Goal: Task Accomplishment & Management: Manage account settings

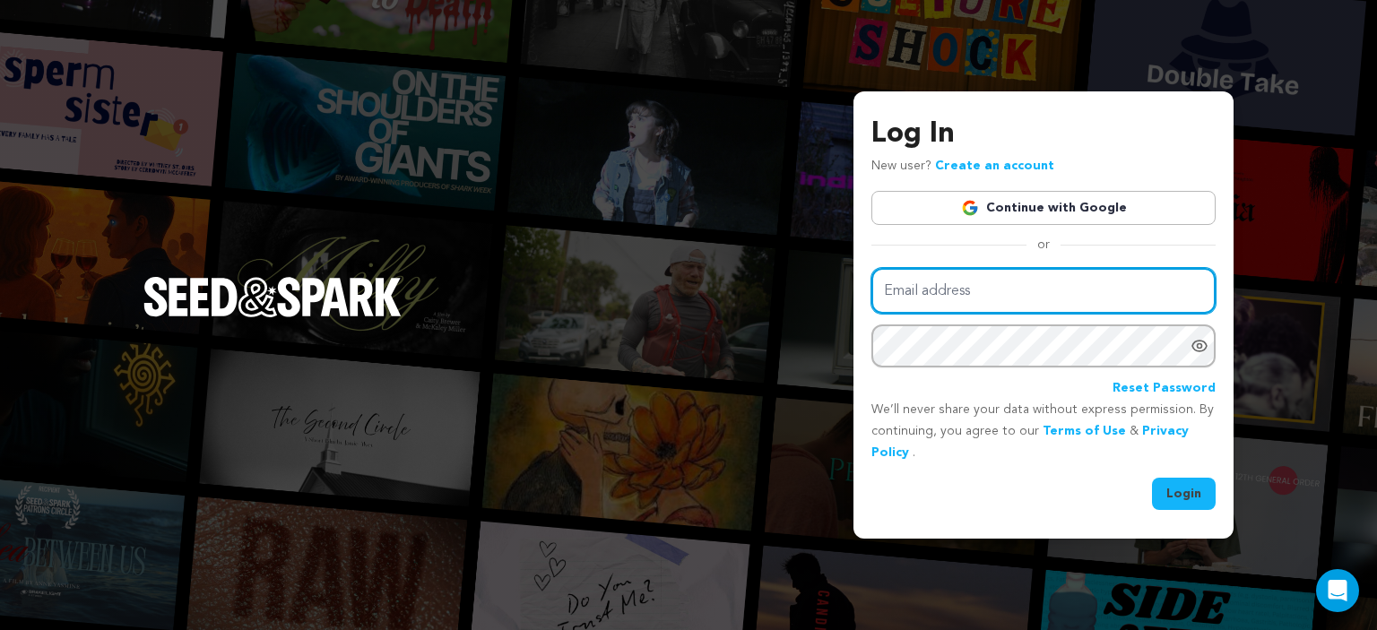
click at [1035, 286] on input "Email address" at bounding box center [1043, 291] width 344 height 46
type input "devindmckay@gmail.com"
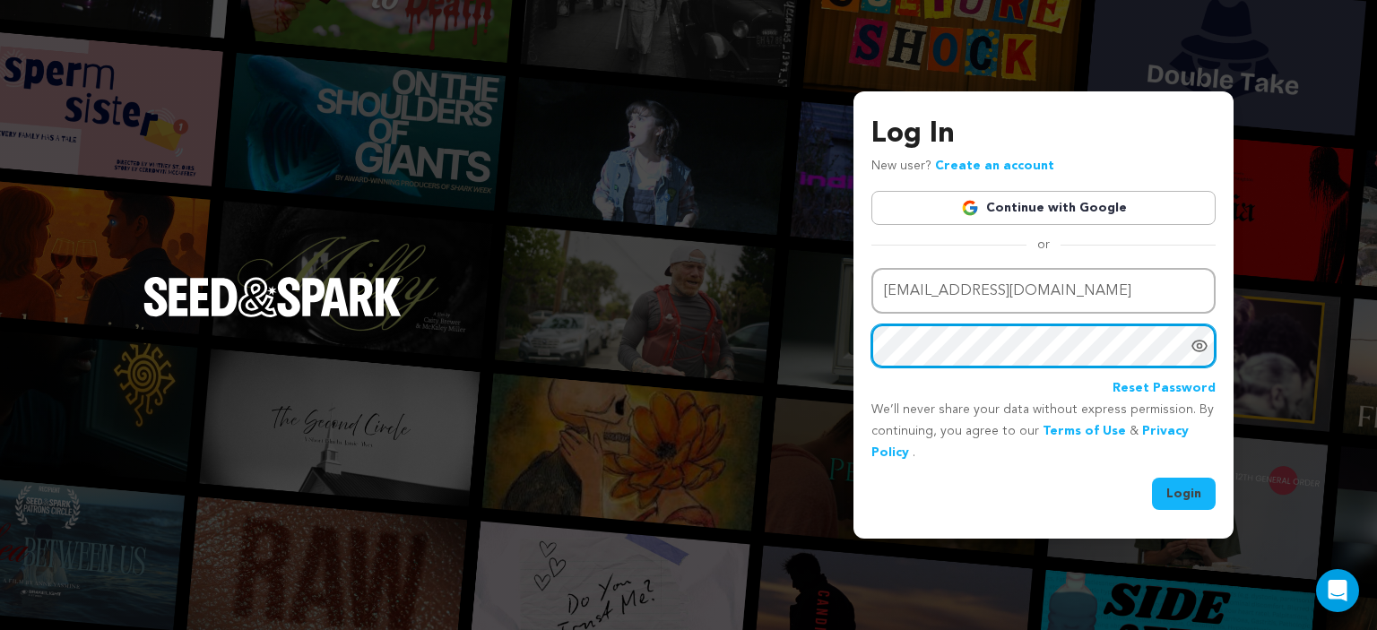
click at [1152, 478] on button "Login" at bounding box center [1184, 494] width 64 height 32
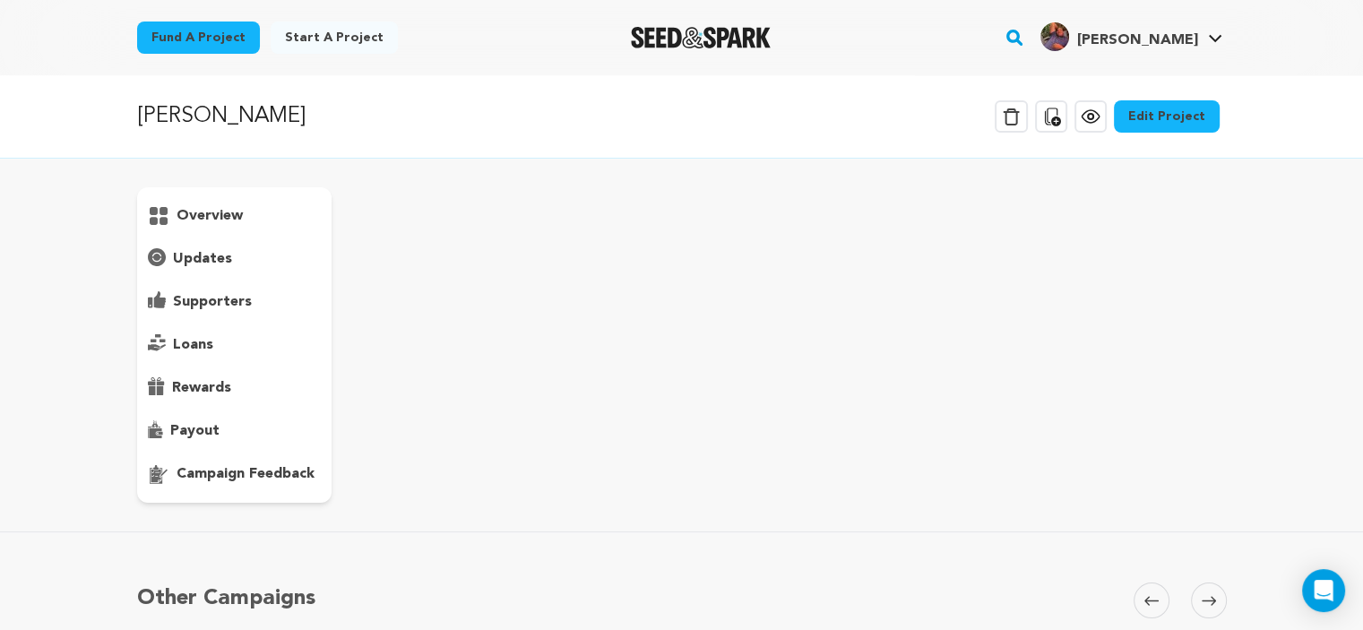
click at [236, 476] on p "campaign feedback" at bounding box center [246, 474] width 138 height 22
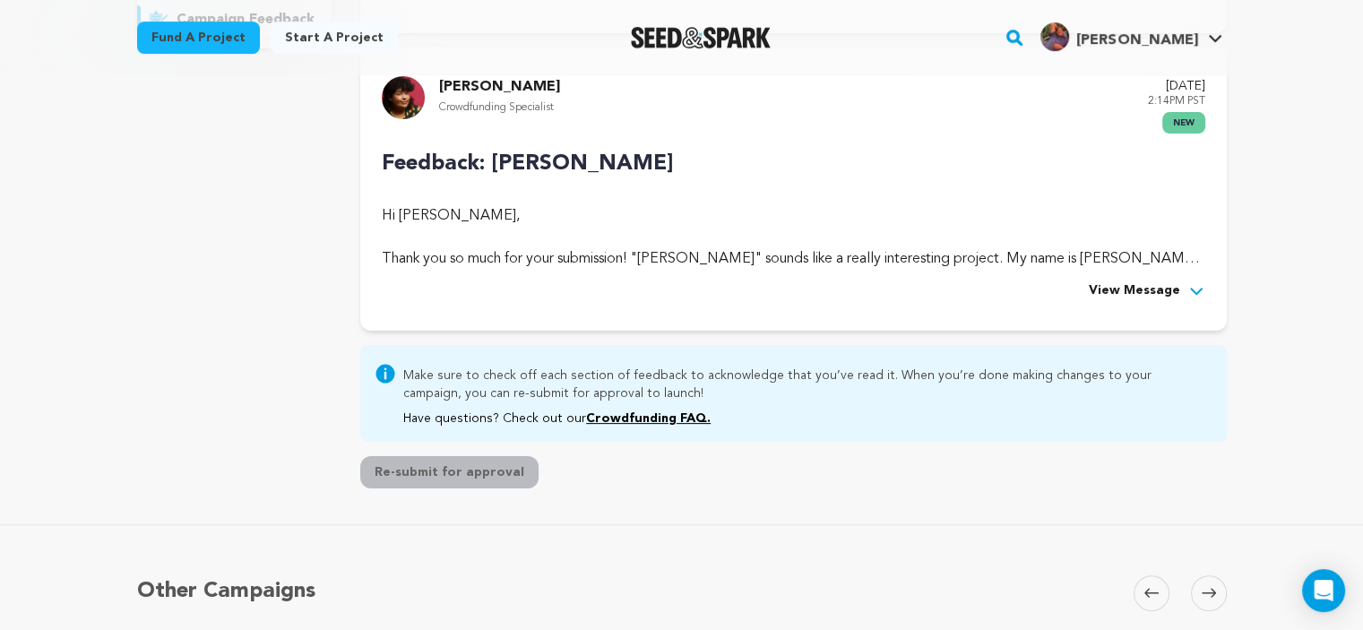
scroll to position [410, 0]
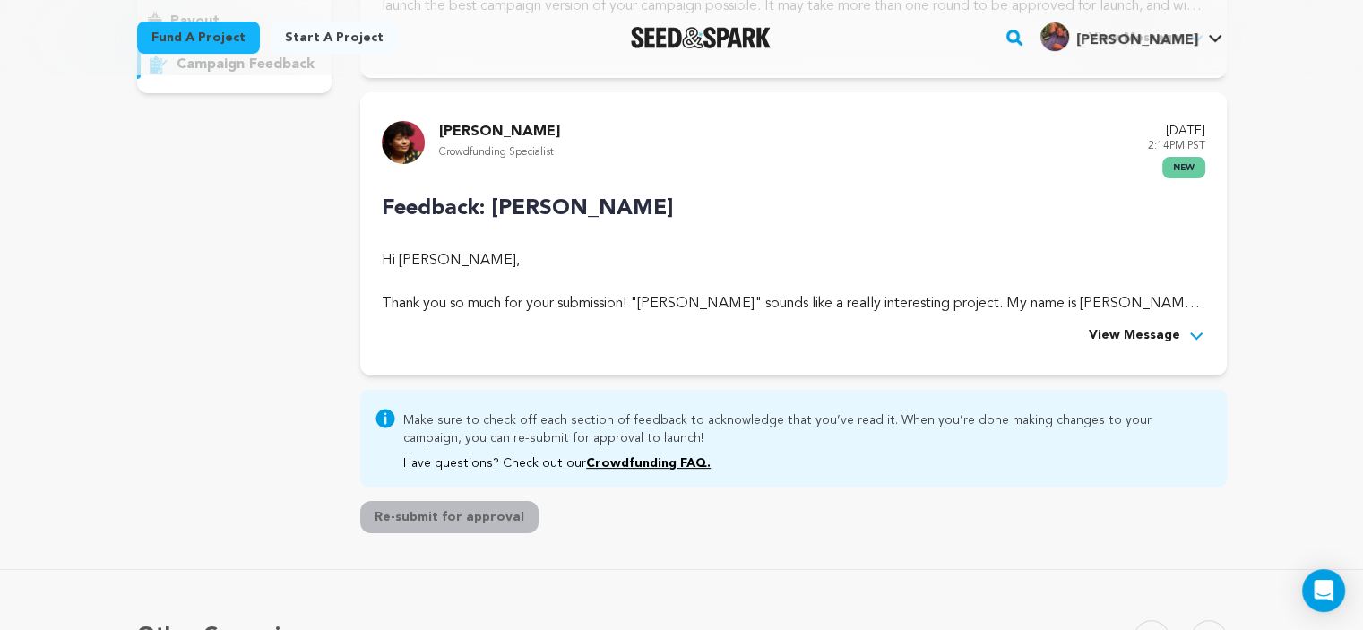
click at [1151, 335] on span "View Message" at bounding box center [1134, 336] width 91 height 22
click at [1151, 335] on p at bounding box center [793, 326] width 823 height 22
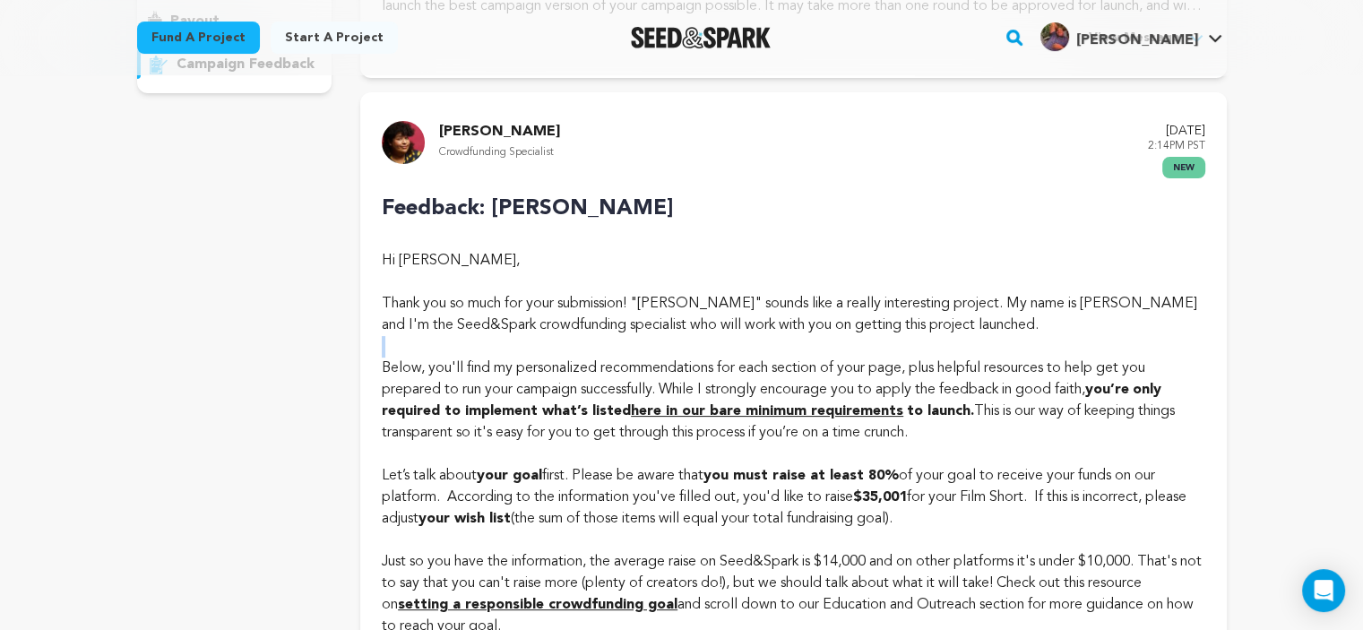
click at [1151, 336] on p at bounding box center [793, 347] width 823 height 22
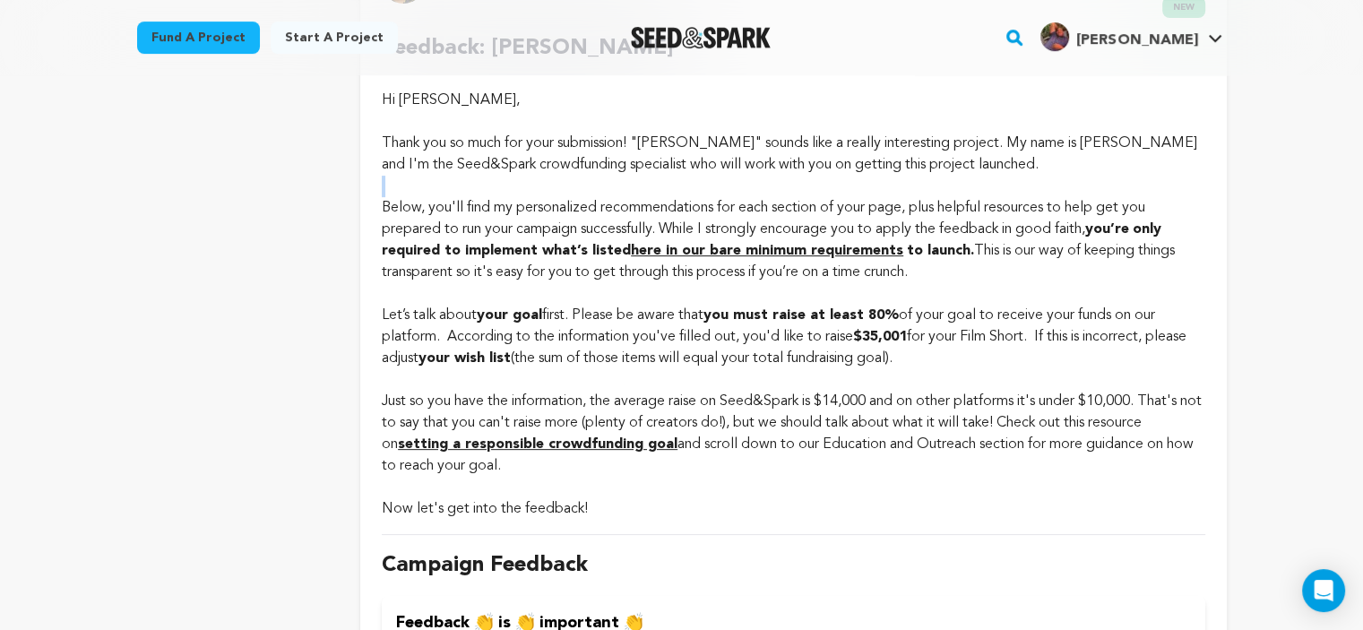
scroll to position [569, 0]
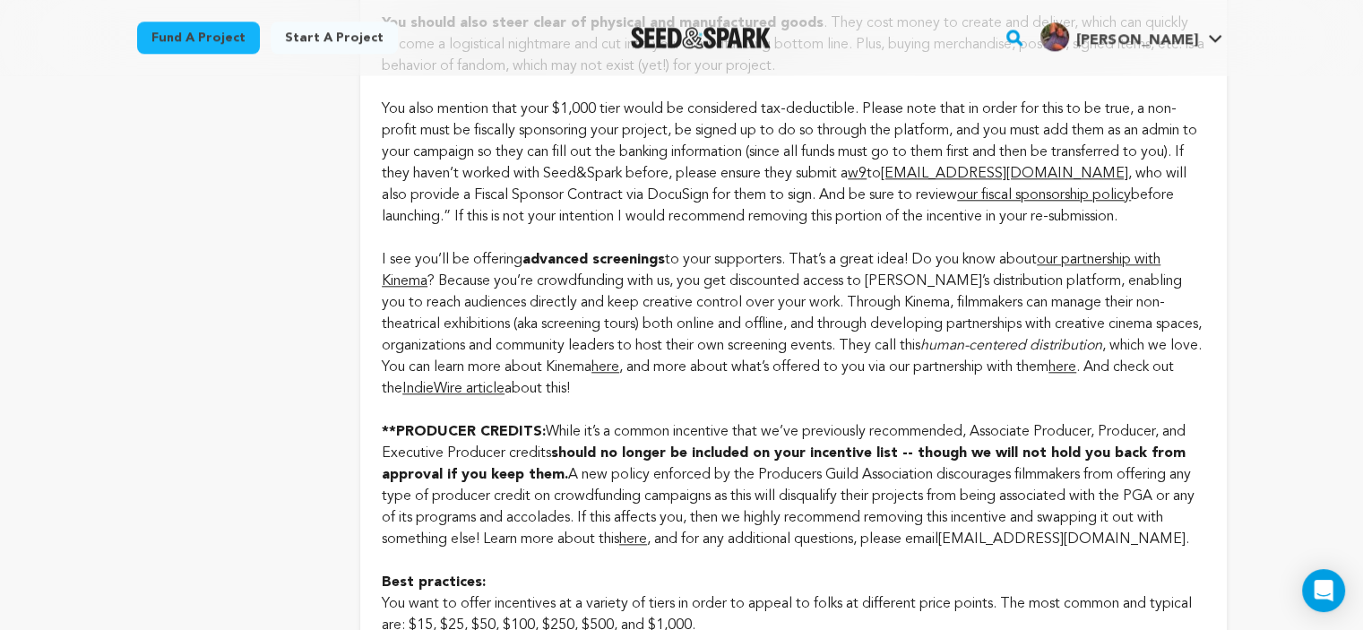
scroll to position [1841, 0]
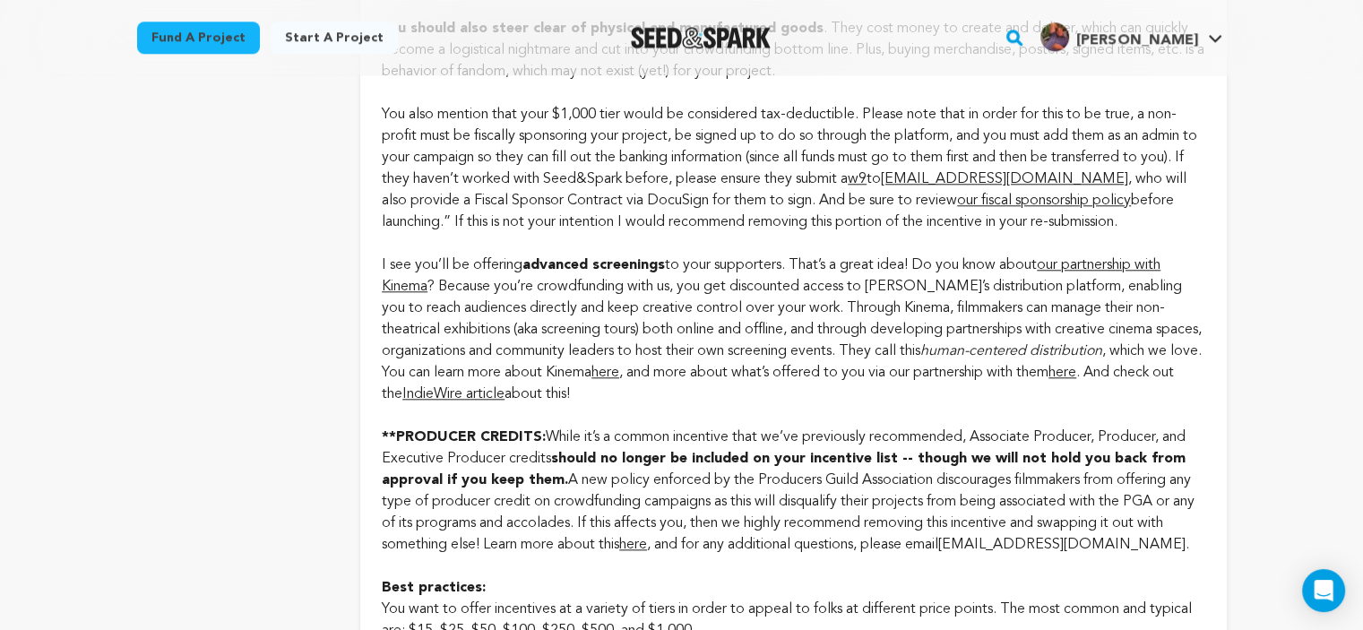
drag, startPoint x: 685, startPoint y: 143, endPoint x: 599, endPoint y: 127, distance: 87.5
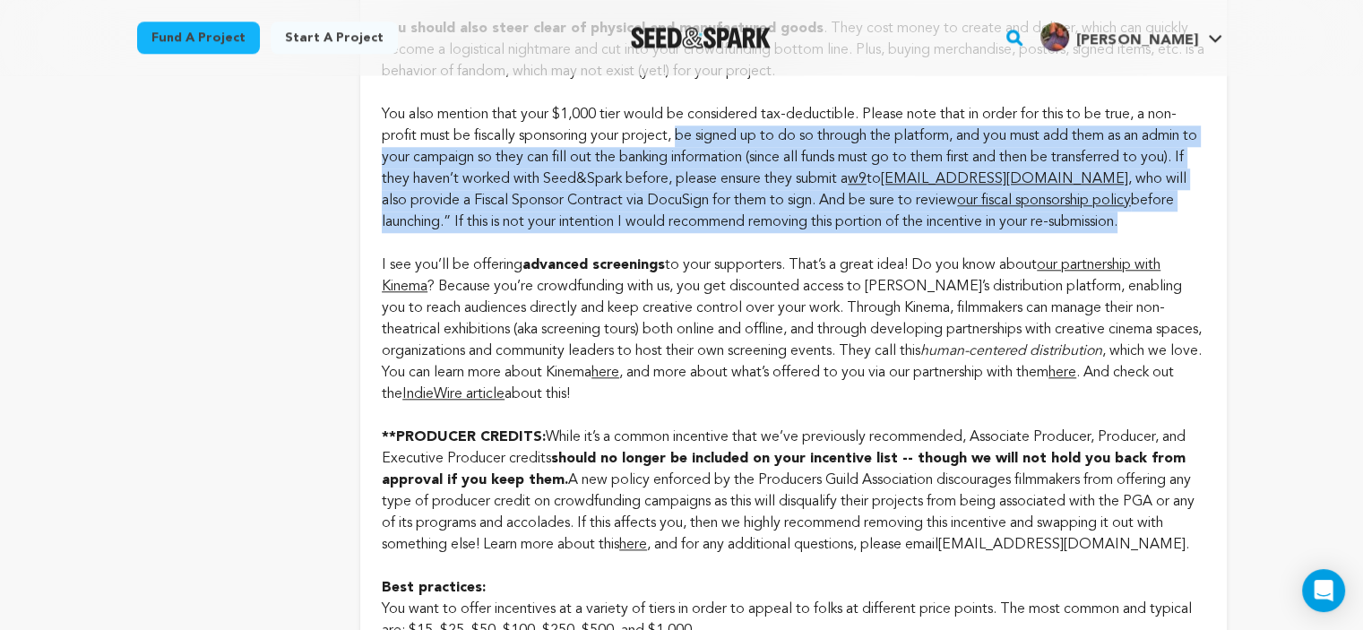
drag, startPoint x: 681, startPoint y: 139, endPoint x: 1124, endPoint y: 243, distance: 454.8
click at [1124, 243] on div "Incentives Edit incentives You have some great ideas to start off with! I love …" at bounding box center [793, 415] width 823 height 1206
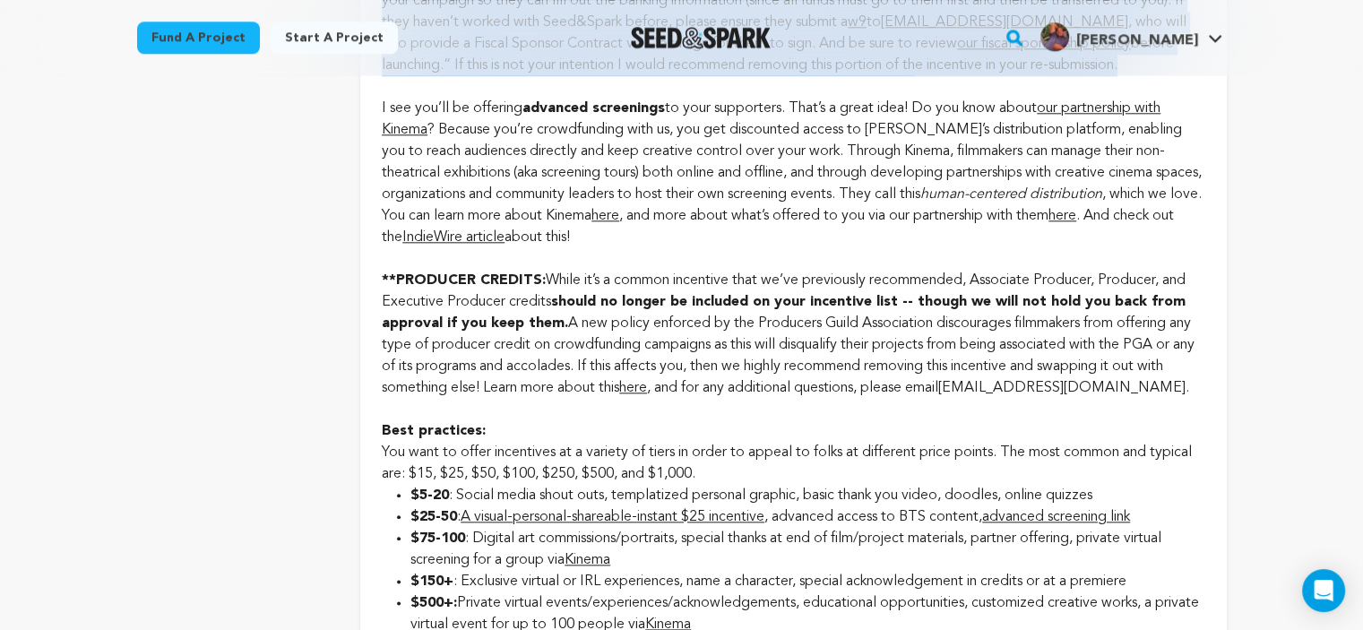
scroll to position [1997, 0]
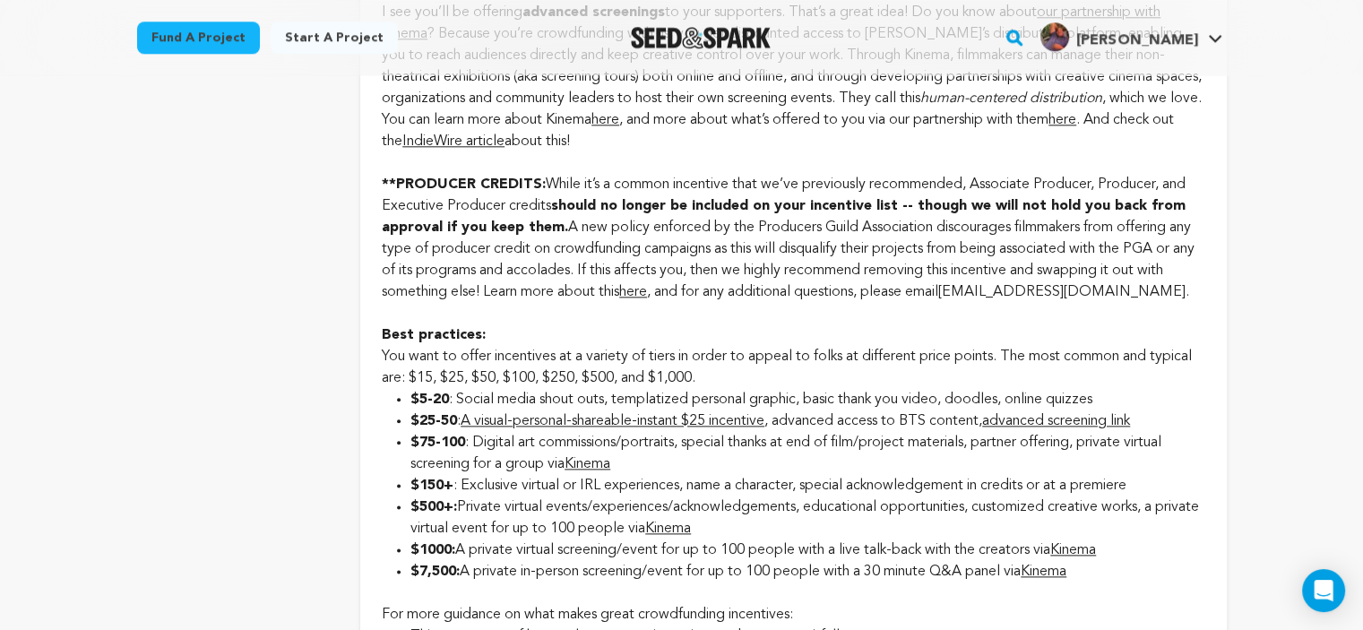
scroll to position [1814, 0]
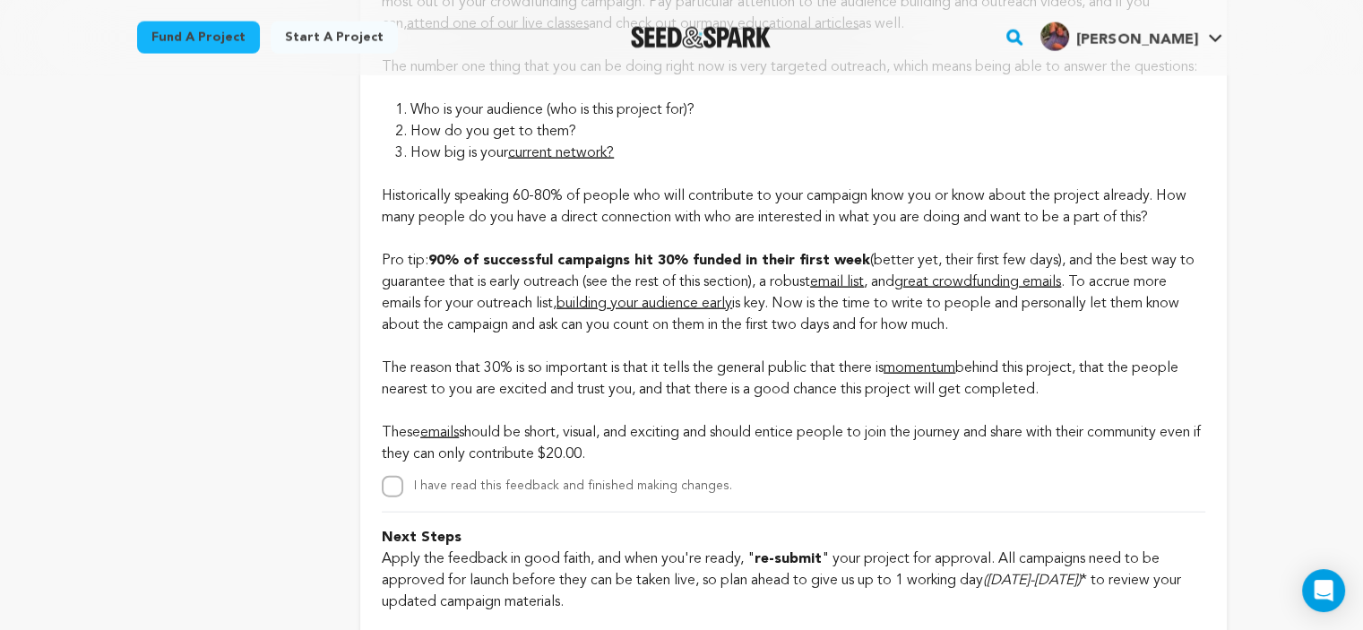
scroll to position [4233, 0]
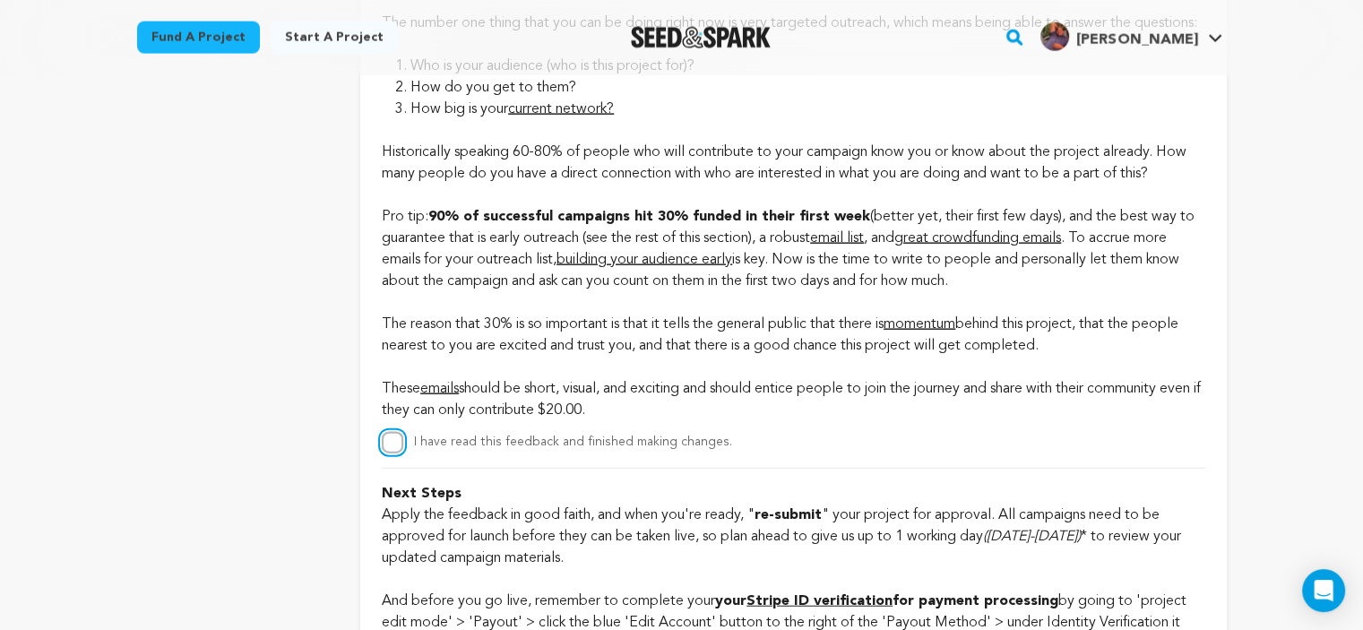
click at [385, 453] on input "I have read this feedback and finished making changes." at bounding box center [393, 443] width 22 height 22
checkbox input "true"
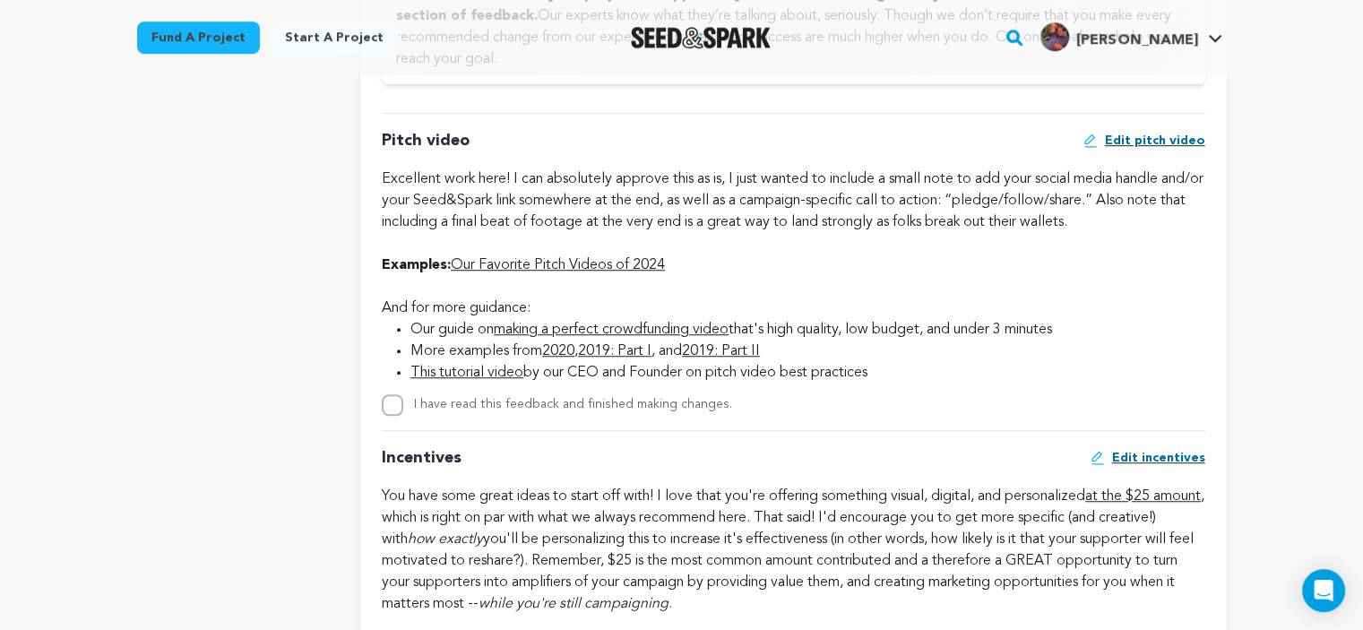
scroll to position [1269, 0]
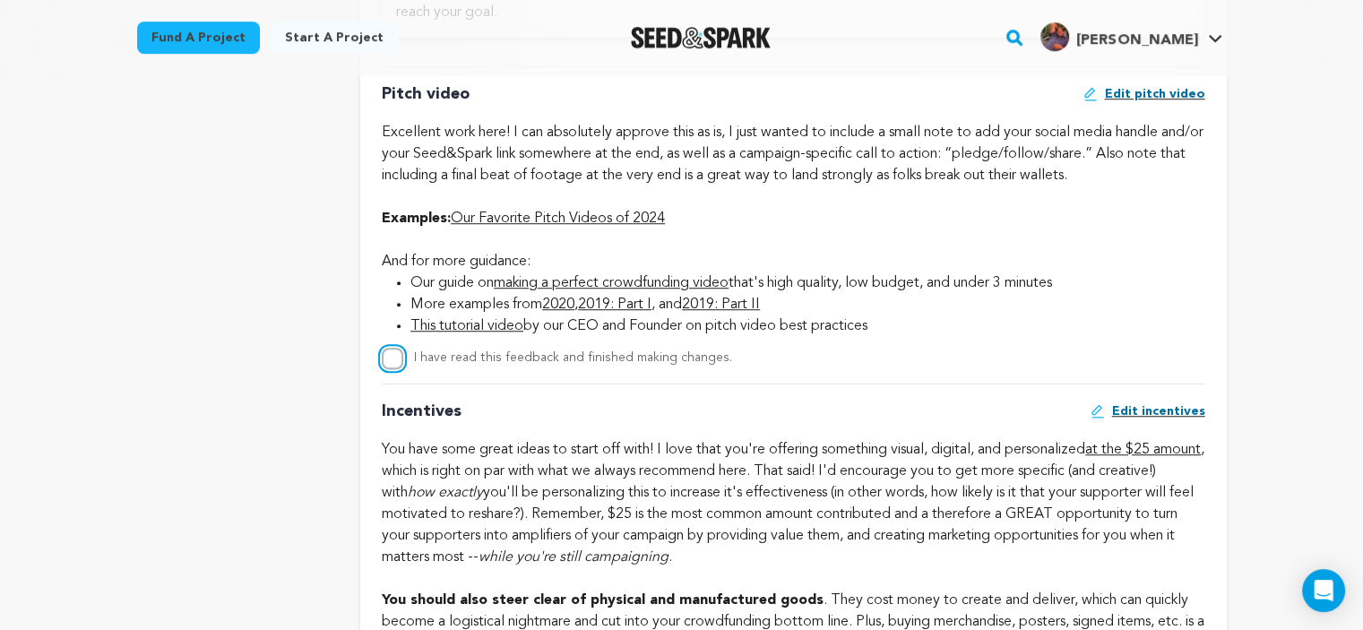
click at [394, 366] on input "I have read this feedback and finished making changes." at bounding box center [393, 359] width 22 height 22
checkbox input "true"
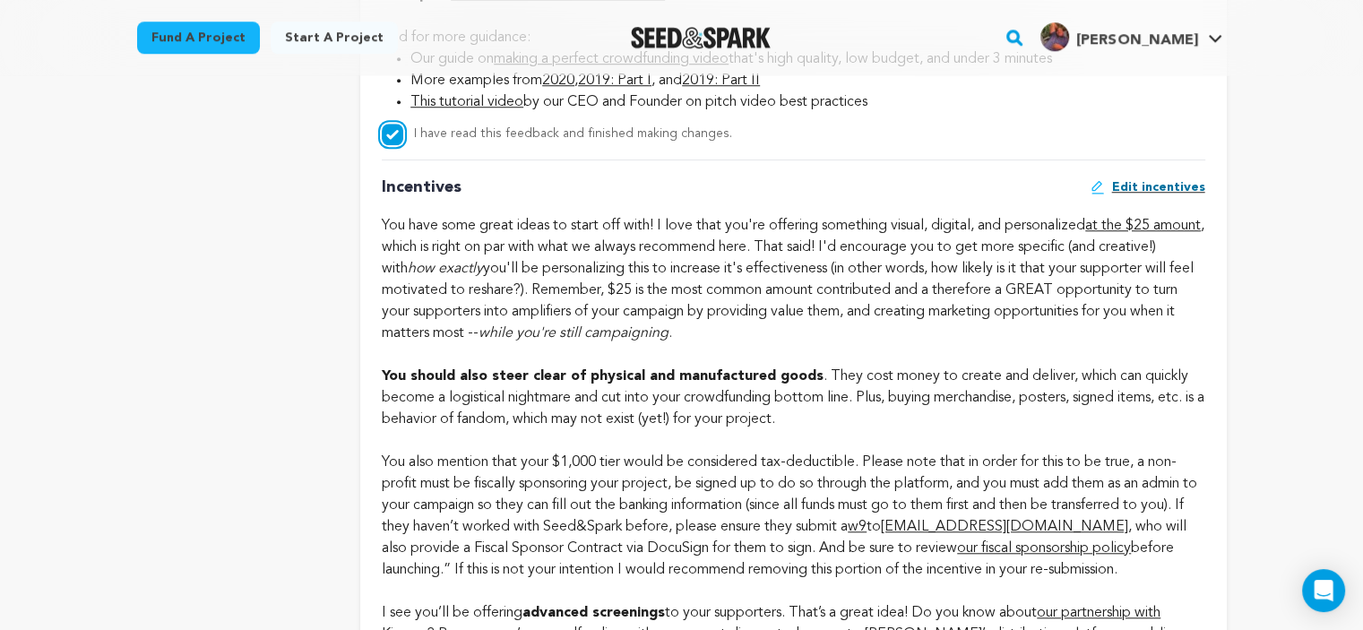
scroll to position [1477, 0]
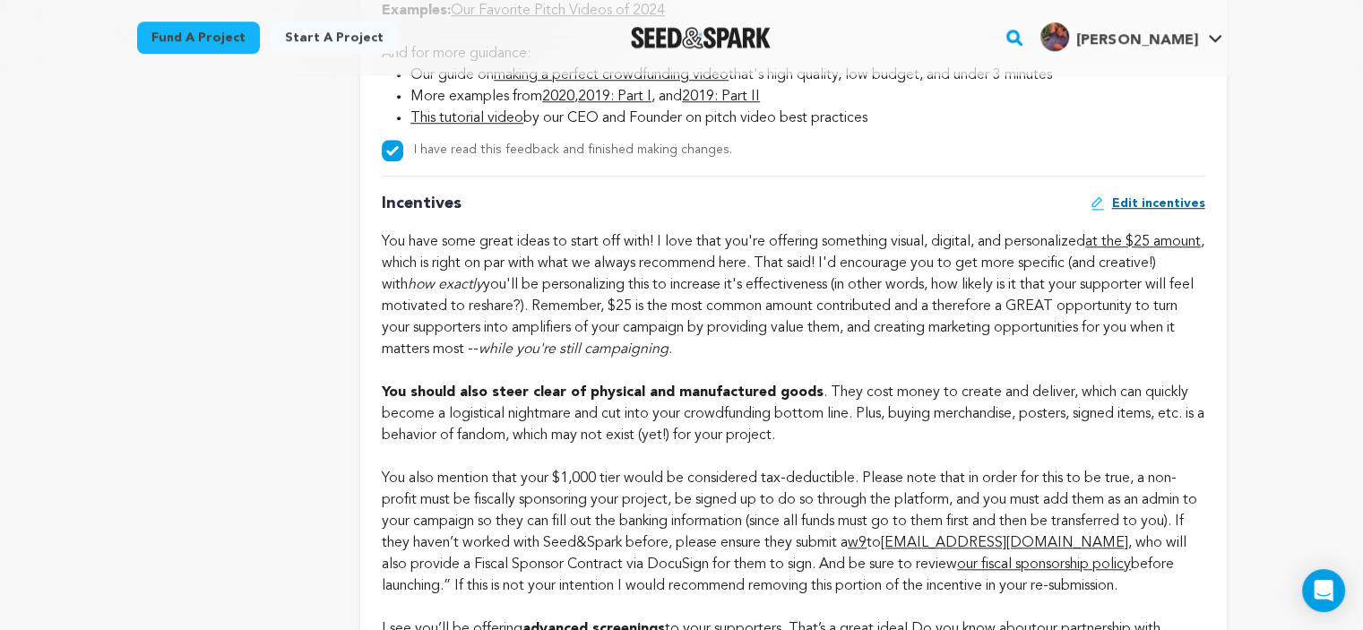
click at [1168, 207] on span "Edit incentives" at bounding box center [1158, 203] width 93 height 18
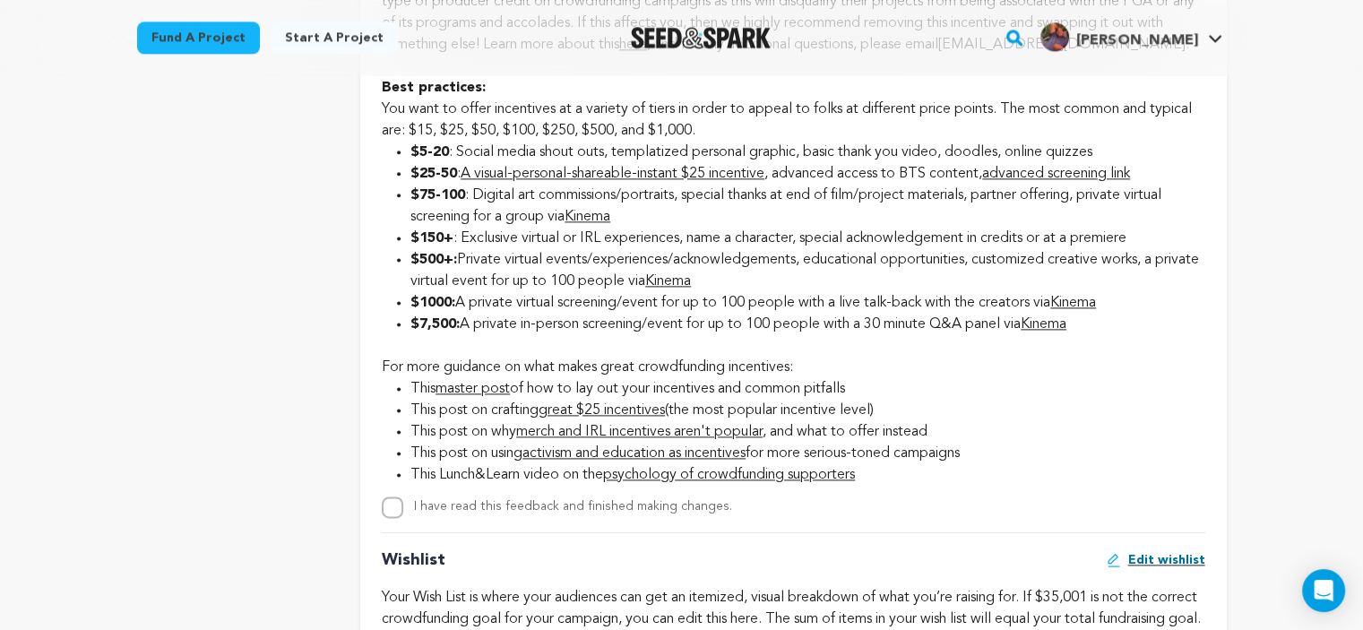
scroll to position [2370, 0]
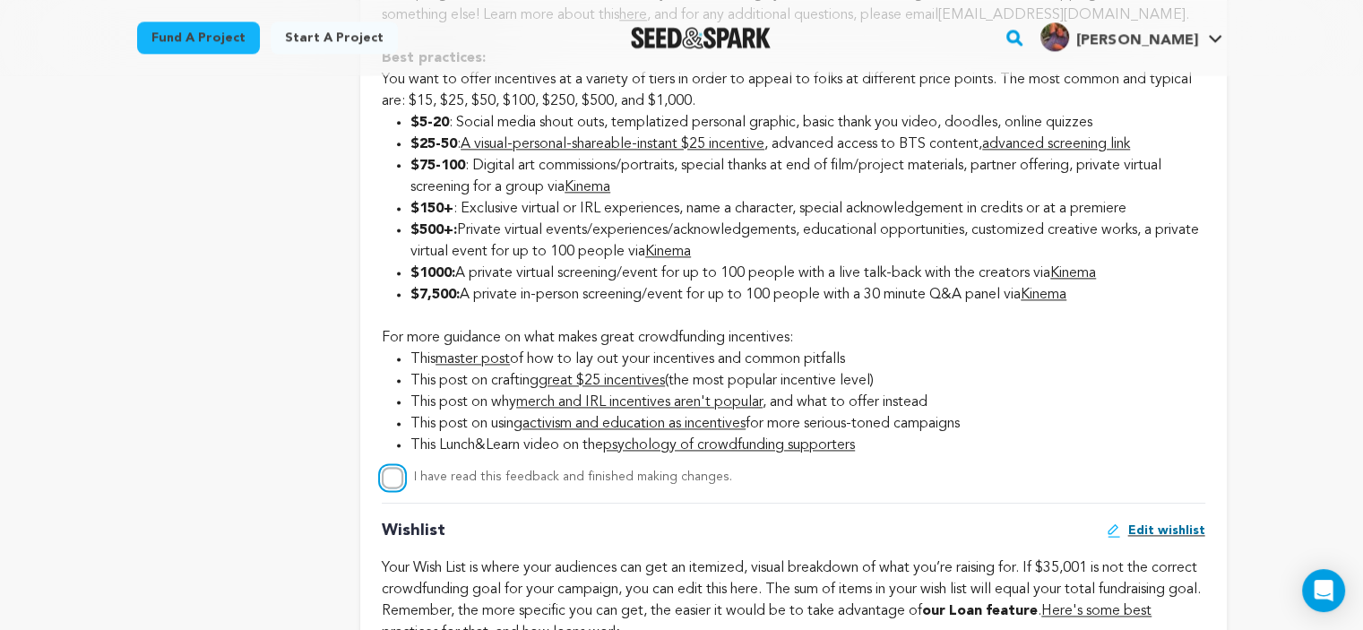
click at [387, 488] on input "I have read this feedback and finished making changes." at bounding box center [393, 478] width 22 height 22
checkbox input "true"
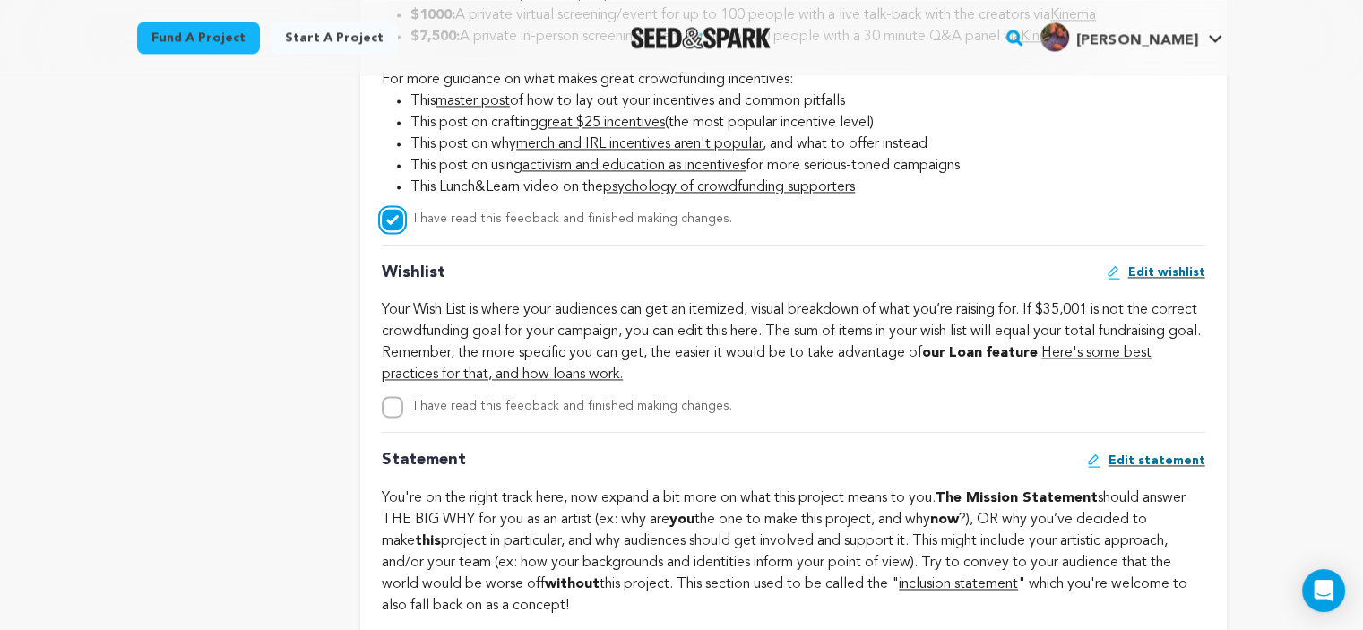
scroll to position [2638, 0]
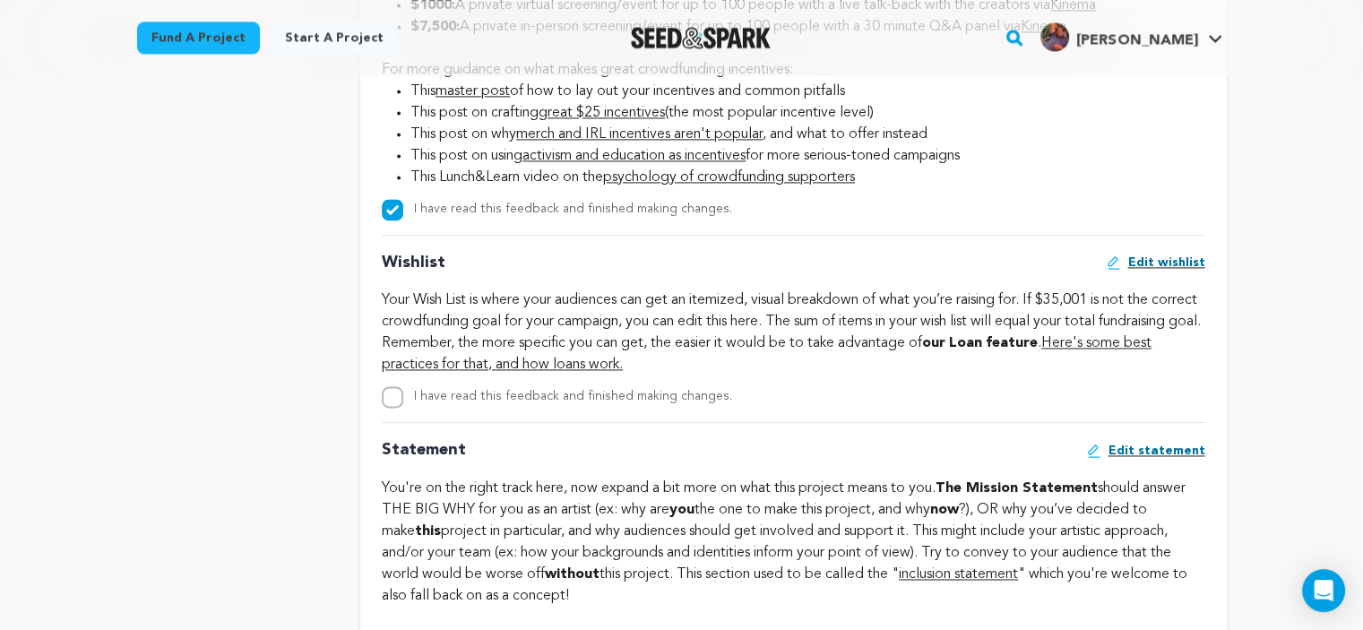
click at [1166, 272] on span "Edit wishlist" at bounding box center [1166, 263] width 77 height 18
click at [394, 408] on input "I have read this feedback and finished making changes." at bounding box center [393, 397] width 22 height 22
checkbox input "true"
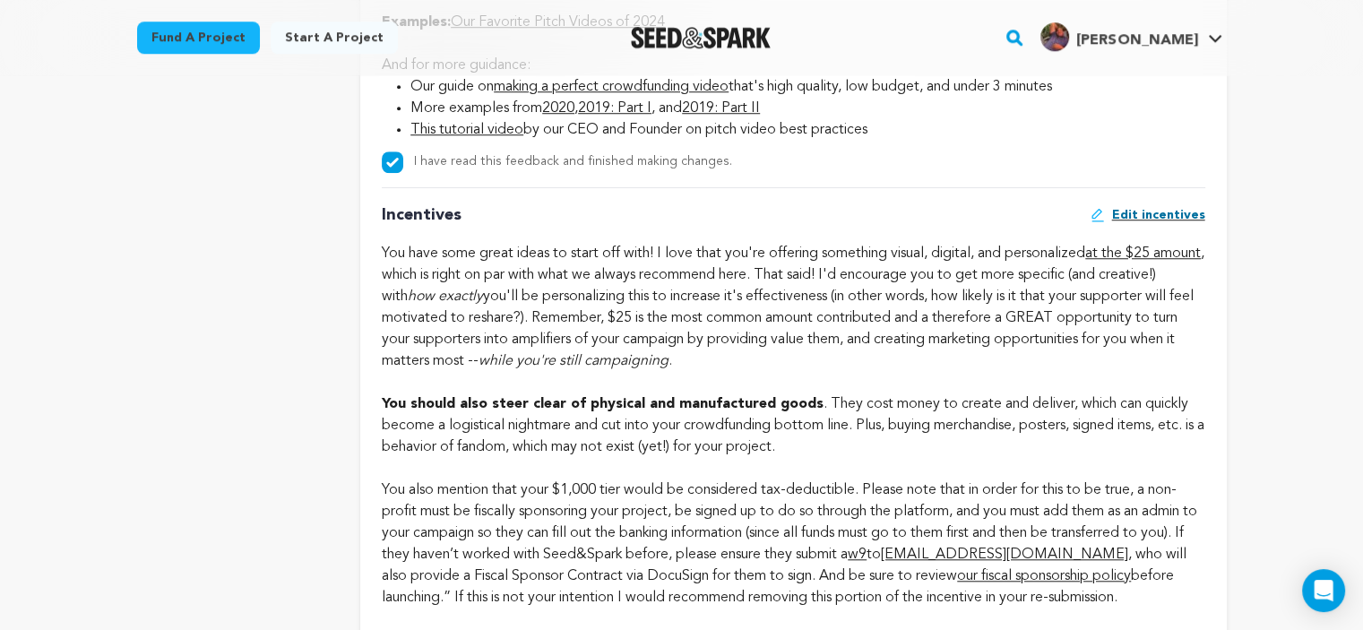
scroll to position [1464, 0]
click at [1165, 216] on span "Edit incentives" at bounding box center [1158, 216] width 93 height 18
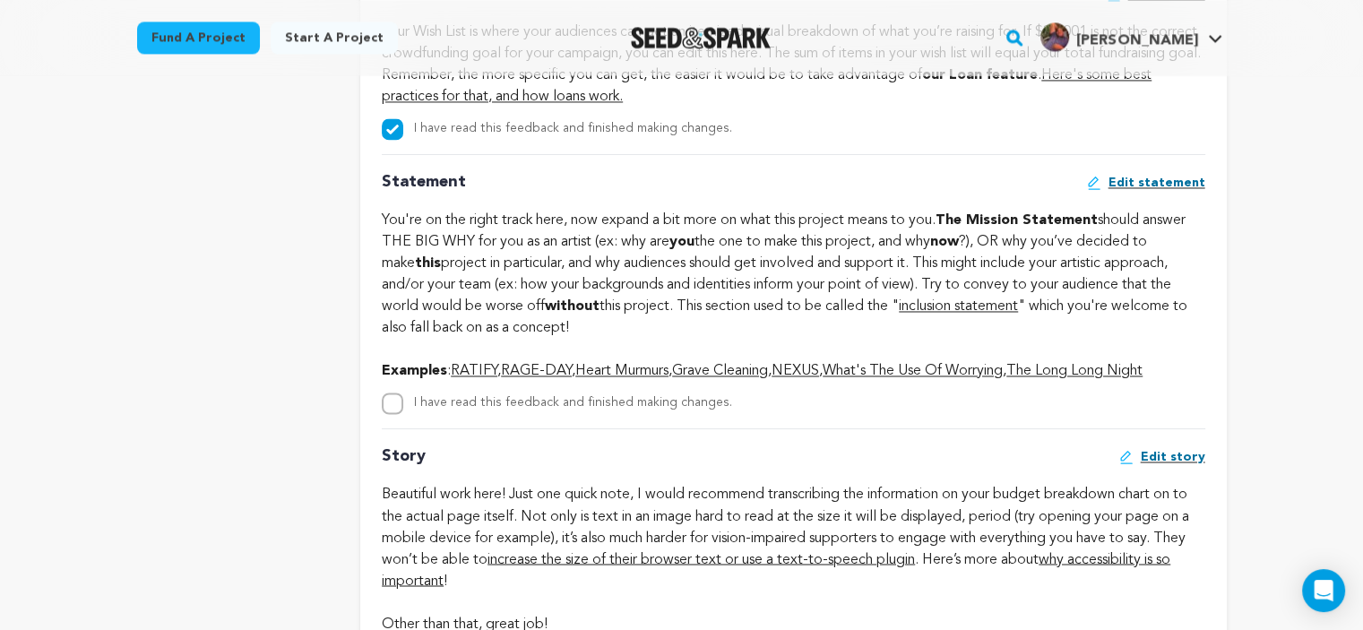
scroll to position [2907, 0]
click at [391, 413] on input "I have read this feedback and finished making changes." at bounding box center [393, 403] width 22 height 22
checkbox input "true"
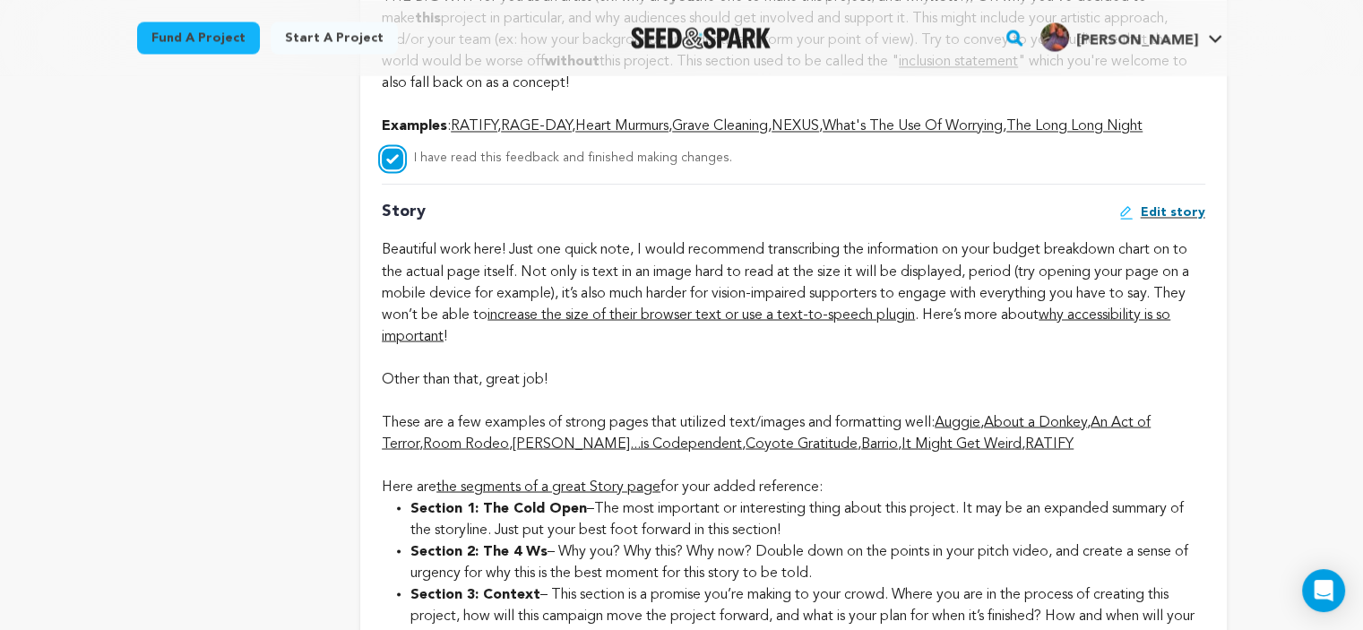
scroll to position [3142, 0]
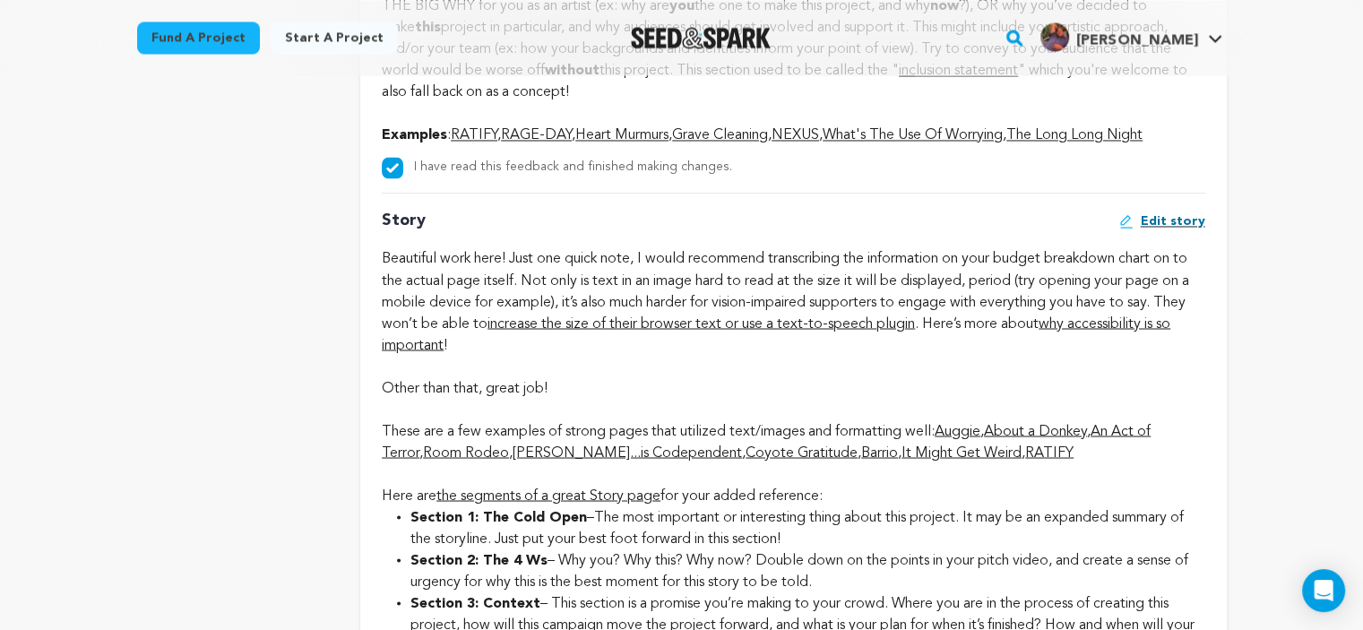
click at [1161, 230] on span "Edit story" at bounding box center [1173, 221] width 65 height 18
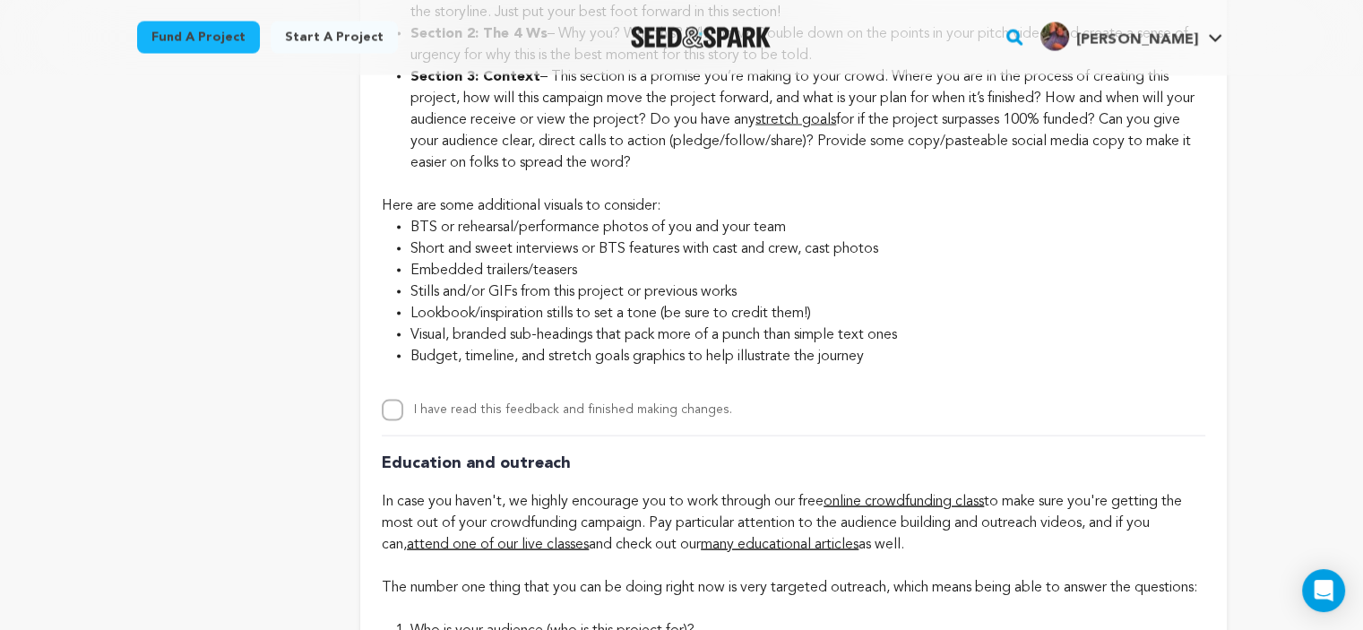
scroll to position [3695, 0]
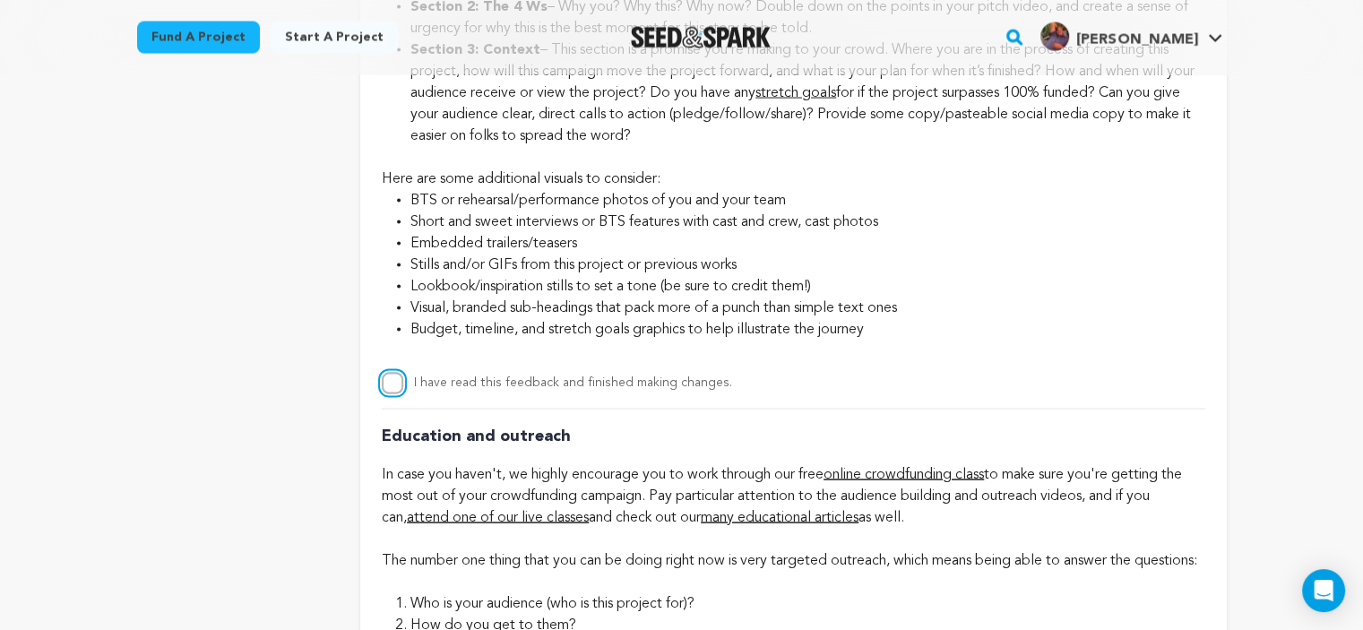
click at [385, 394] on input "I have read this feedback and finished making changes." at bounding box center [393, 384] width 22 height 22
checkbox input "true"
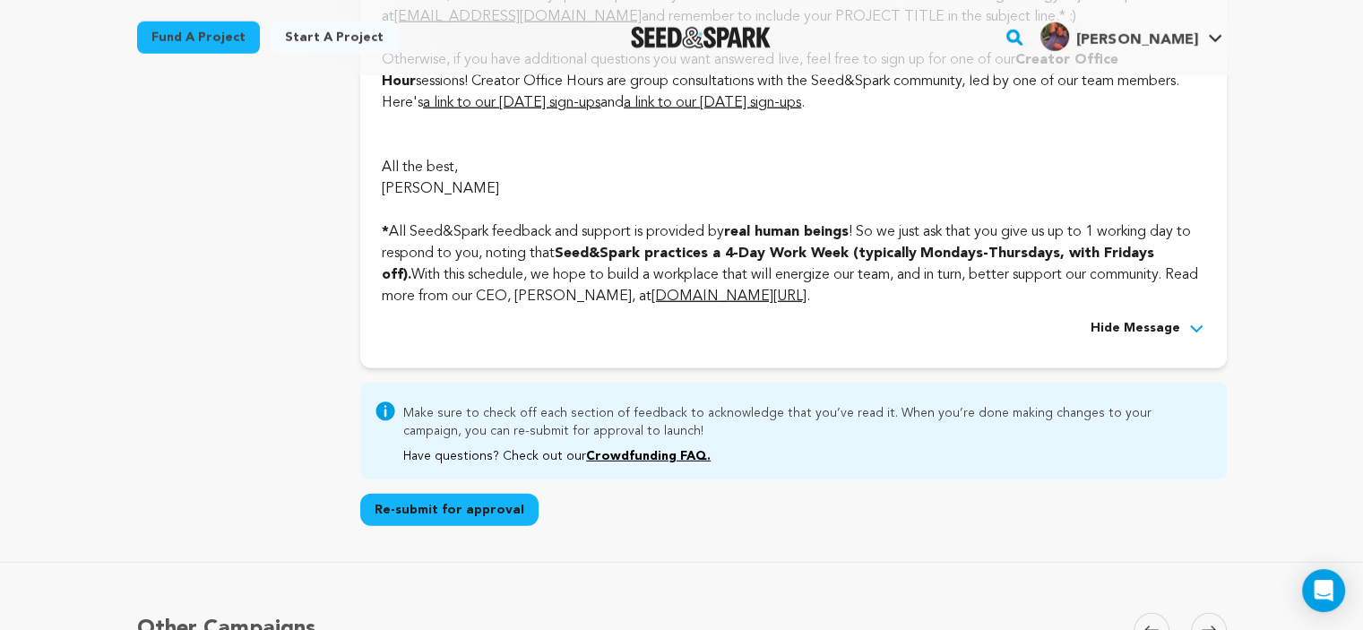
scroll to position [5040, 0]
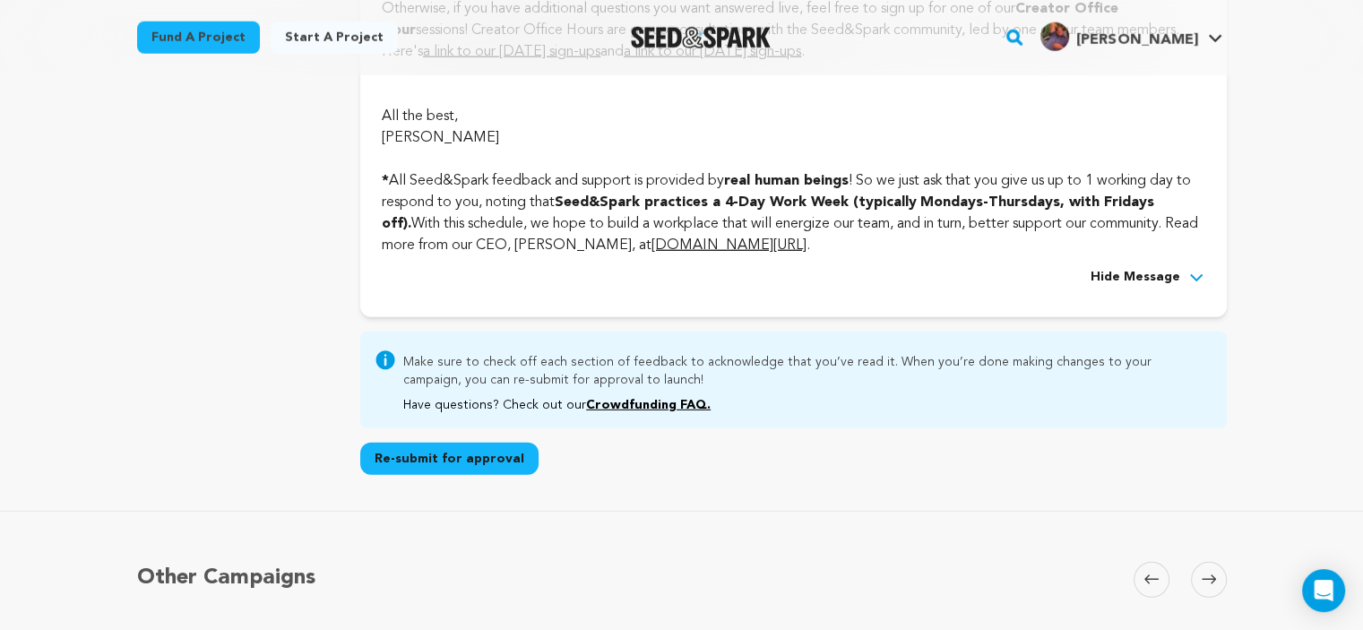
click at [391, 475] on button "Re-submit for approval" at bounding box center [449, 459] width 178 height 32
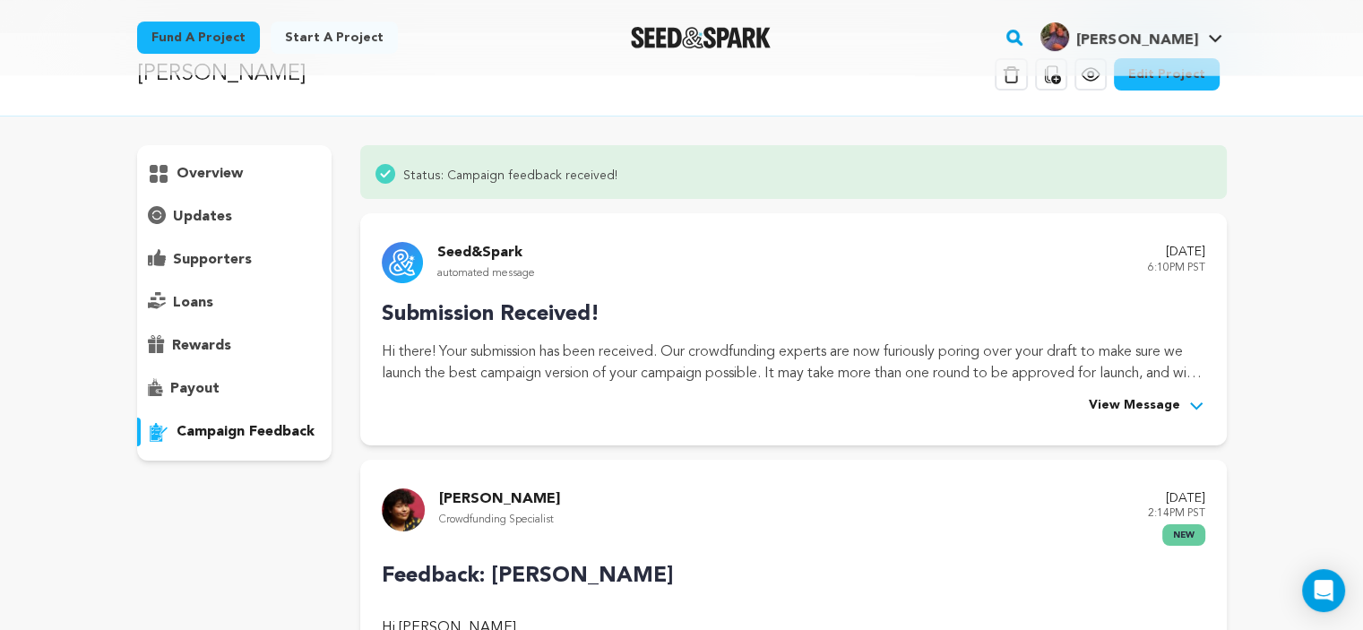
scroll to position [0, 0]
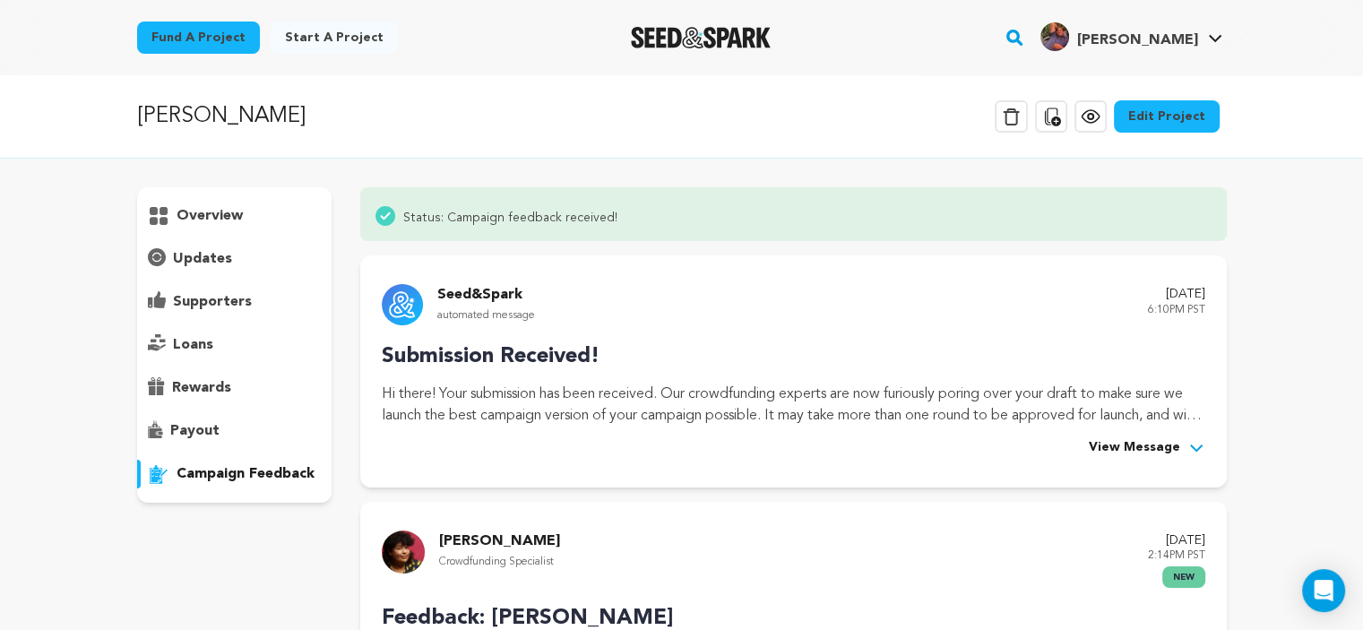
click at [233, 211] on p "overview" at bounding box center [210, 216] width 66 height 22
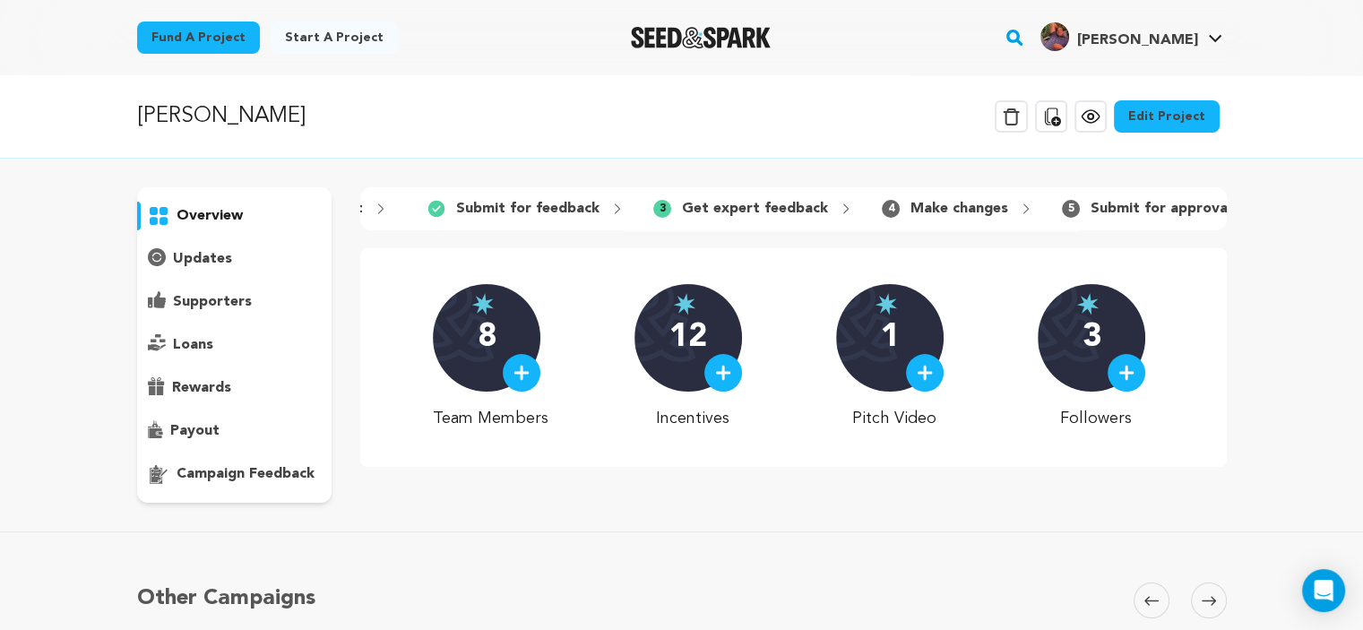
scroll to position [0, 350]
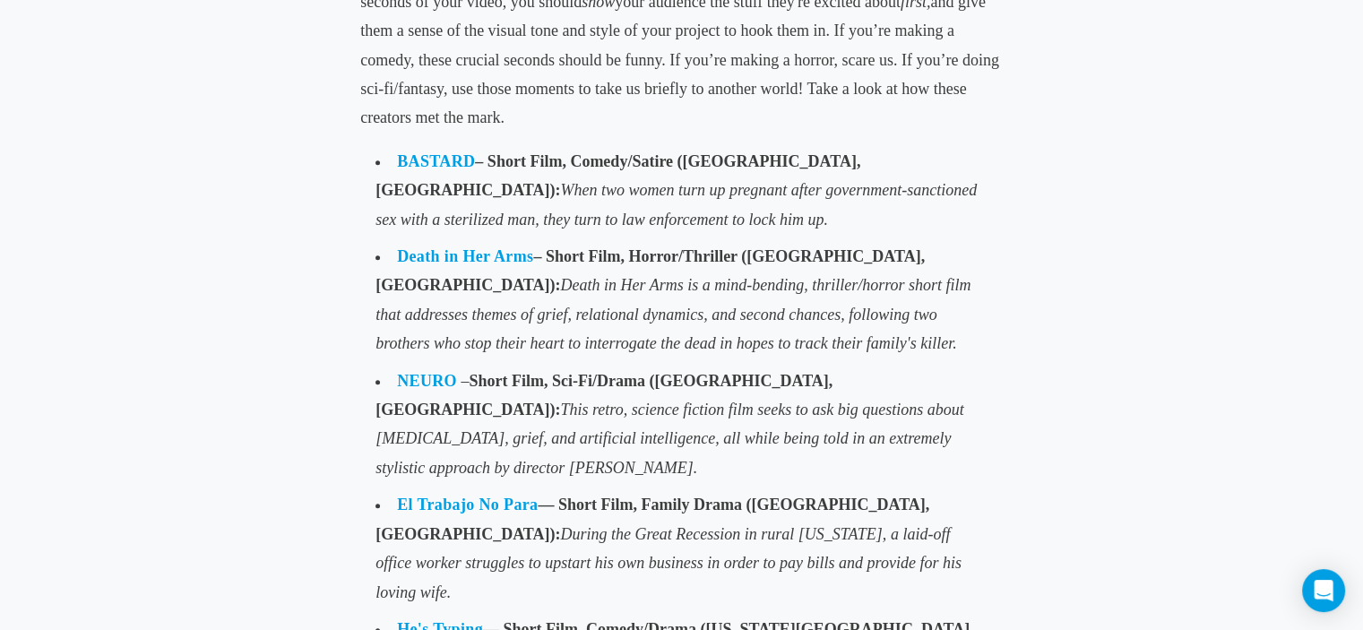
scroll to position [1394, 0]
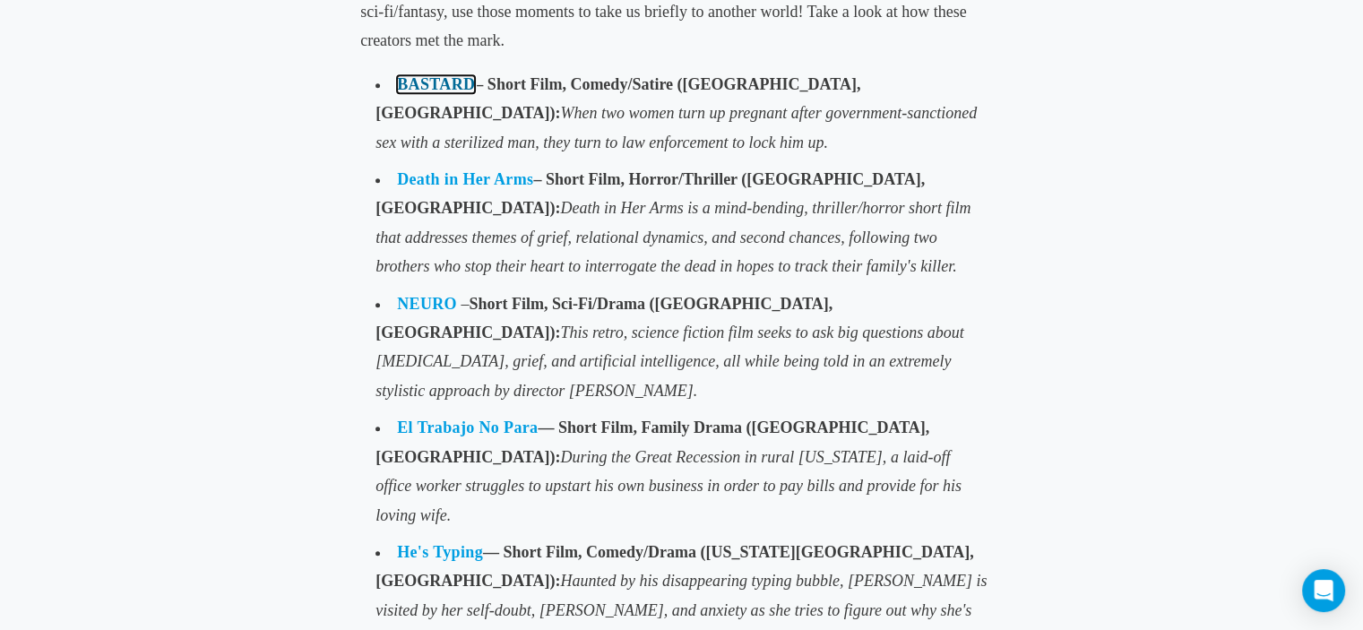
click at [466, 82] on link "BASTARD" at bounding box center [436, 84] width 78 height 18
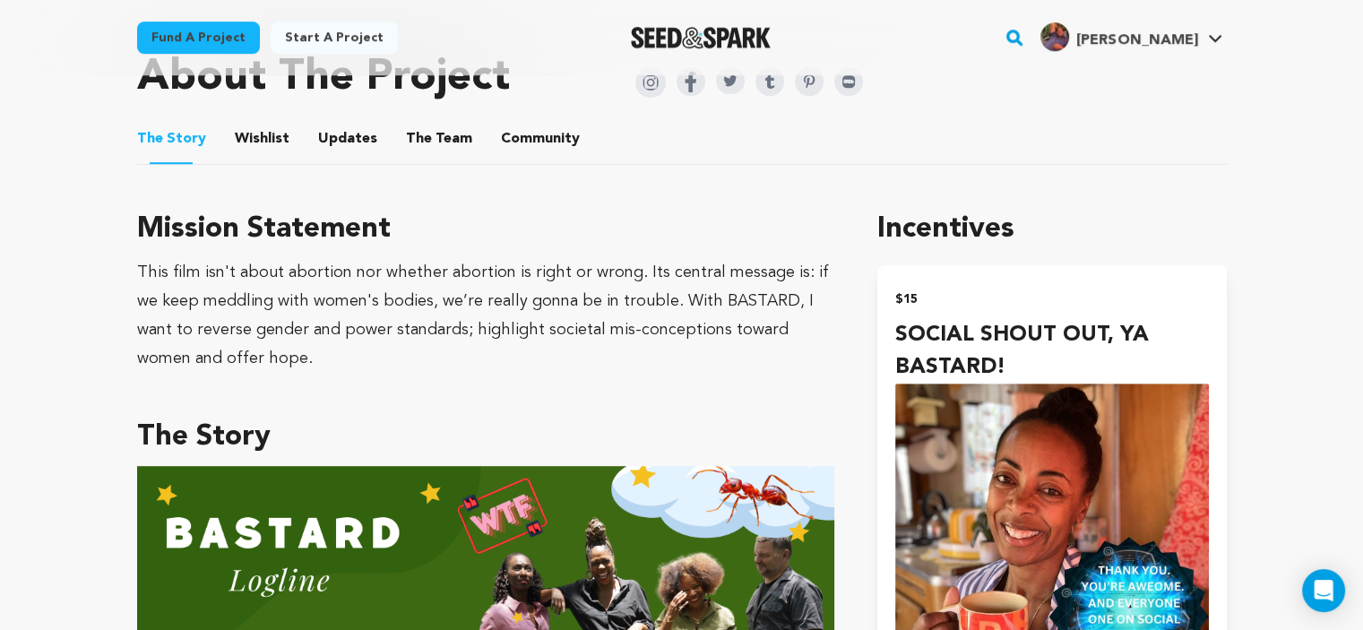
scroll to position [903, 0]
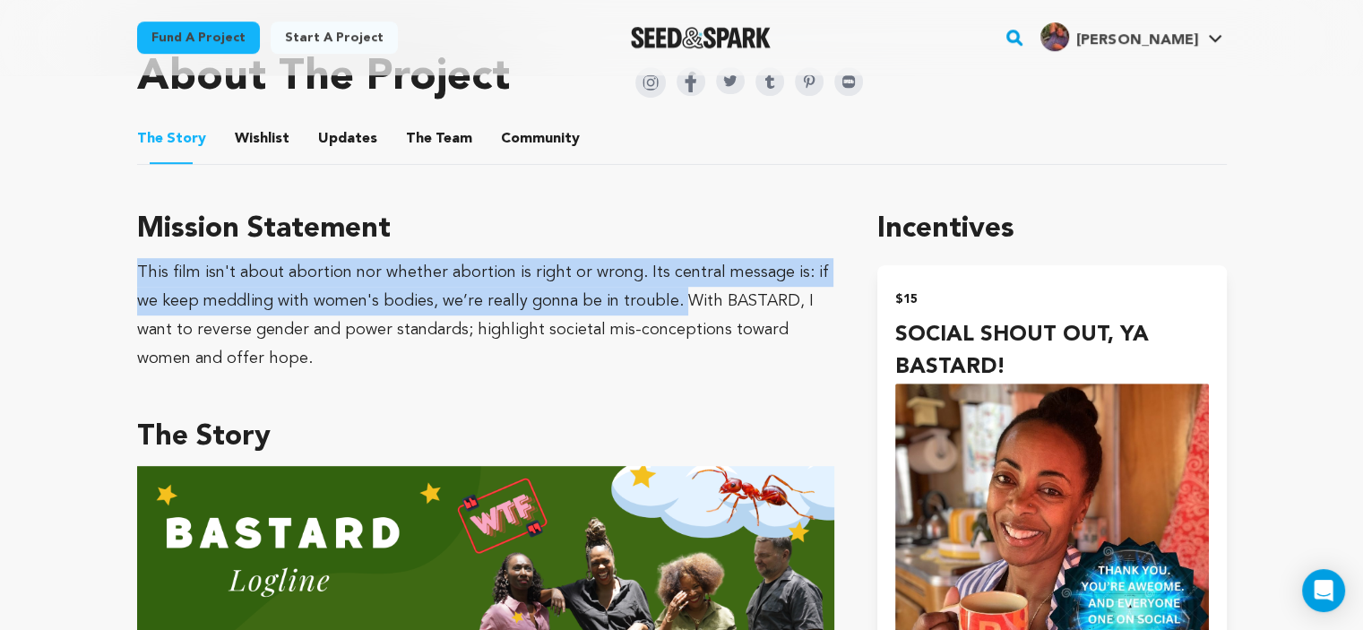
drag, startPoint x: 645, startPoint y: 284, endPoint x: 137, endPoint y: 257, distance: 508.9
click at [137, 258] on div "This film isn't about abortion nor whether abortion is right or wrong. Its cent…" at bounding box center [486, 315] width 698 height 115
copy div "This film isn't about abortion nor whether abortion is right or wrong. Its cent…"
click at [1114, 91] on link "My Projects" at bounding box center [1161, 78] width 201 height 39
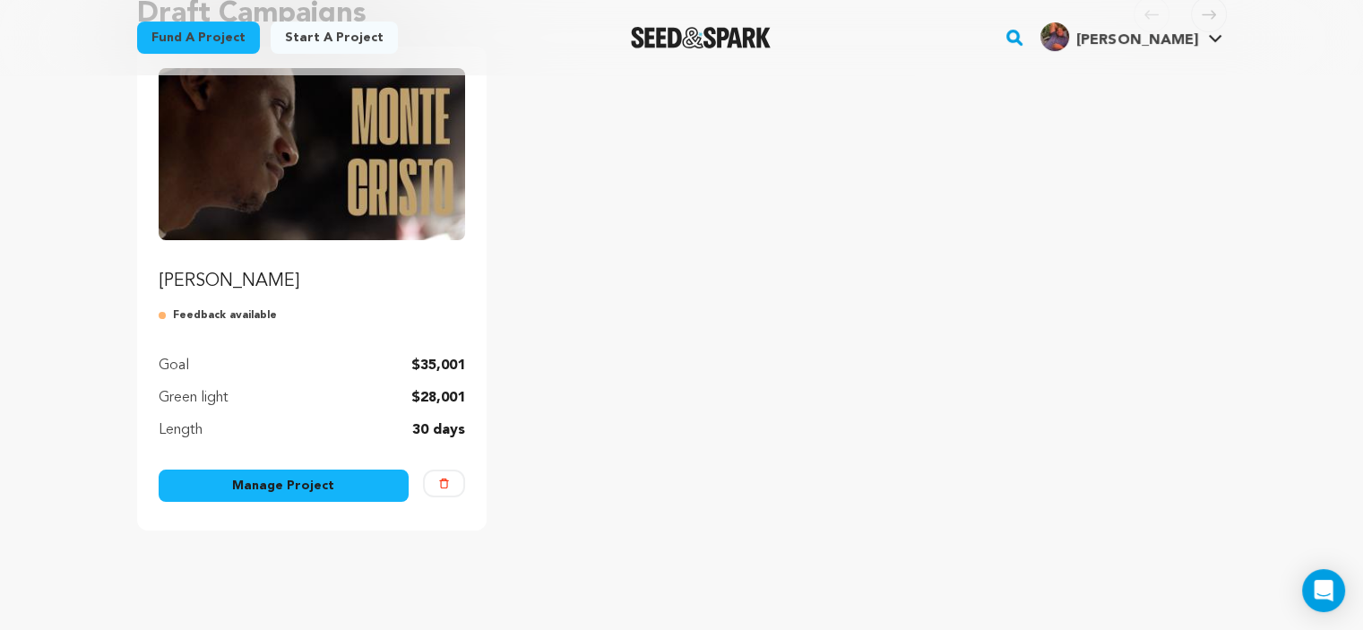
scroll to position [225, 0]
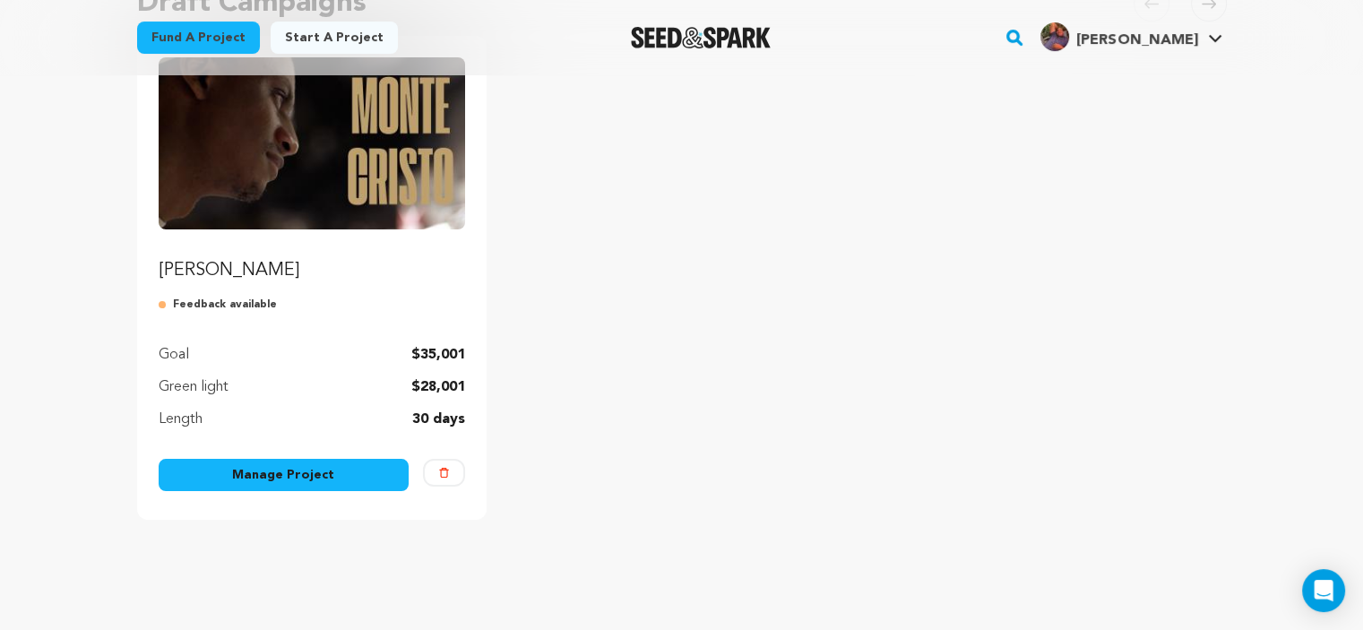
click at [227, 478] on link "Manage Project" at bounding box center [284, 475] width 251 height 32
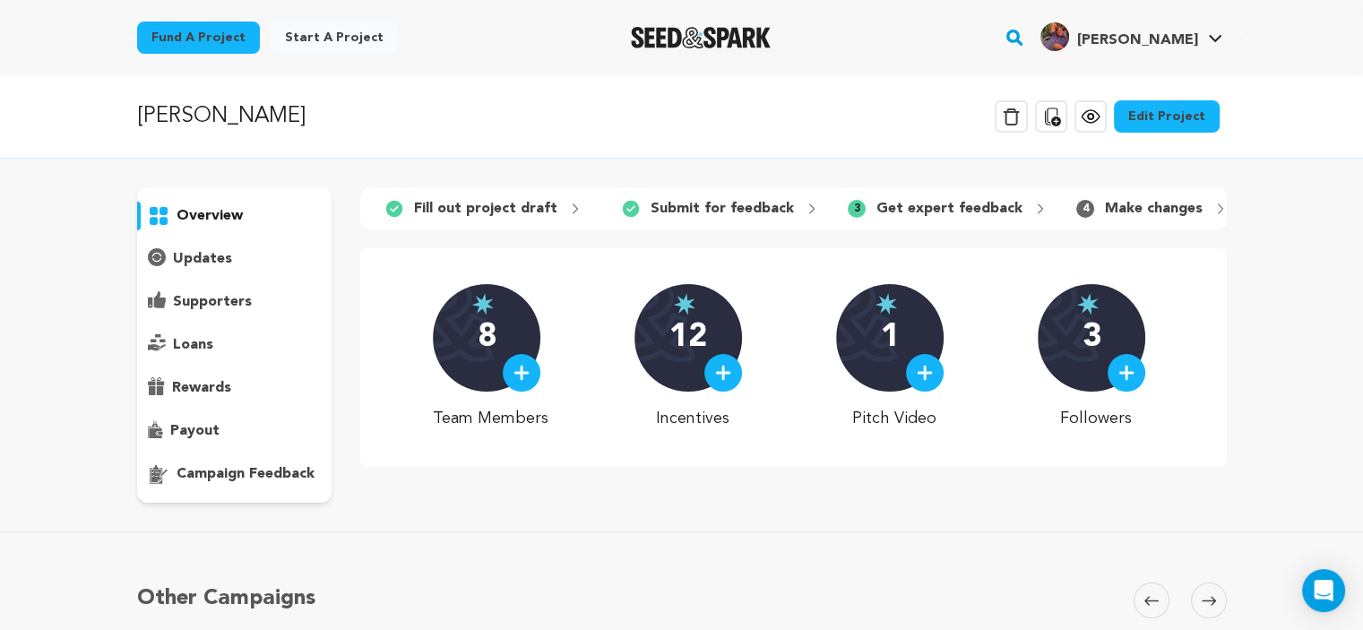
click at [1097, 126] on icon at bounding box center [1091, 117] width 22 height 22
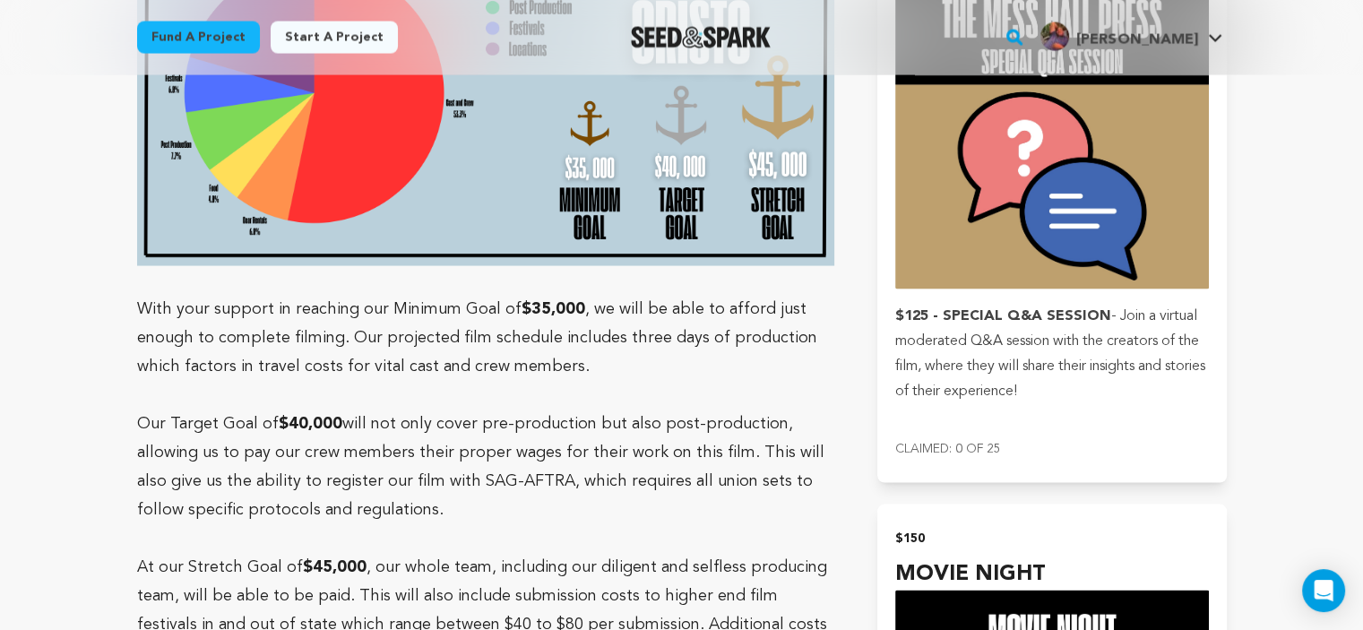
scroll to position [3672, 0]
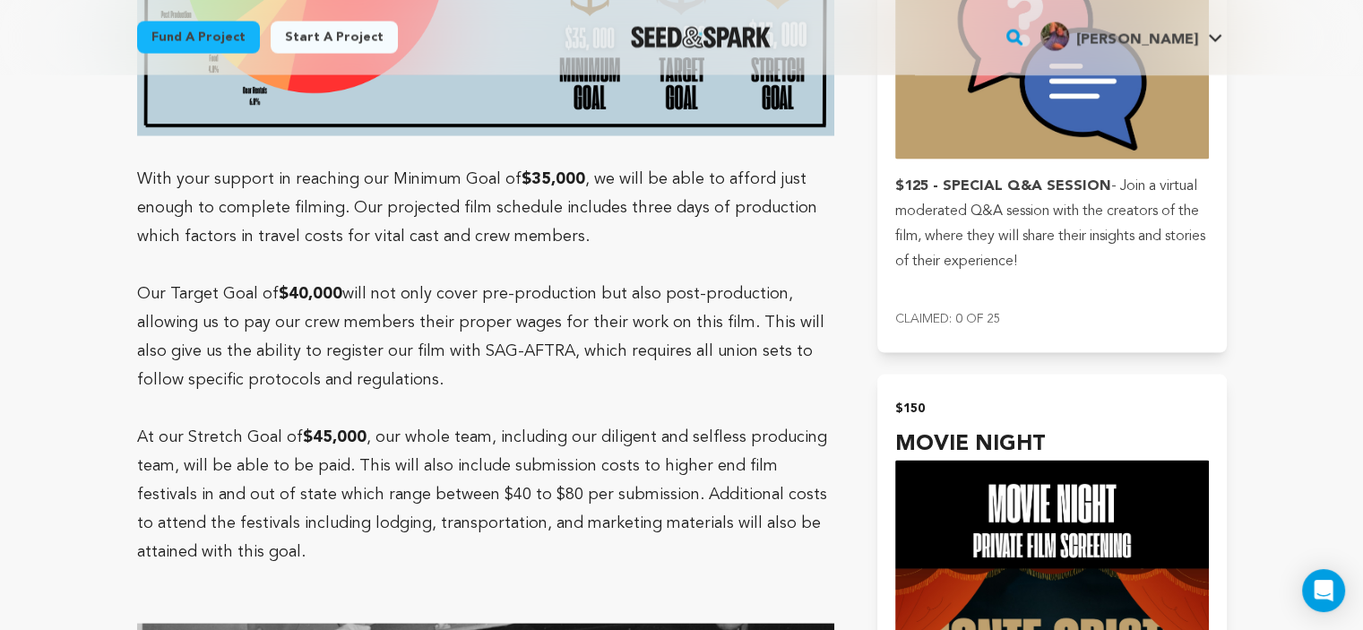
click at [139, 165] on p "With your support in reaching our Minimum Goal of $35,000 , we will be able to …" at bounding box center [486, 208] width 698 height 86
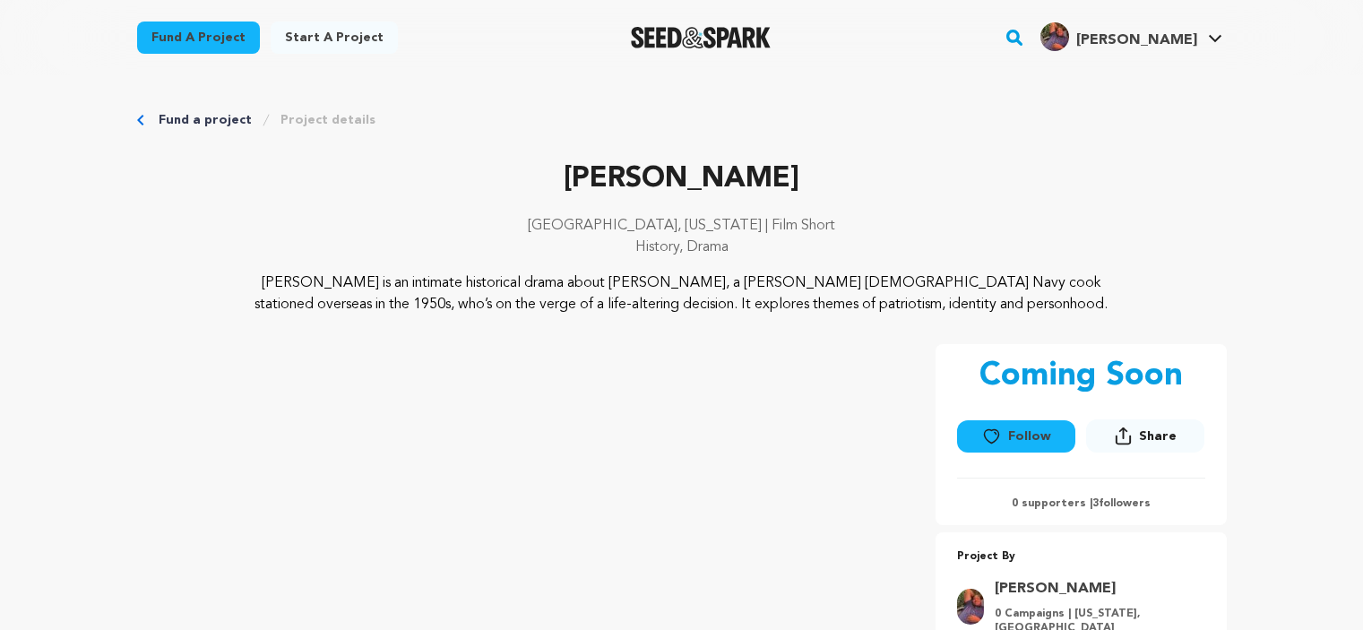
scroll to position [3928, 0]
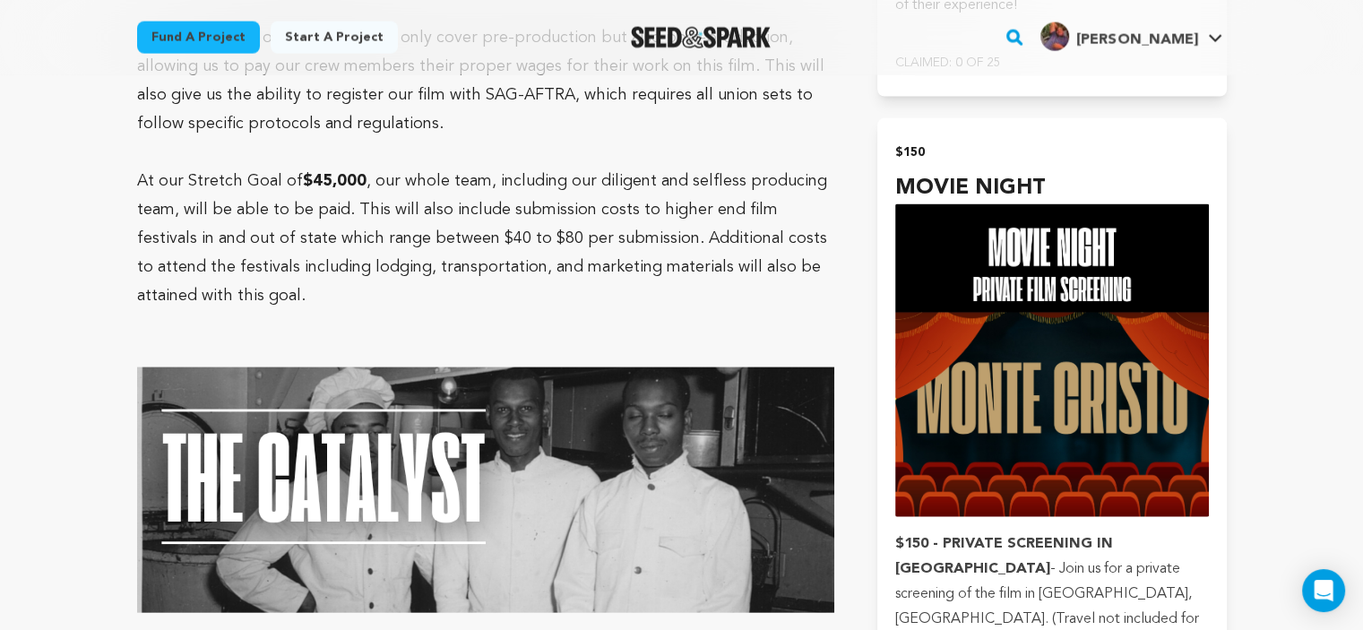
click at [695, 42] on img "Seed&Spark Homepage" at bounding box center [701, 38] width 141 height 22
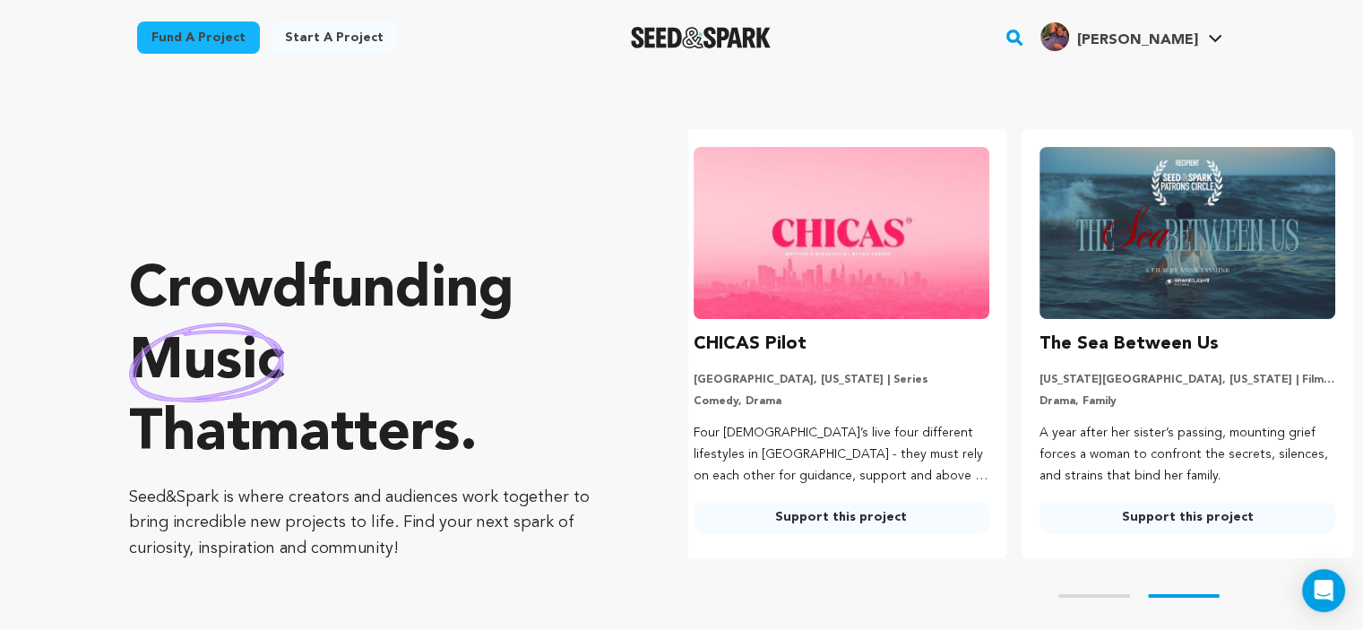
click at [208, 27] on link "Fund a project" at bounding box center [198, 38] width 123 height 32
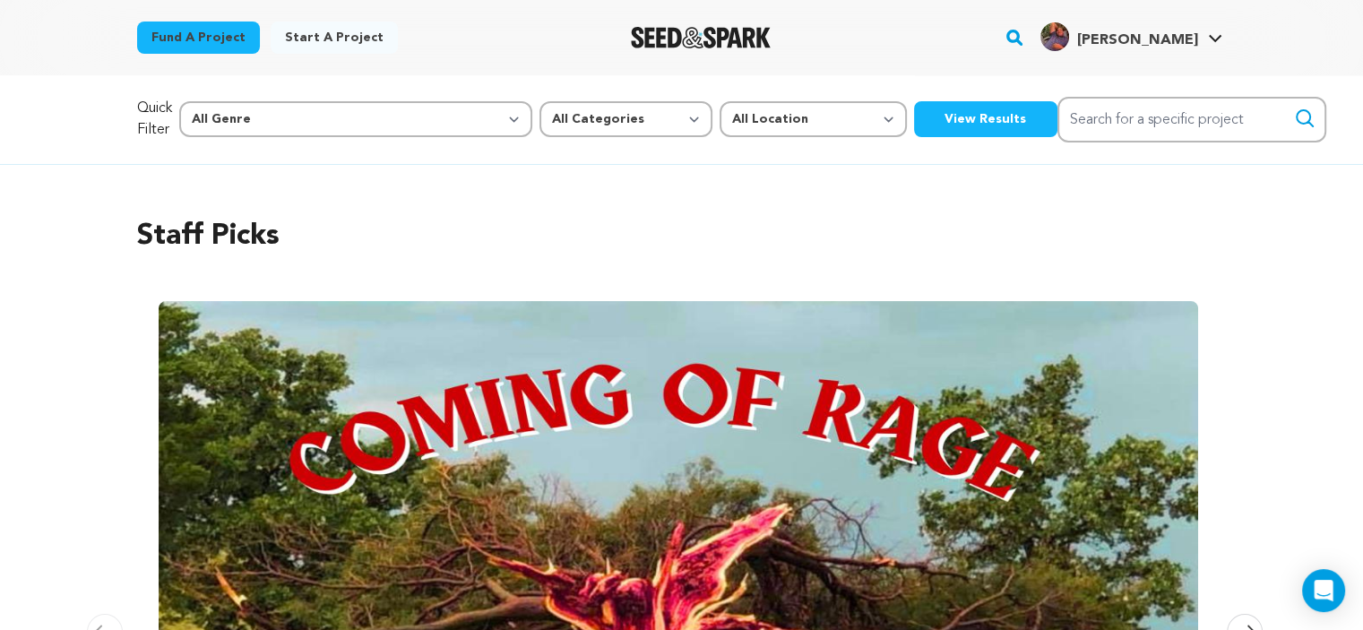
click at [563, 430] on img at bounding box center [679, 543] width 1040 height 484
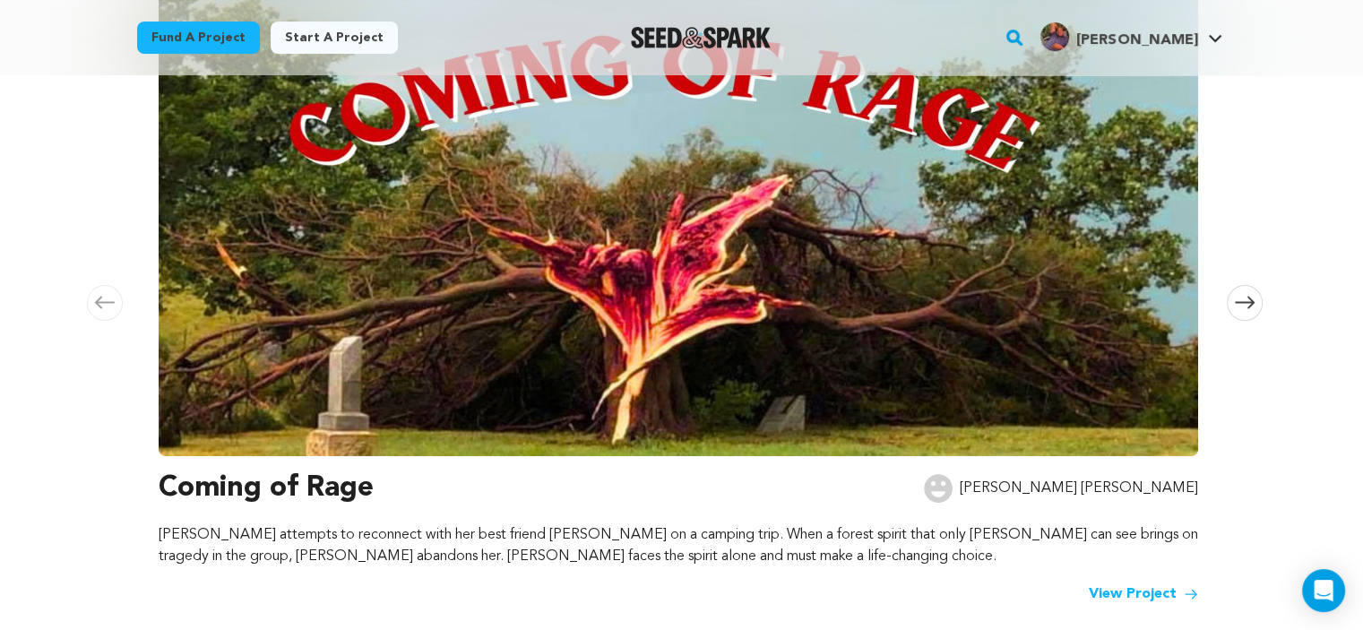
scroll to position [375, 0]
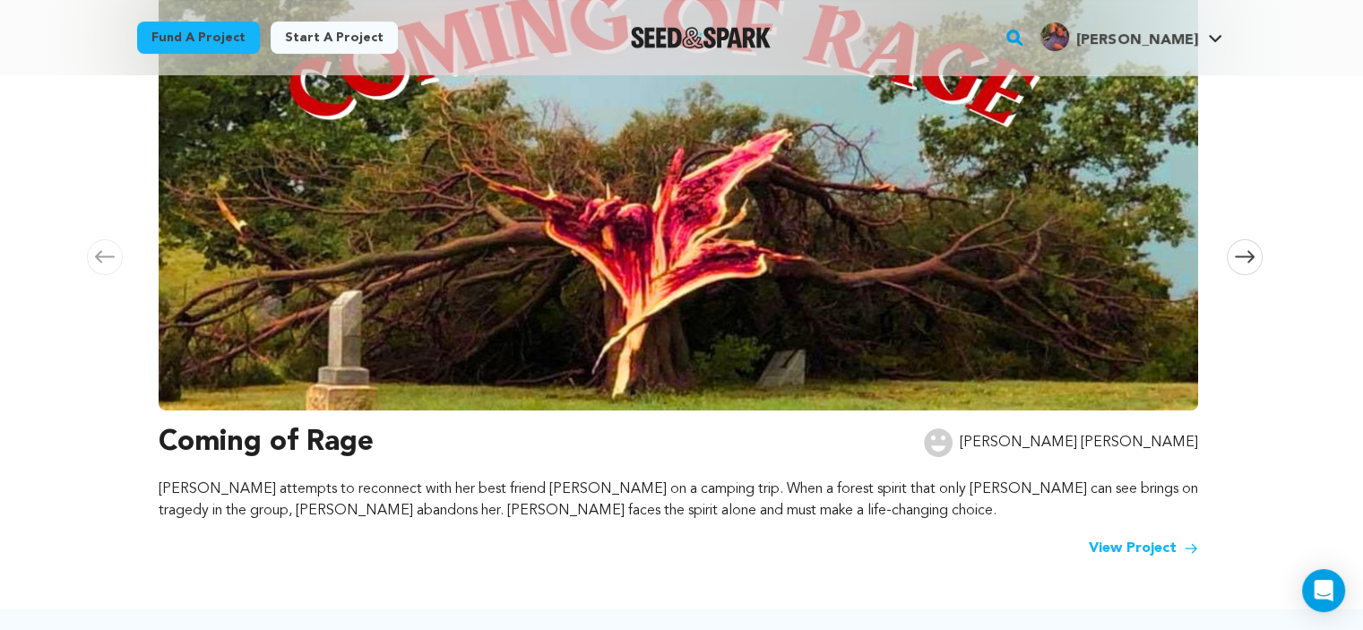
click at [1133, 559] on div "Staff Picks [GEOGRAPHIC_DATA] Skip to previous slide page [GEOGRAPHIC_DATA] Com…" at bounding box center [682, 200] width 1090 height 790
click at [1129, 554] on link "View Project" at bounding box center [1143, 549] width 109 height 22
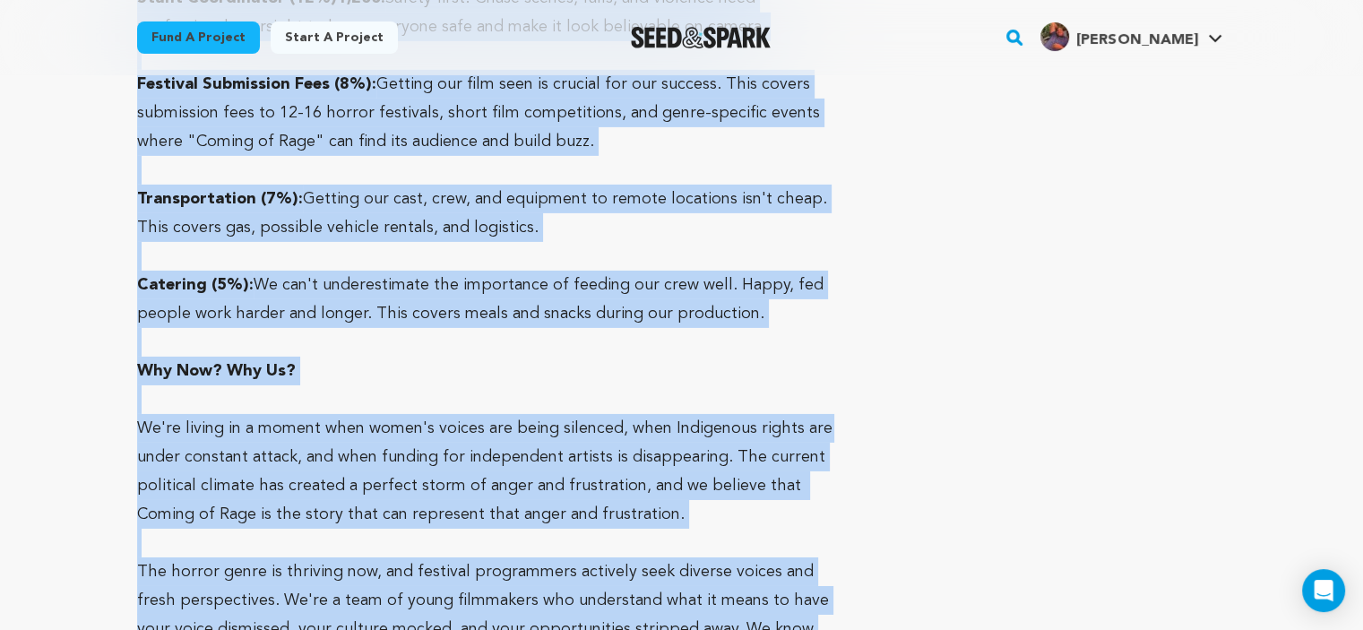
scroll to position [6267, 0]
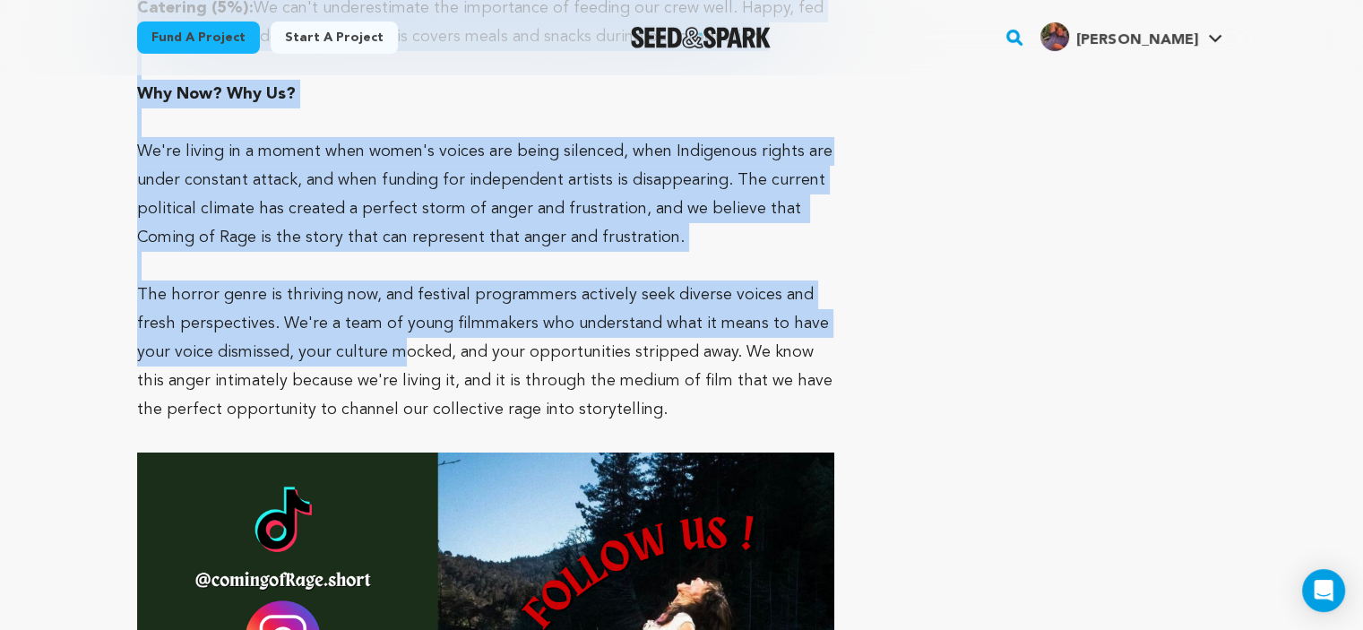
drag, startPoint x: 135, startPoint y: 221, endPoint x: 360, endPoint y: 172, distance: 230.3
click at [360, 287] on span "The horror genre is thriving now, and festival programmers actively seek divers…" at bounding box center [484, 352] width 695 height 131
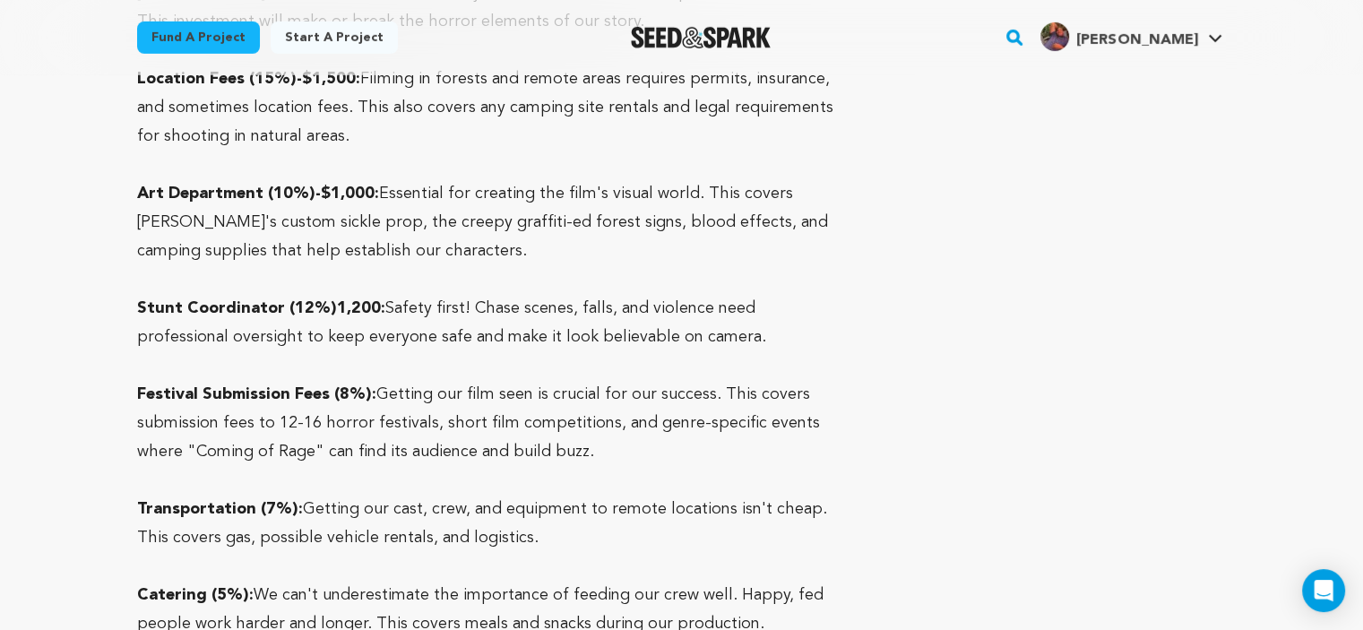
scroll to position [5681, 0]
drag, startPoint x: 751, startPoint y: 444, endPoint x: 161, endPoint y: 132, distance: 667.1
click at [161, 293] on p "Stunt Coordinator (12%)1,200: Safety first! Chase scenes, falls, and violence n…" at bounding box center [486, 321] width 698 height 57
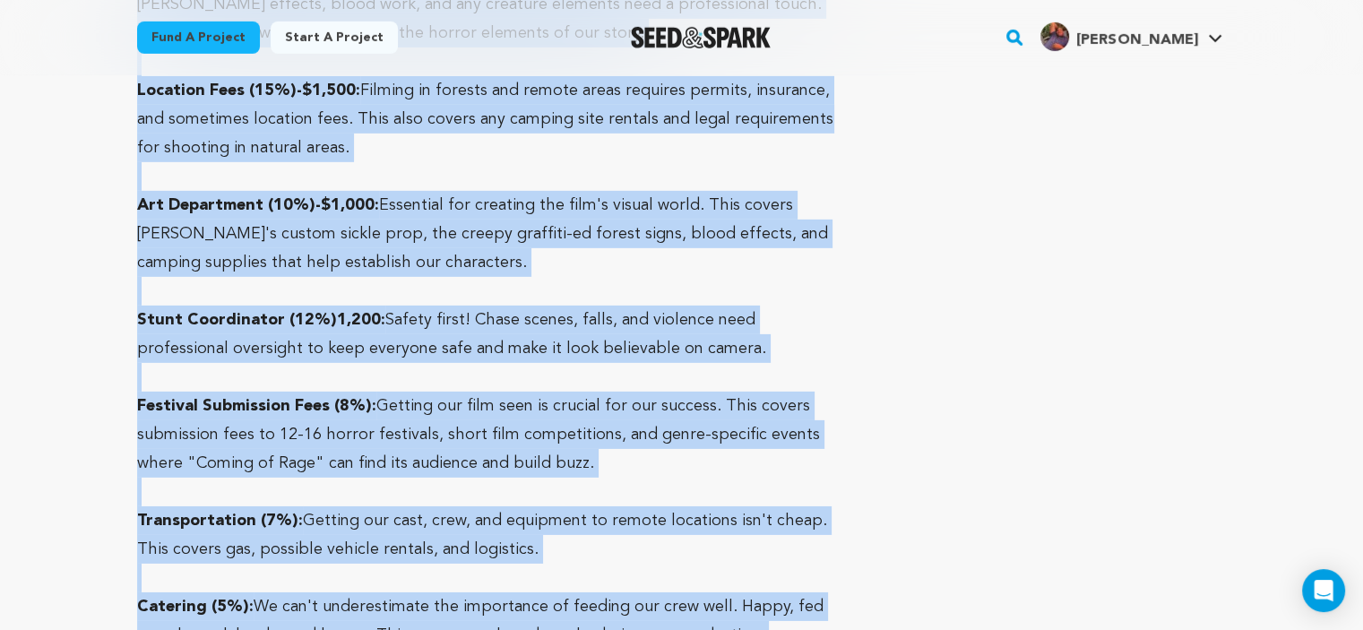
scroll to position [5686, 0]
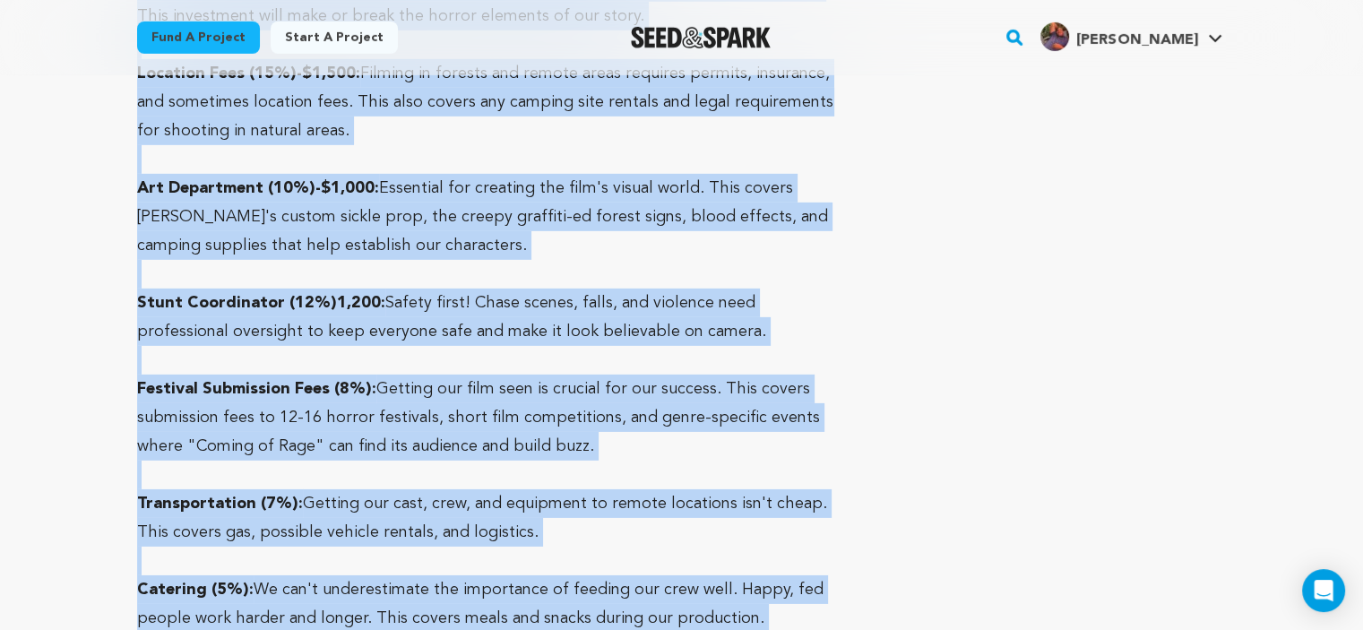
drag, startPoint x: 137, startPoint y: 284, endPoint x: 750, endPoint y: 440, distance: 632.5
copy div "Cast (25%)- $2,500: Our biggest expense will be paying our four actors SAG mini…"
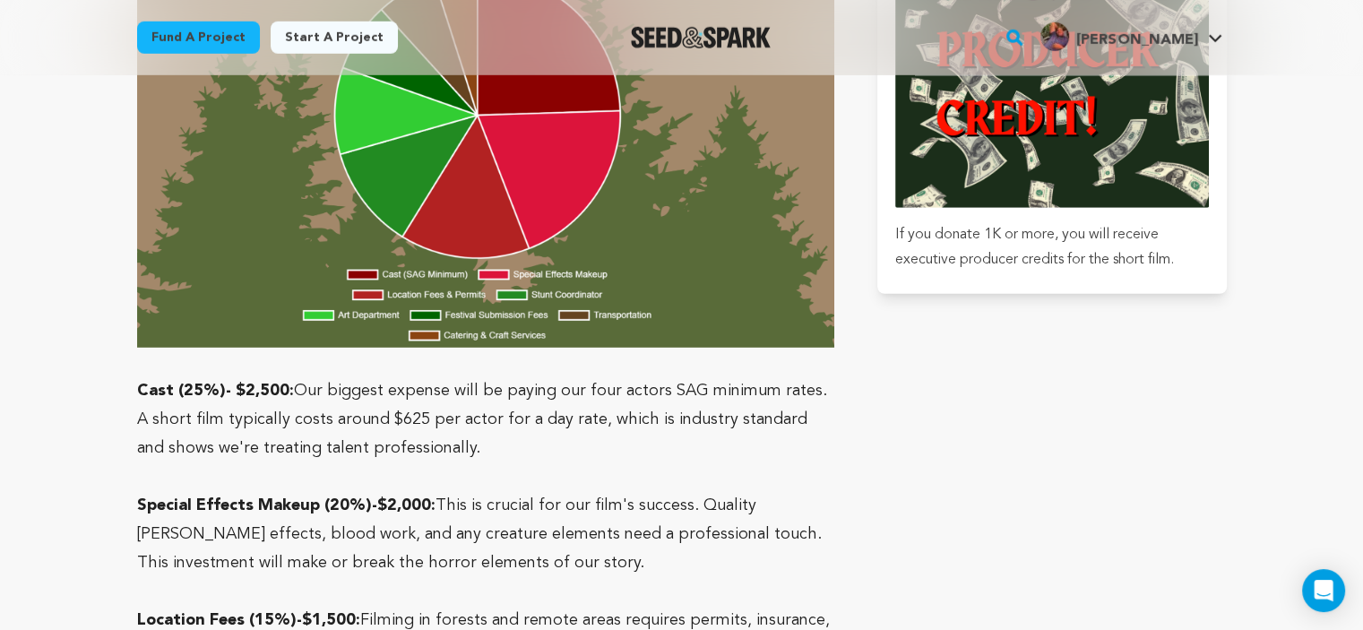
scroll to position [5138, 0]
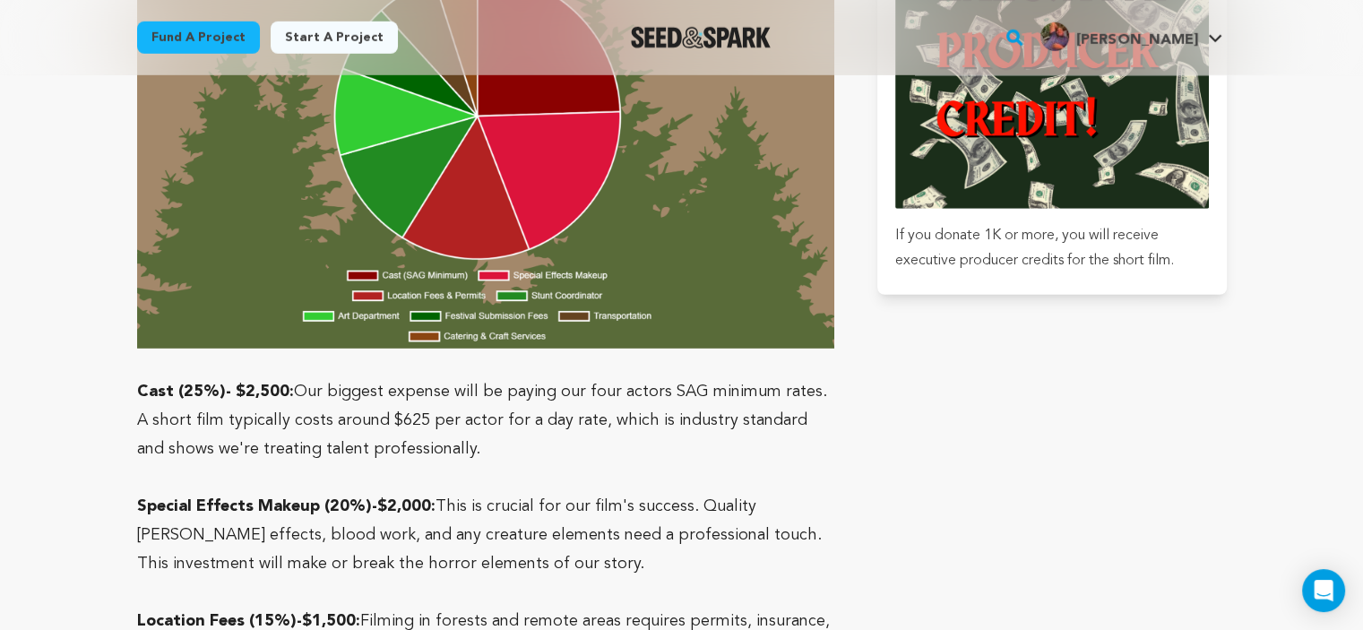
drag, startPoint x: 125, startPoint y: 205, endPoint x: 292, endPoint y: 196, distance: 167.8
copy p "Cast (25%)- $2,500:"
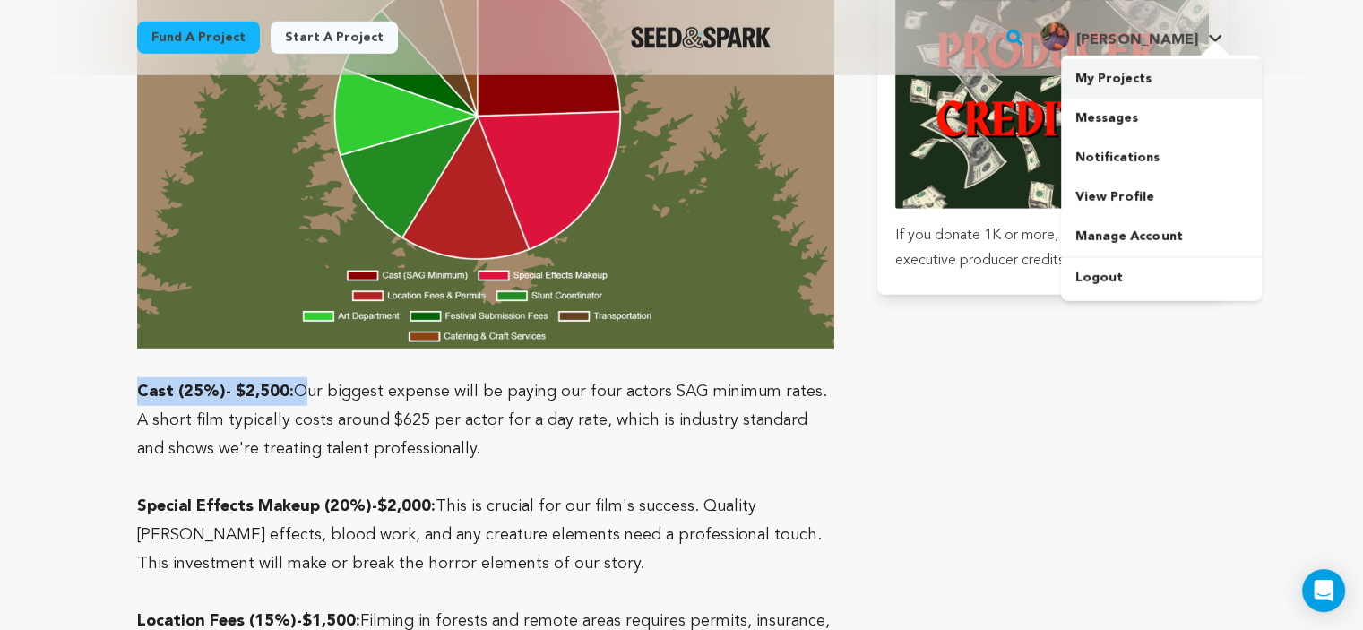
click at [1151, 73] on link "My Projects" at bounding box center [1161, 78] width 201 height 39
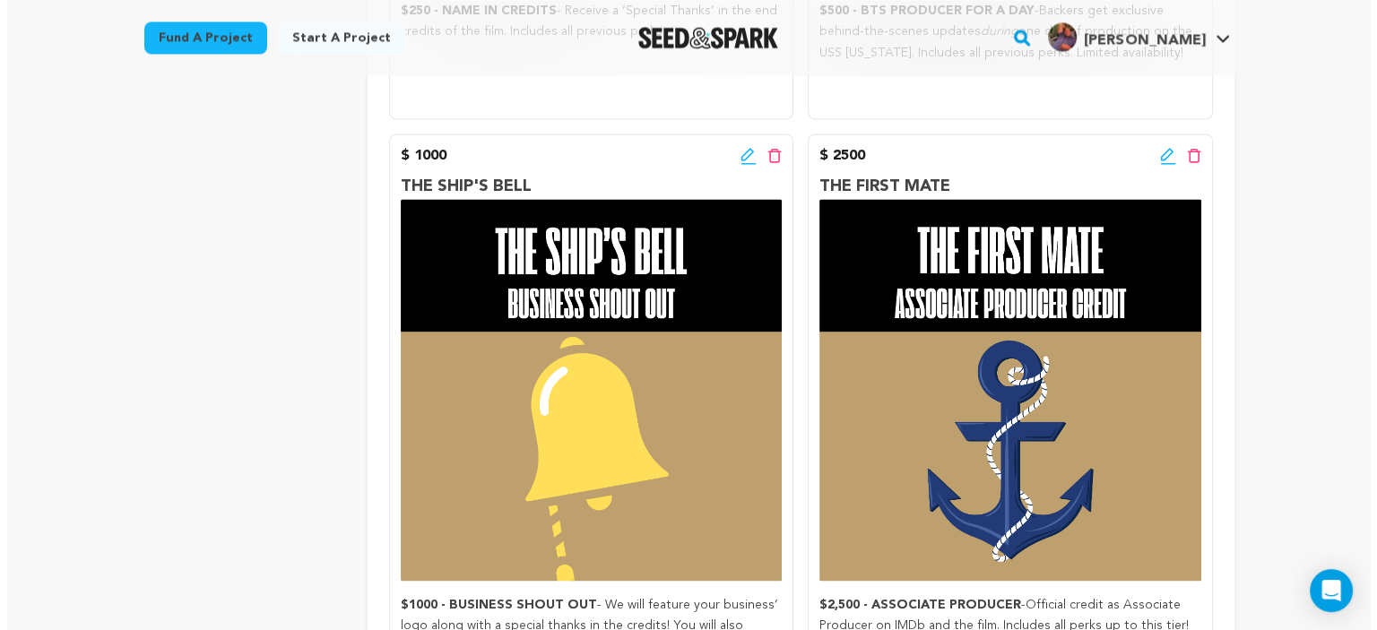
scroll to position [2710, 0]
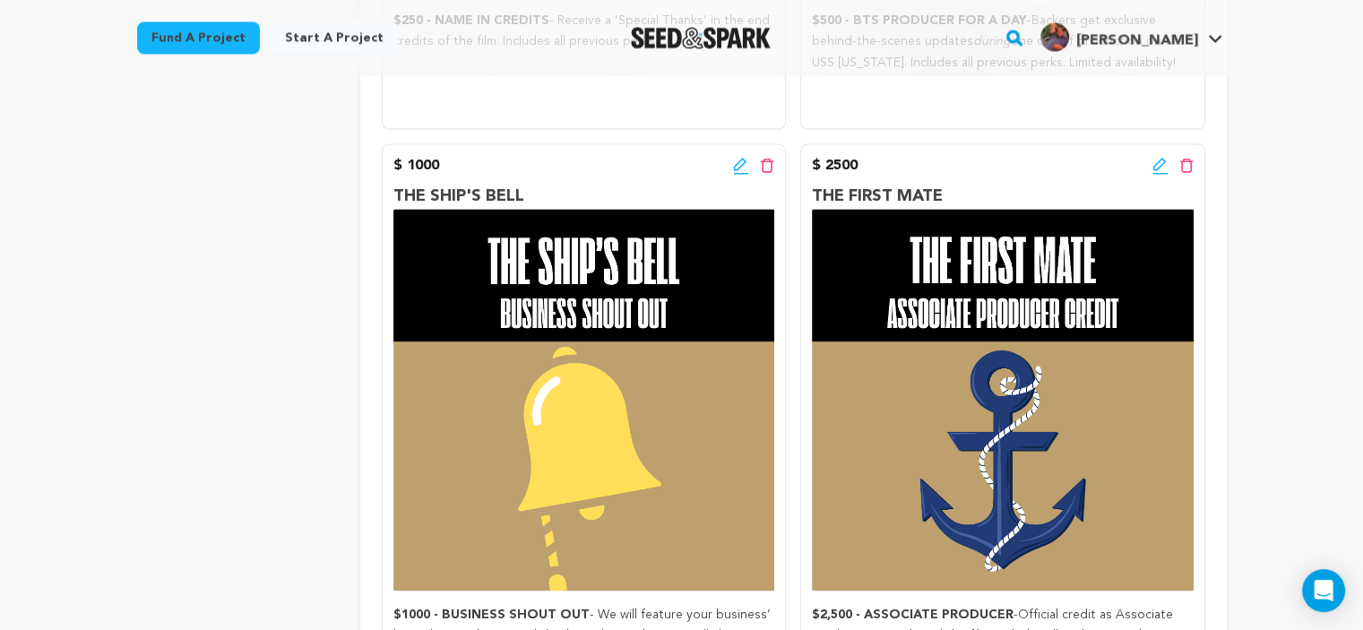
click at [738, 157] on icon at bounding box center [741, 166] width 16 height 18
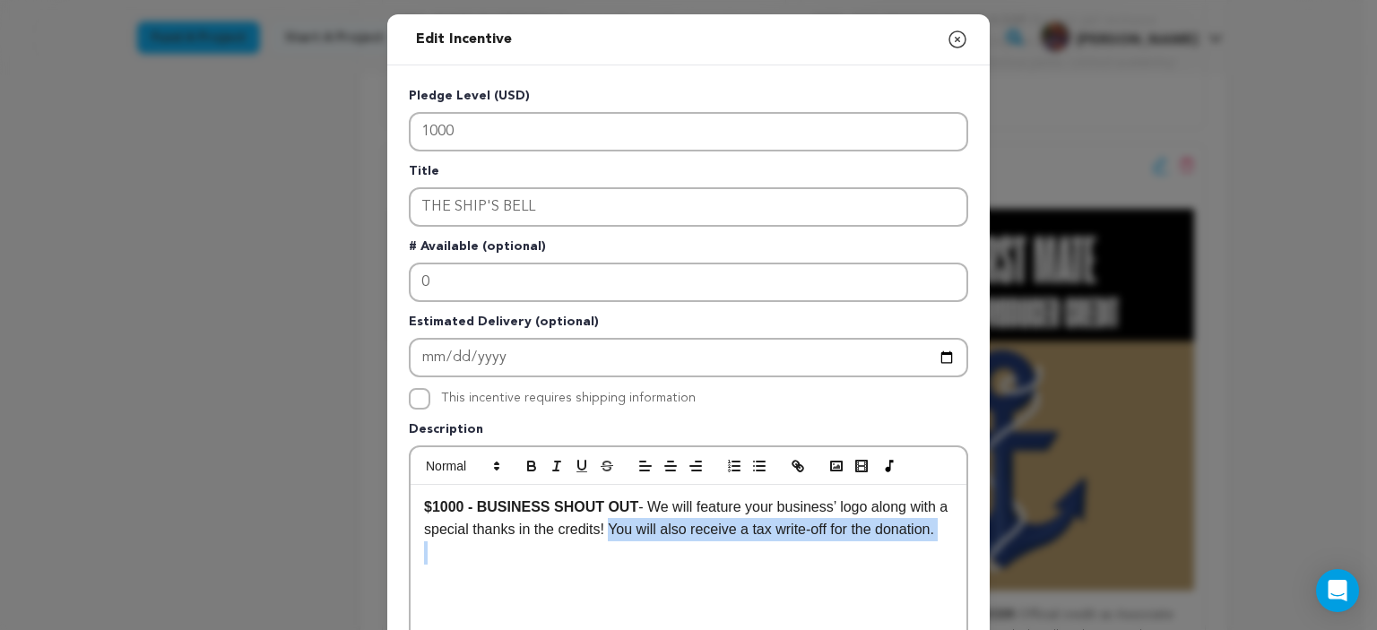
drag, startPoint x: 596, startPoint y: 526, endPoint x: 963, endPoint y: 544, distance: 367.0
click at [963, 544] on div "Pledge Level (USD) 1000 Title THE SHIP'S BELL # Available (optional) 0 Estimate…" at bounding box center [688, 556] width 602 height 982
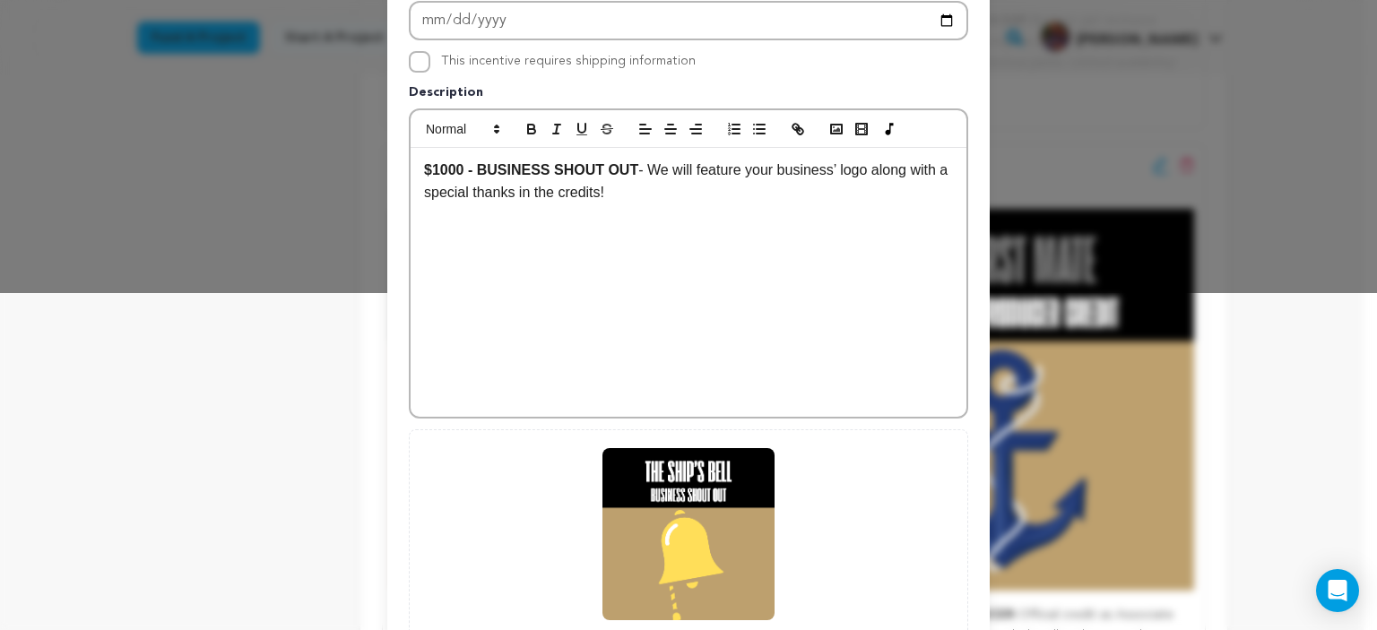
scroll to position [510, 0]
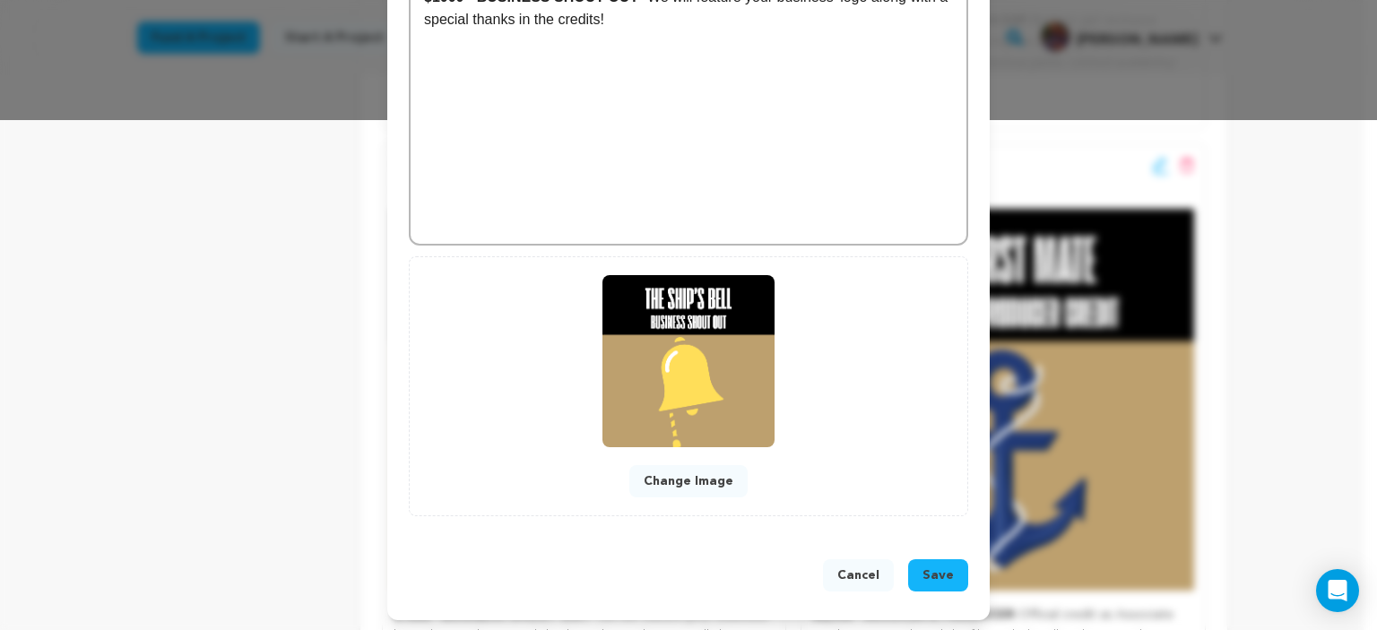
click at [940, 568] on span "Save" at bounding box center [937, 575] width 31 height 18
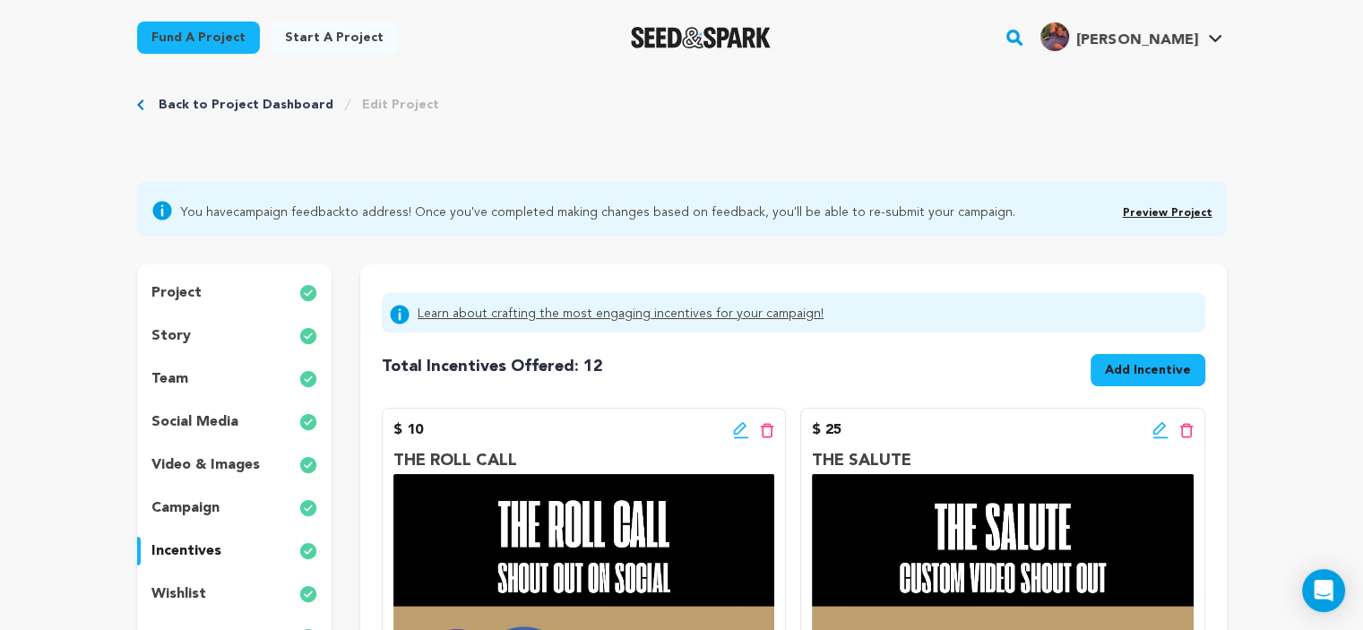
scroll to position [0, 0]
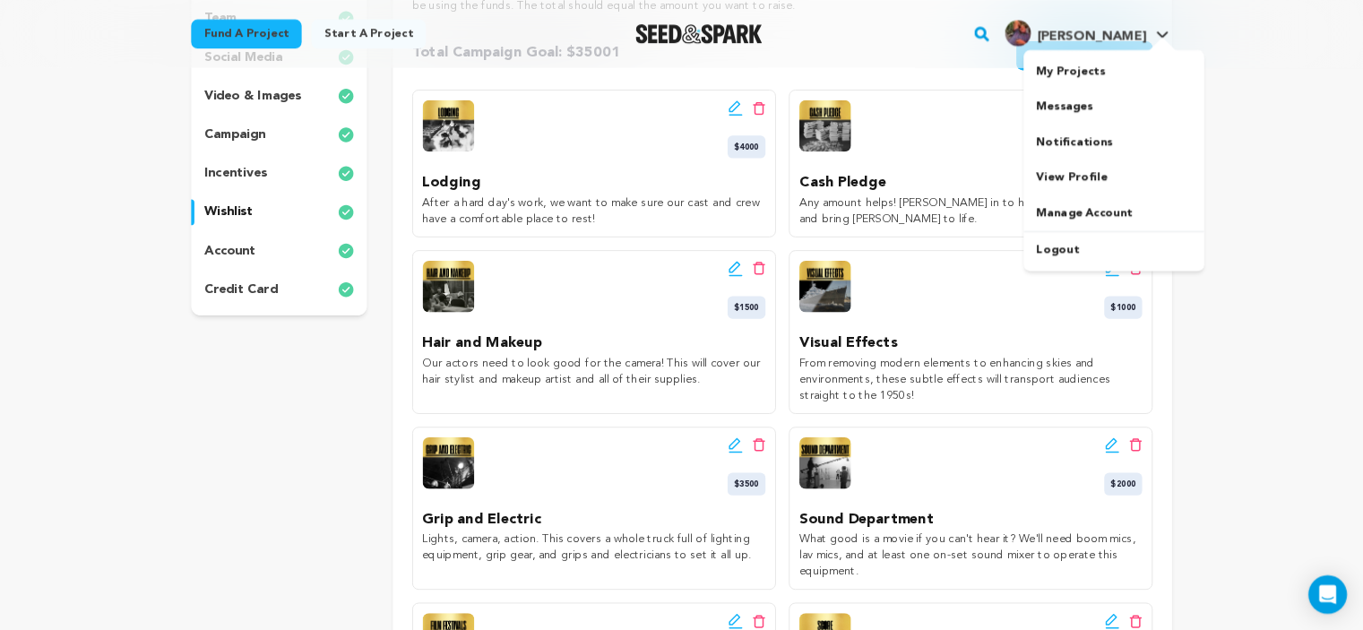
scroll to position [384, 0]
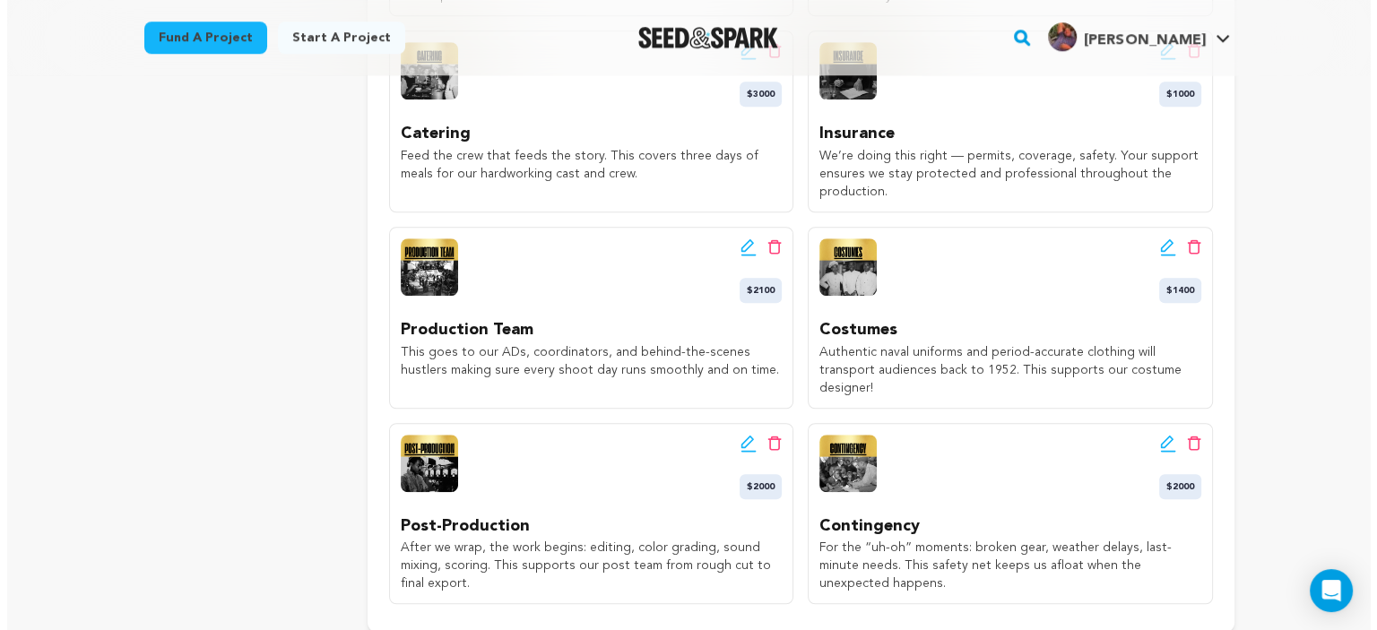
scroll to position [1394, 0]
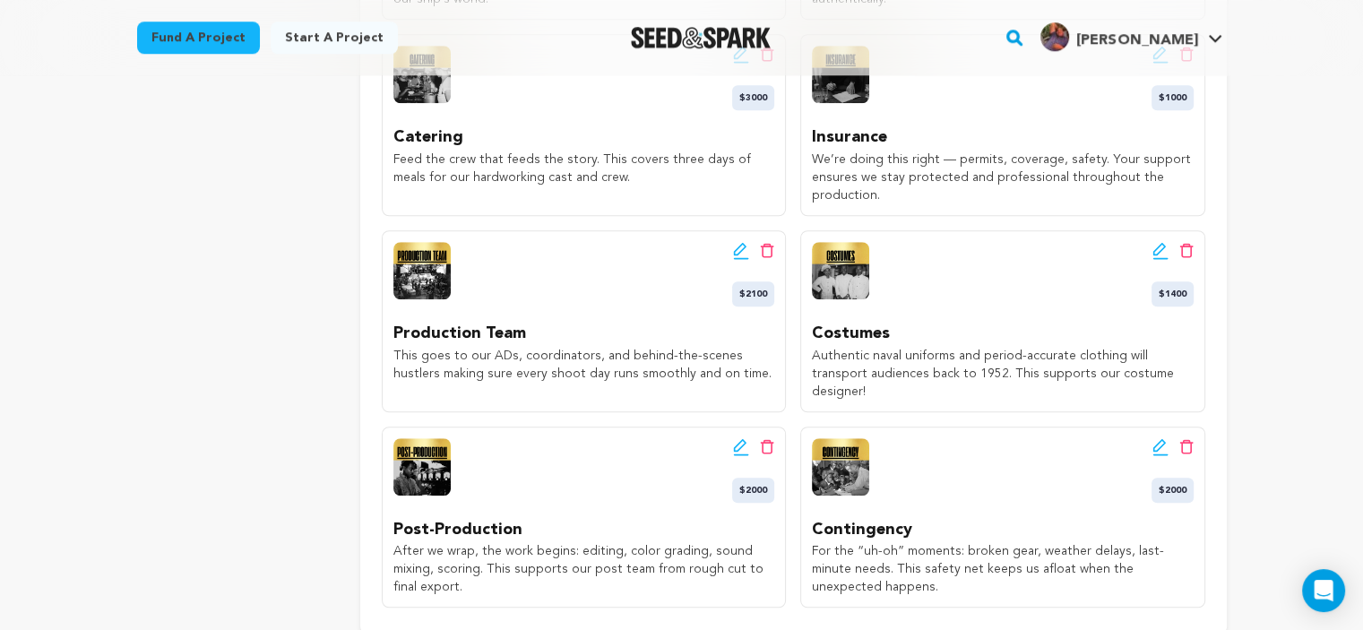
click at [1154, 243] on icon at bounding box center [1159, 249] width 13 height 13
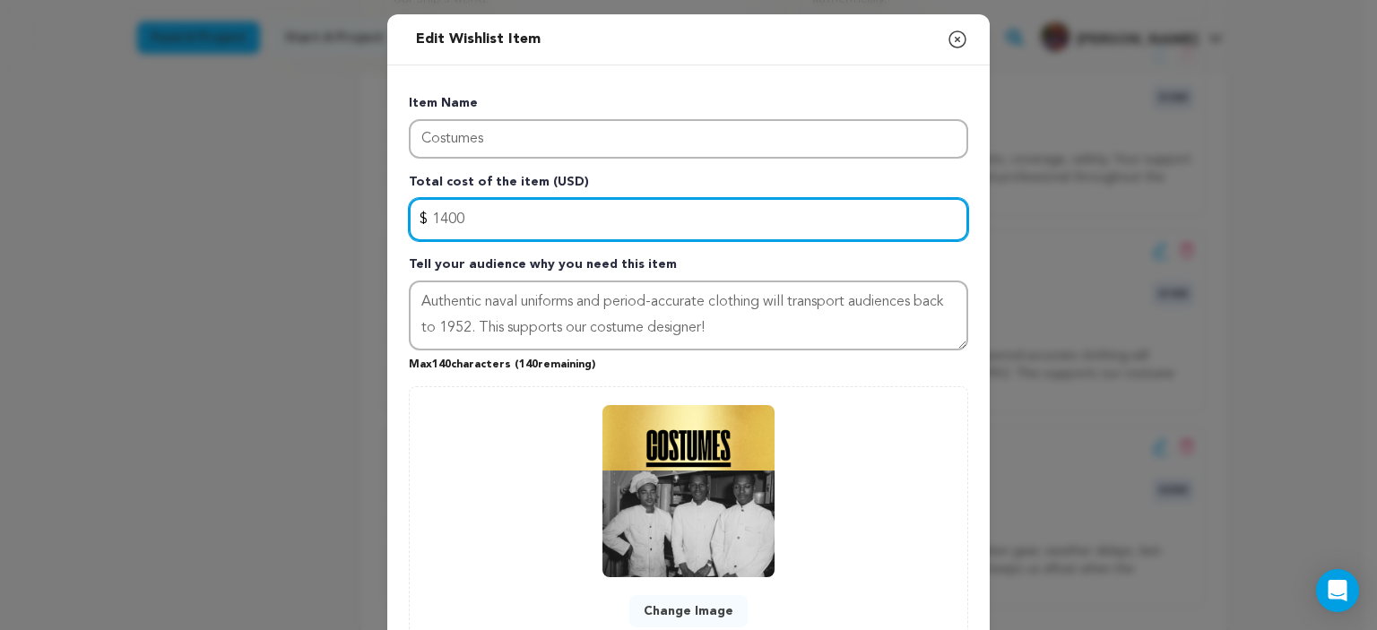
drag, startPoint x: 432, startPoint y: 215, endPoint x: 463, endPoint y: 215, distance: 31.4
click at [463, 215] on input "1400" at bounding box center [688, 219] width 559 height 43
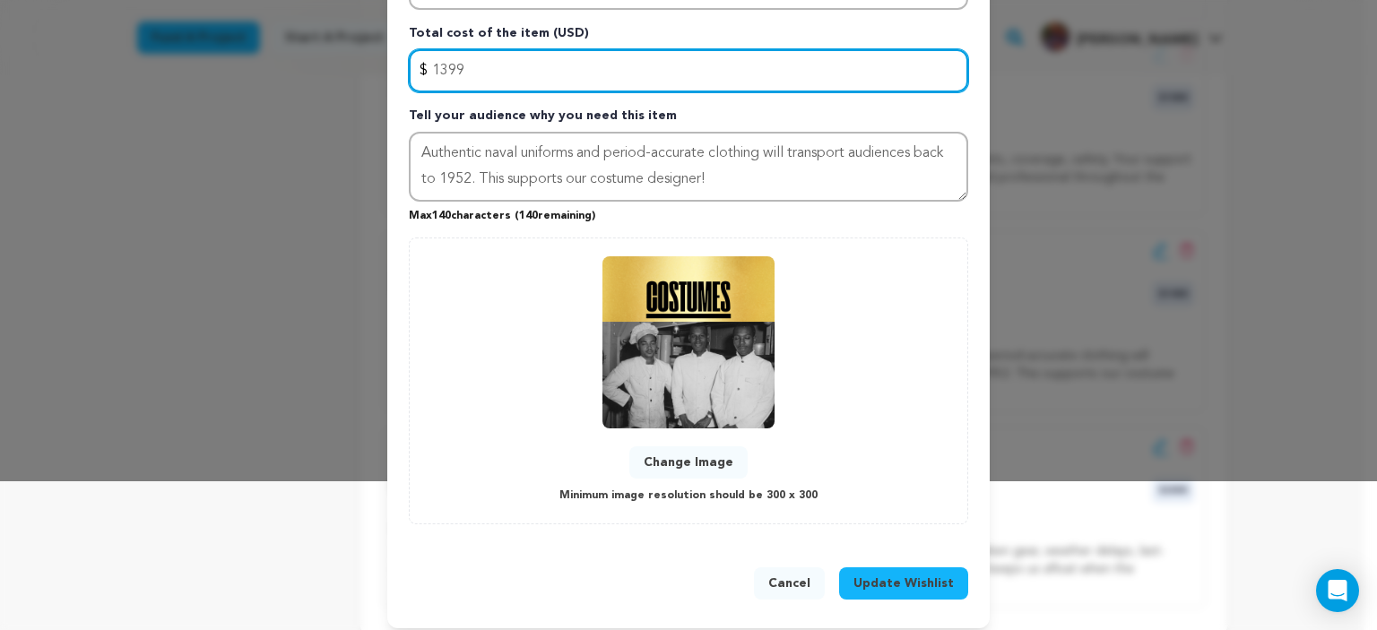
scroll to position [159, 0]
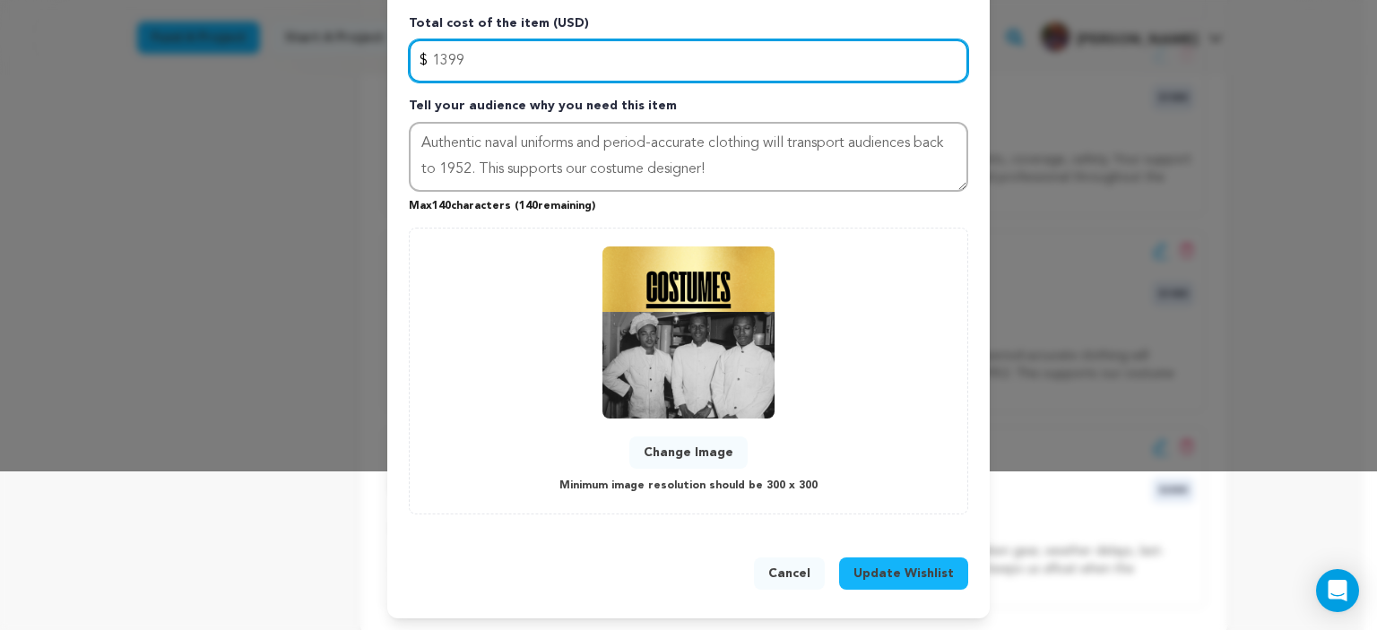
type input "1399"
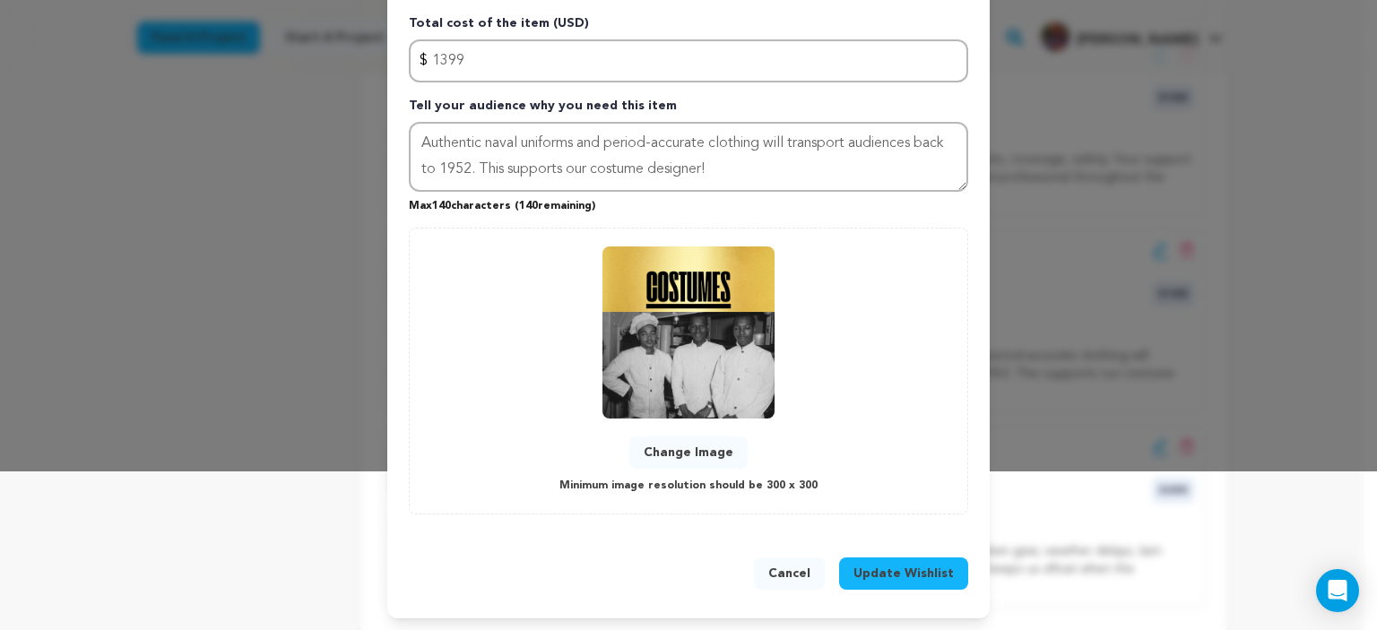
click at [896, 568] on span "Update Wishlist" at bounding box center [903, 574] width 100 height 18
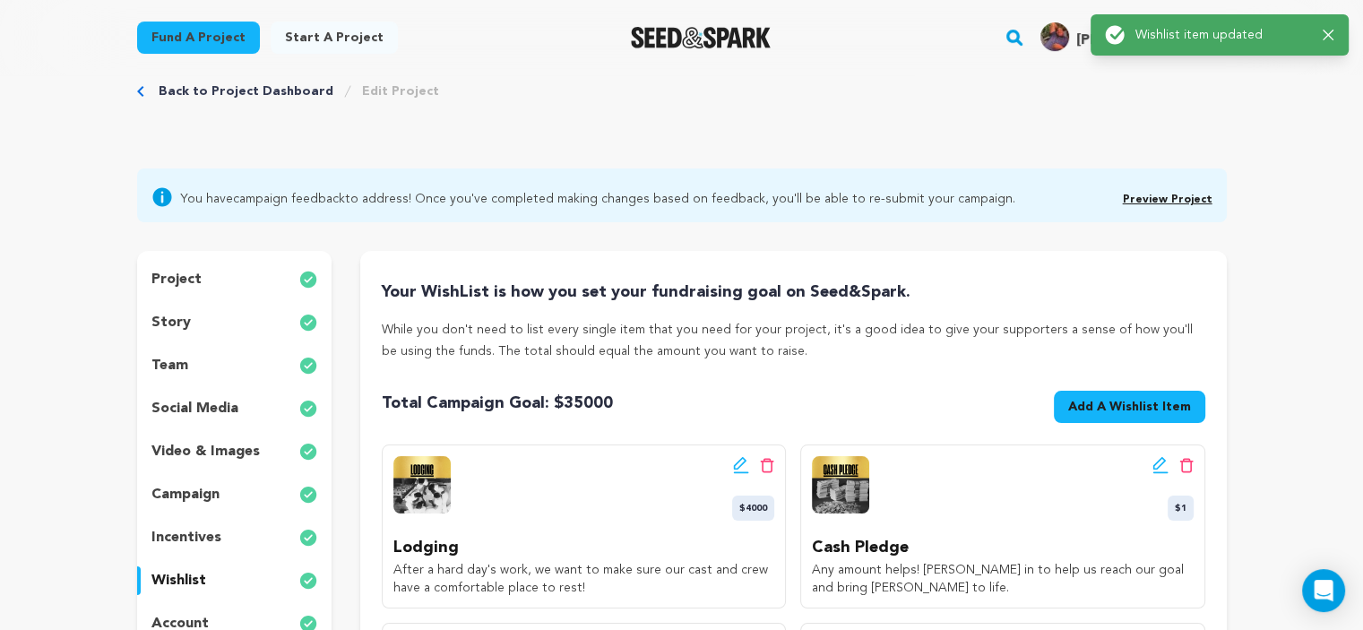
scroll to position [0, 0]
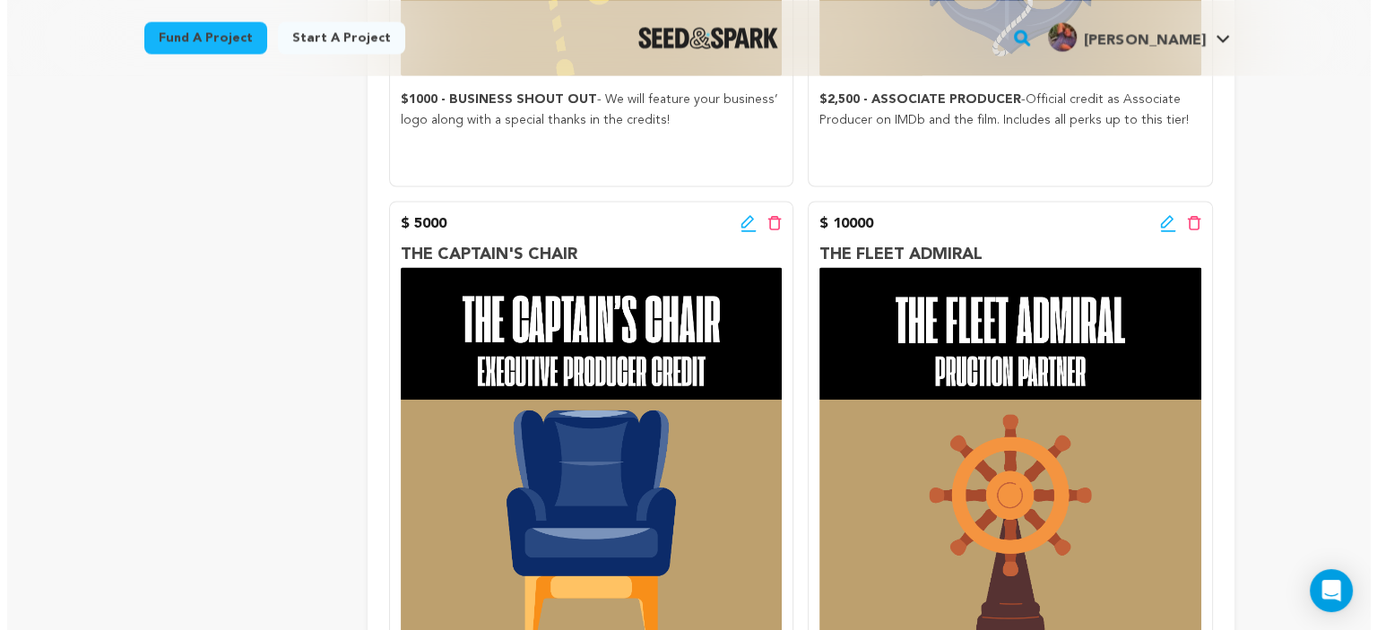
scroll to position [3216, 0]
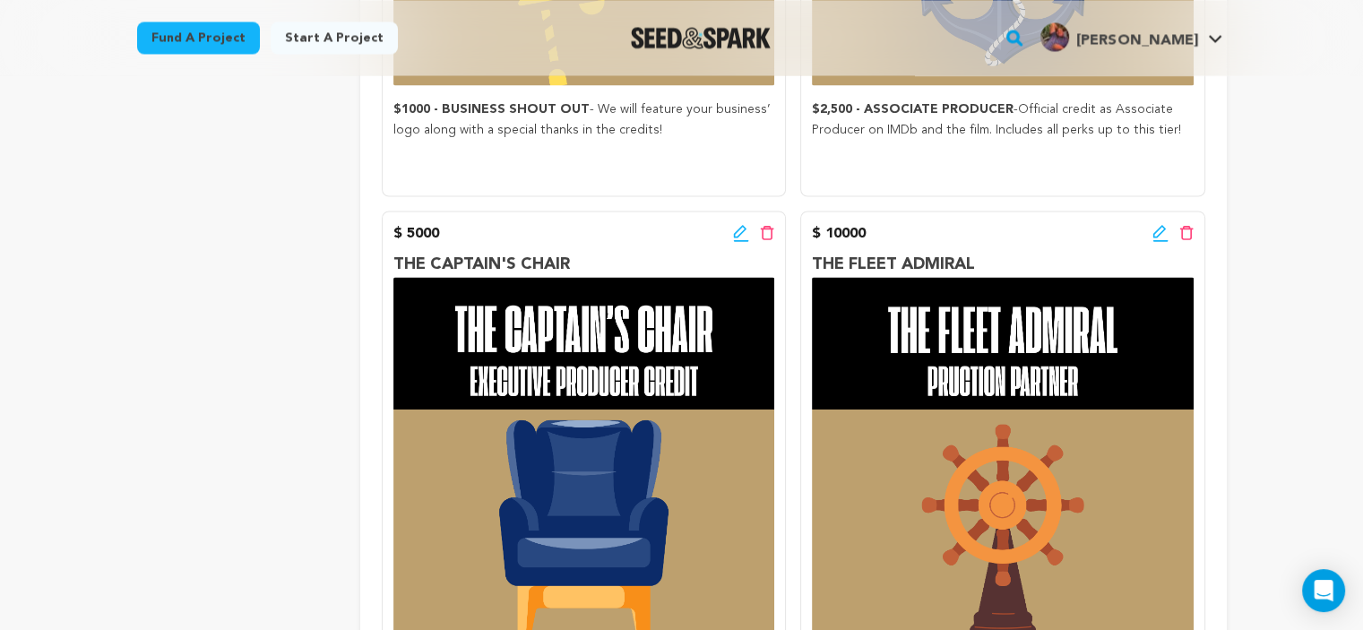
click at [1151, 222] on div "$ 10000 Edit incentive button Delete incentive button" at bounding box center [1002, 233] width 381 height 22
click at [1161, 239] on icon at bounding box center [1160, 240] width 15 height 2
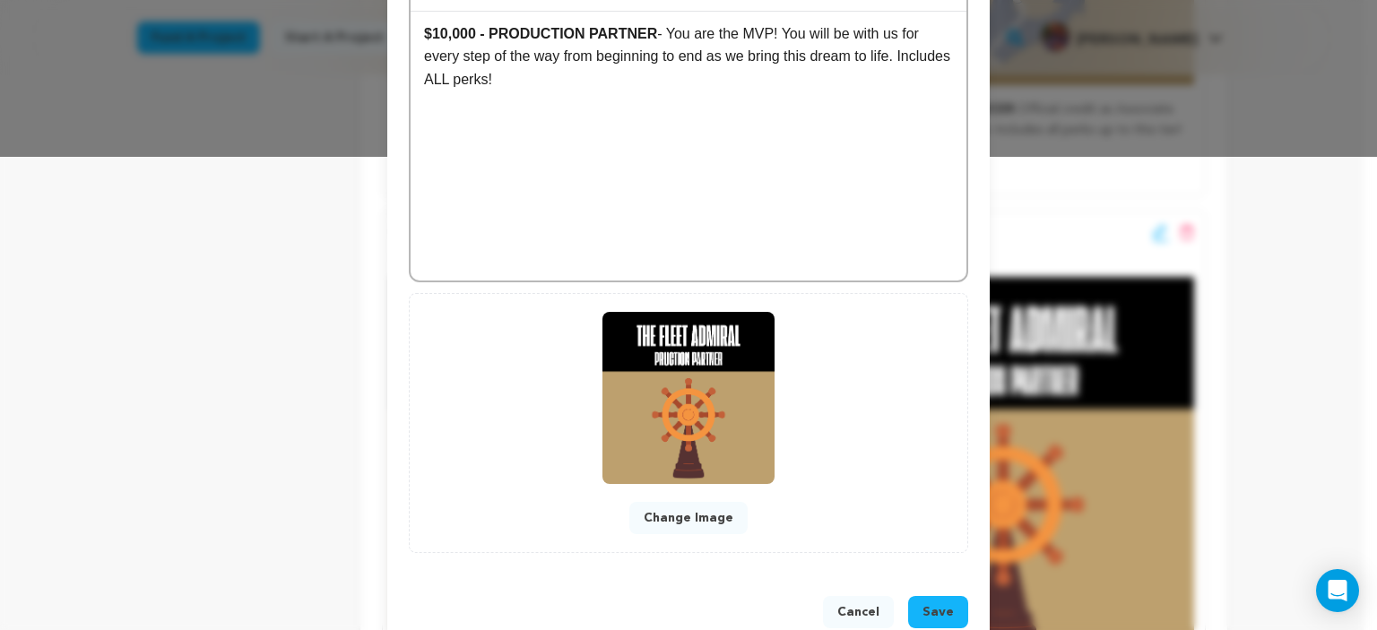
scroll to position [510, 0]
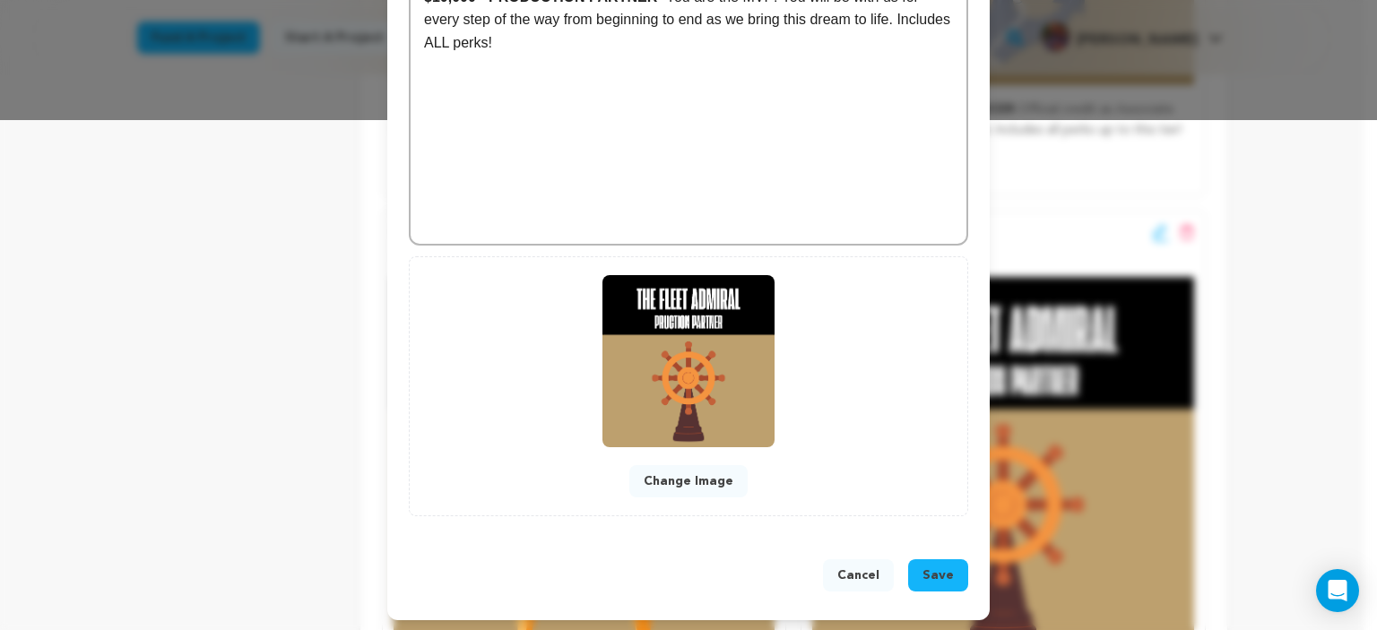
click at [697, 468] on button "Change Image" at bounding box center [688, 481] width 118 height 32
click at [672, 473] on button "Change Image" at bounding box center [688, 481] width 118 height 32
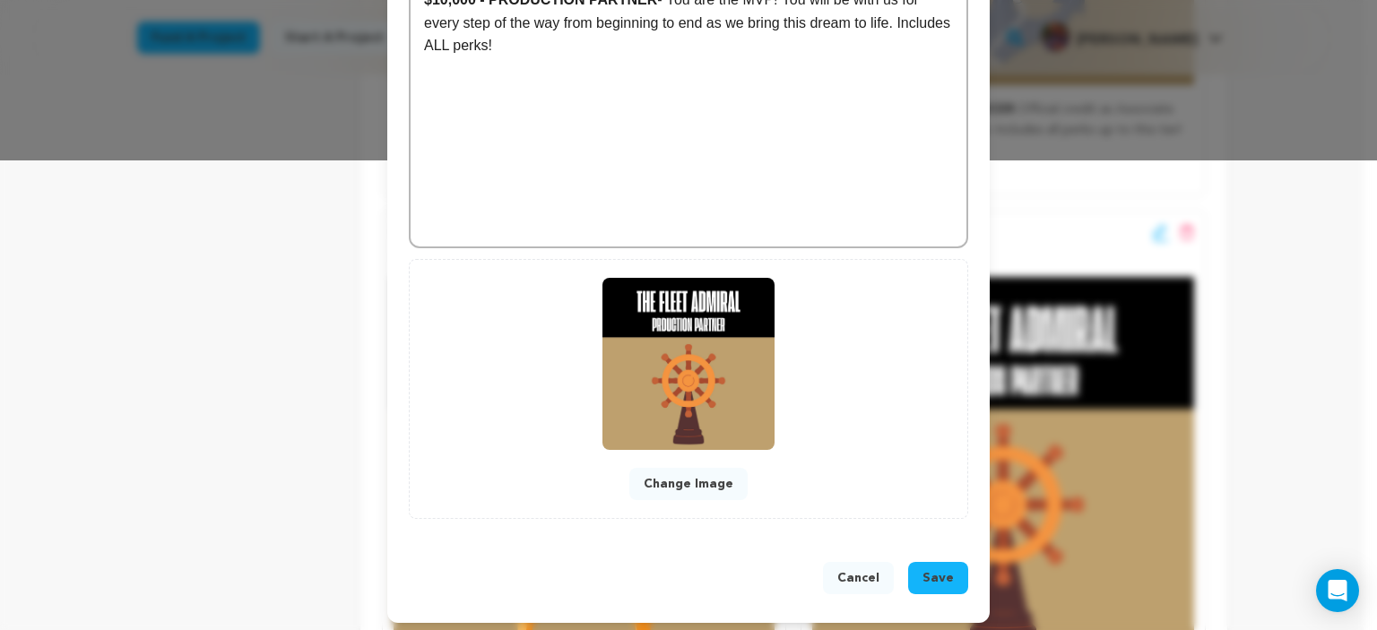
scroll to position [470, 0]
click at [647, 475] on button "Change Image" at bounding box center [688, 484] width 118 height 32
click at [946, 570] on button "Save" at bounding box center [938, 578] width 60 height 32
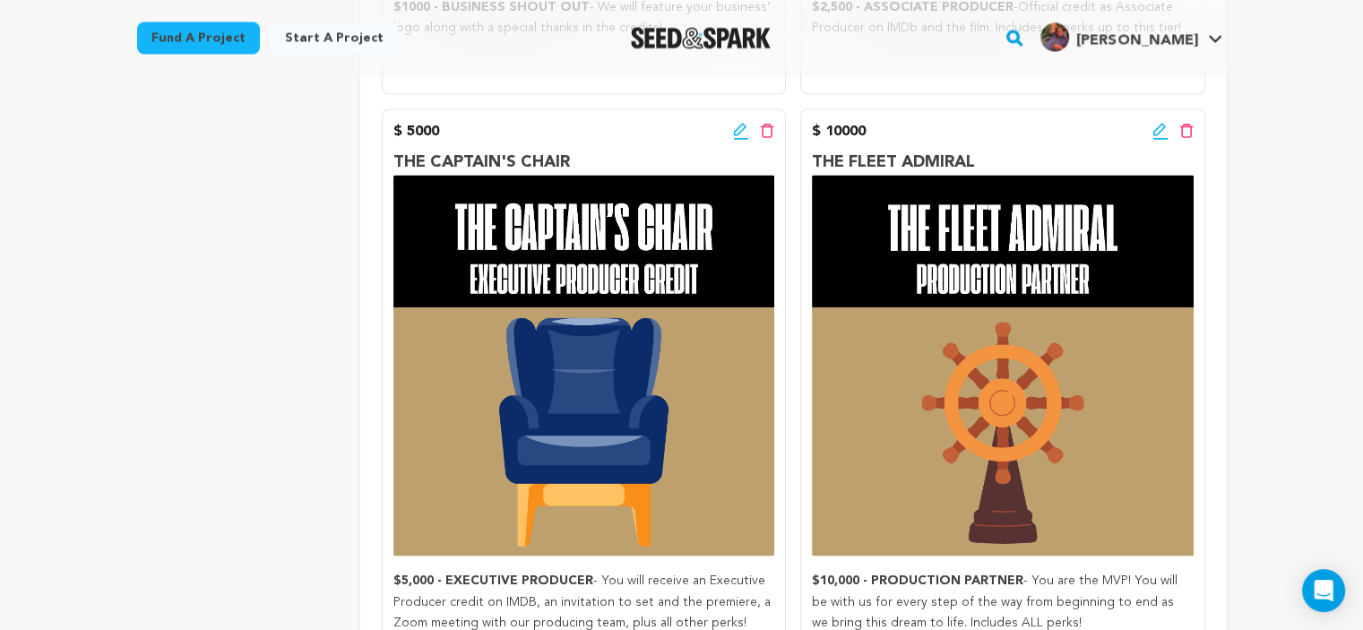
scroll to position [3272, 0]
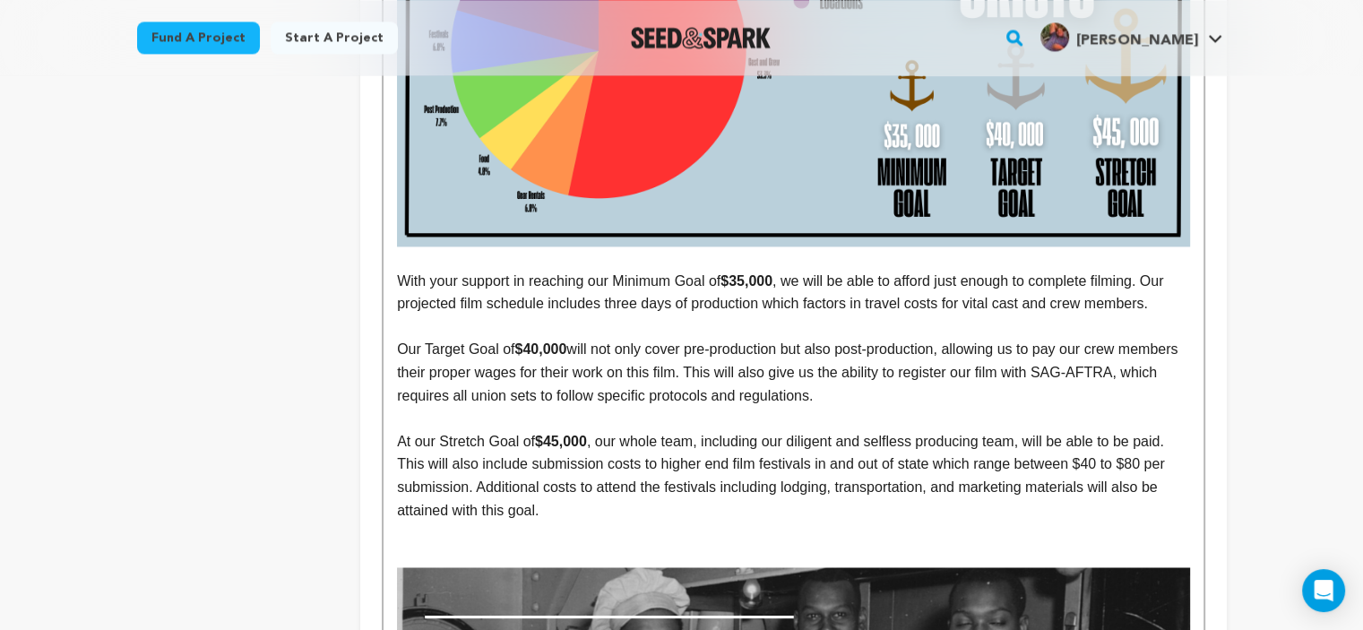
scroll to position [2795, 0]
click at [394, 207] on div "The year is 1952. A time of transition, tension, and deep contradiction in [GEO…" at bounding box center [793, 410] width 819 height 5450
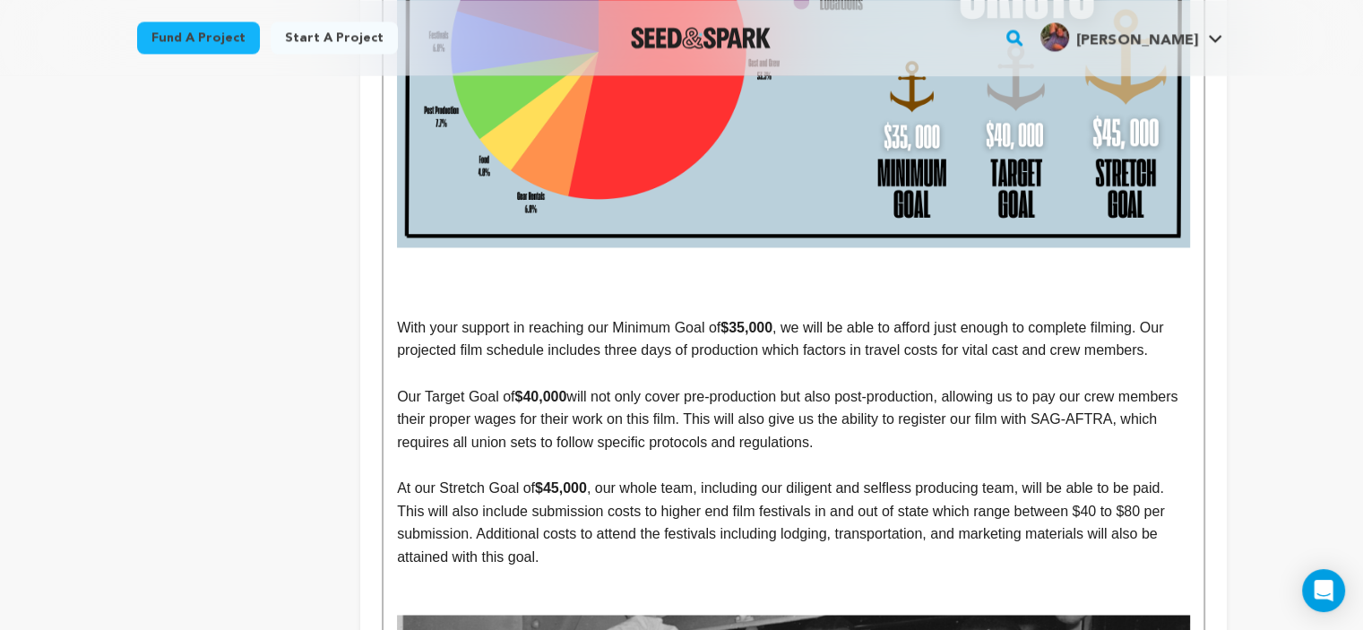
click at [409, 271] on p at bounding box center [793, 282] width 792 height 23
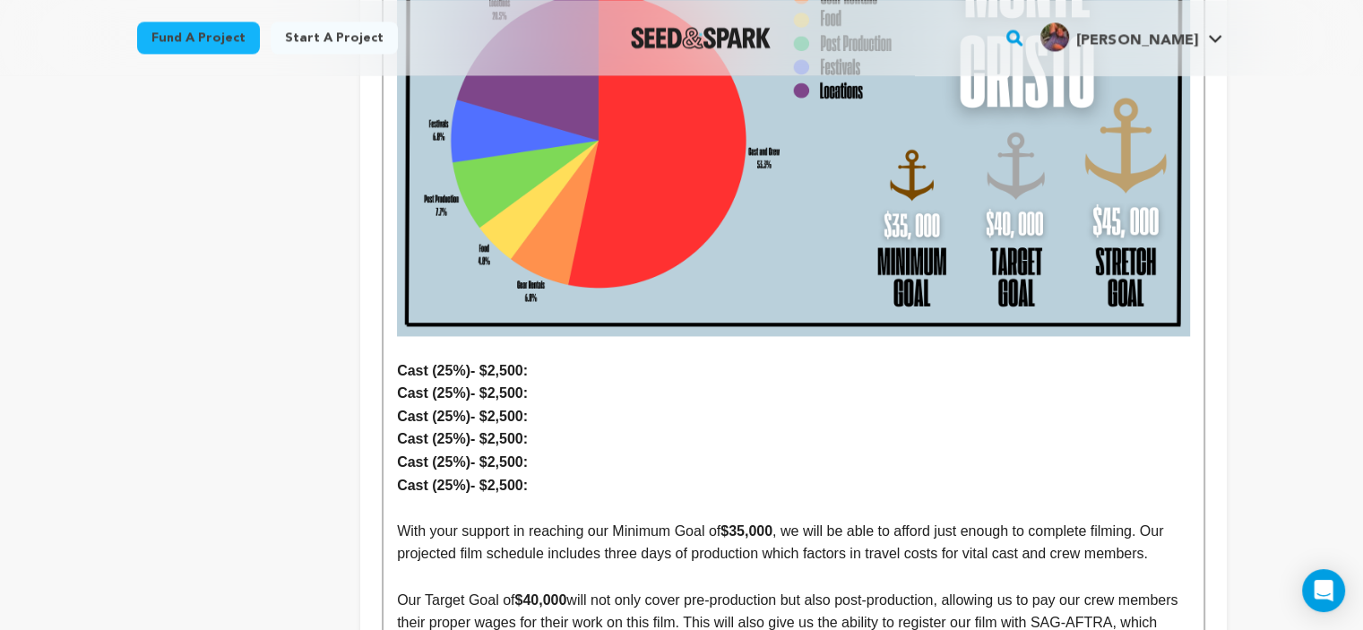
scroll to position [2780, 0]
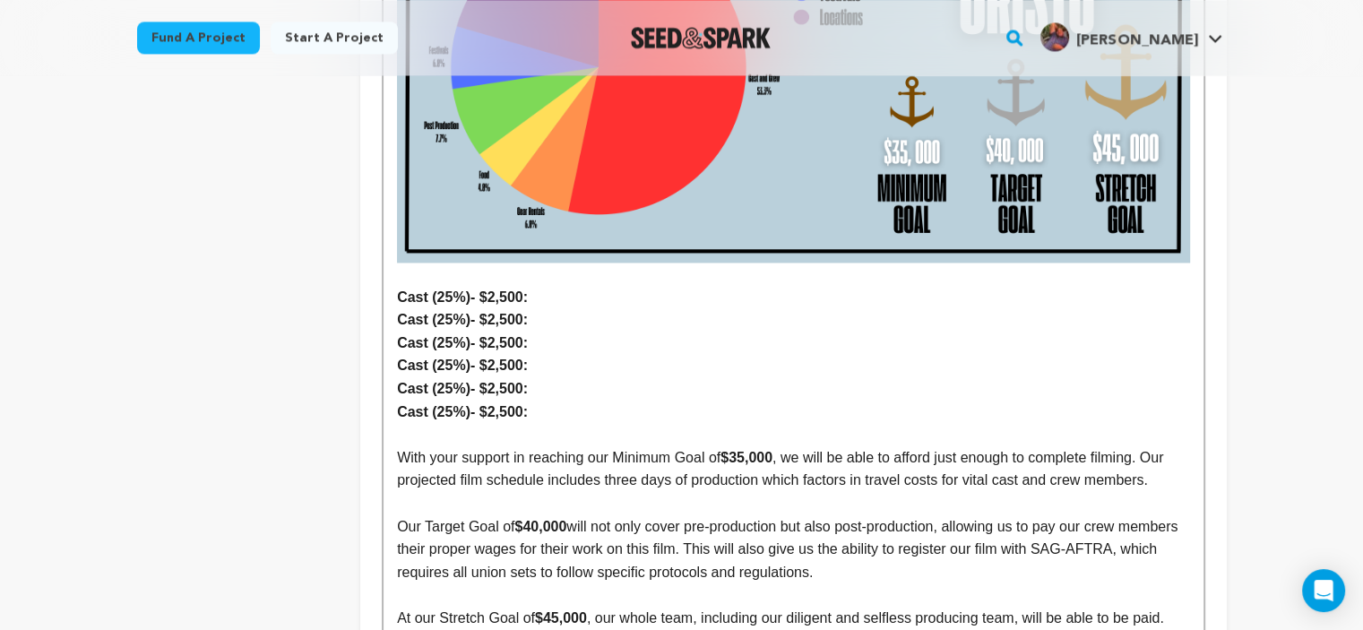
click at [423, 289] on strong "Cast (25%)- $2,500:" at bounding box center [462, 296] width 131 height 15
drag, startPoint x: 426, startPoint y: 252, endPoint x: 388, endPoint y: 252, distance: 37.6
click at [388, 252] on div "The year is 1952. A time of transition, tension, and deep contradiction in Amer…" at bounding box center [793, 505] width 819 height 5610
drag, startPoint x: 426, startPoint y: 270, endPoint x: 377, endPoint y: 272, distance: 48.4
click at [377, 272] on div "Tell your audience about this project This is what people will see when they sc…" at bounding box center [793, 452] width 866 height 5884
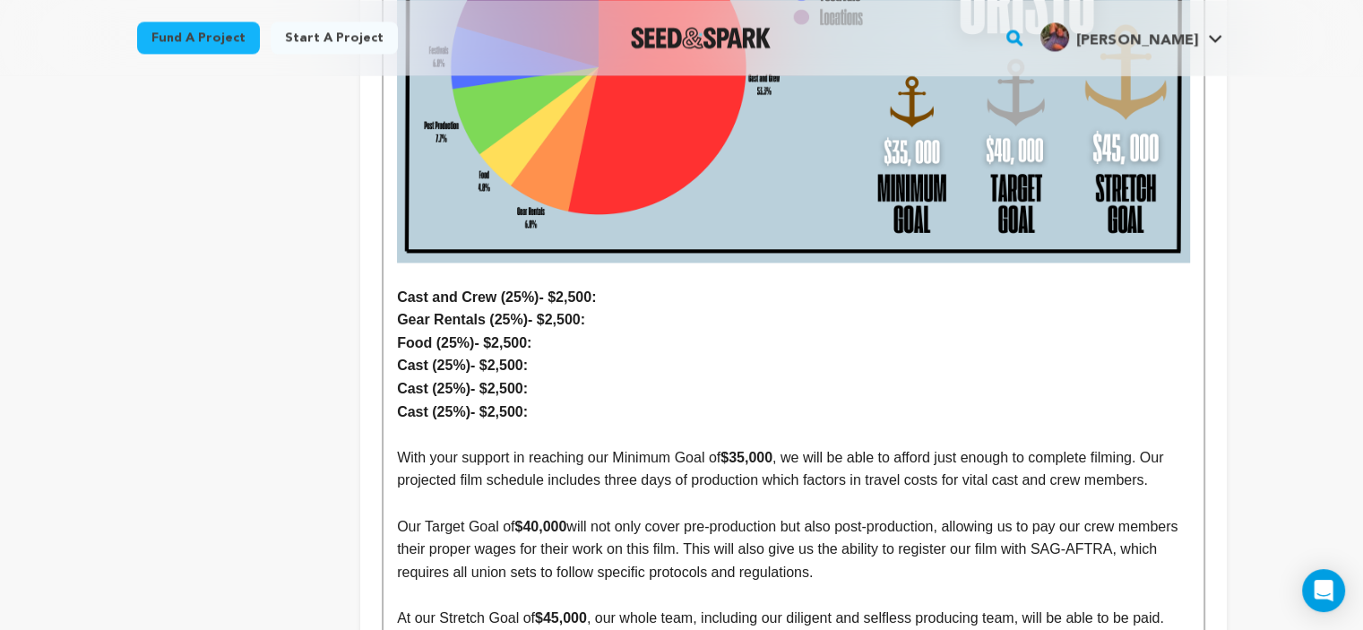
click at [427, 358] on strong "Cast (25%)- $2,500:" at bounding box center [462, 365] width 131 height 15
drag, startPoint x: 423, startPoint y: 294, endPoint x: 383, endPoint y: 295, distance: 40.3
click at [384, 295] on div "The year is 1952. A time of transition, tension, and deep contradiction in Amer…" at bounding box center [793, 505] width 819 height 5610
drag, startPoint x: 425, startPoint y: 322, endPoint x: 396, endPoint y: 322, distance: 28.7
click at [397, 381] on strong "Cast (25%)- $2,500:" at bounding box center [462, 388] width 131 height 15
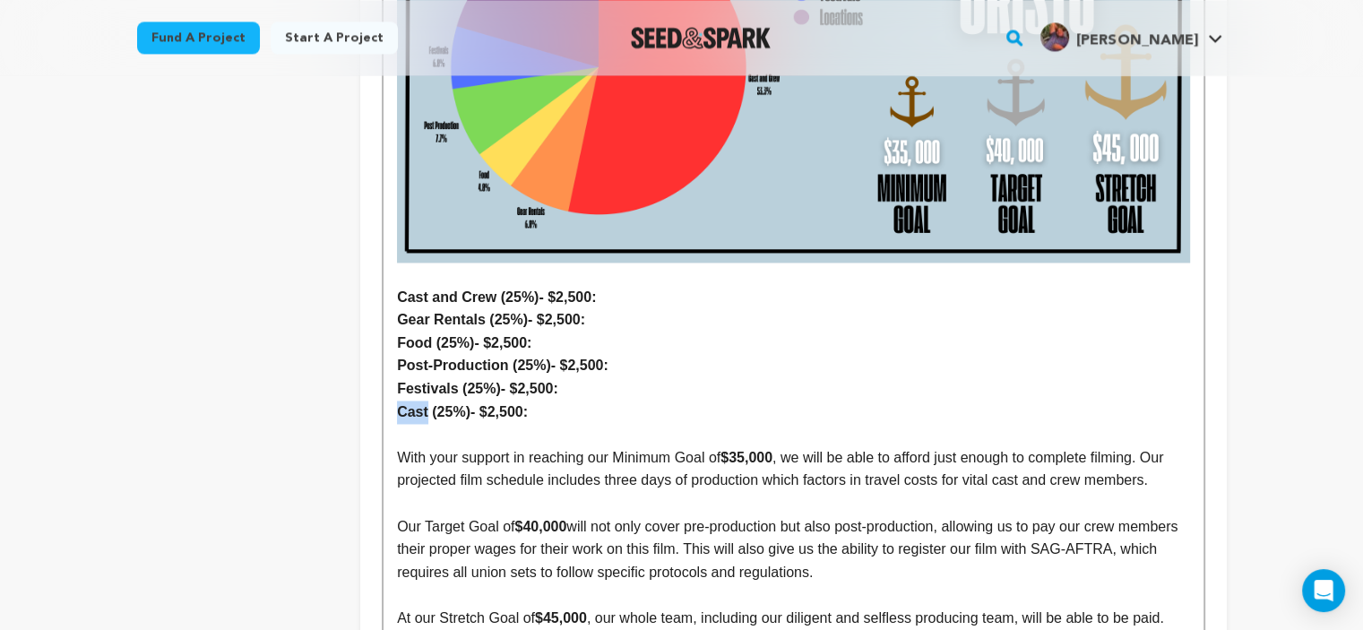
drag, startPoint x: 423, startPoint y: 343, endPoint x: 397, endPoint y: 343, distance: 26.0
click at [397, 404] on strong "Cast (25%)- $2,500:" at bounding box center [462, 411] width 131 height 15
drag, startPoint x: 517, startPoint y: 227, endPoint x: 499, endPoint y: 227, distance: 17.9
click at [499, 289] on strong "Cast and Crew (25%)- $2,500:" at bounding box center [496, 296] width 199 height 15
drag, startPoint x: 505, startPoint y: 247, endPoint x: 490, endPoint y: 250, distance: 15.5
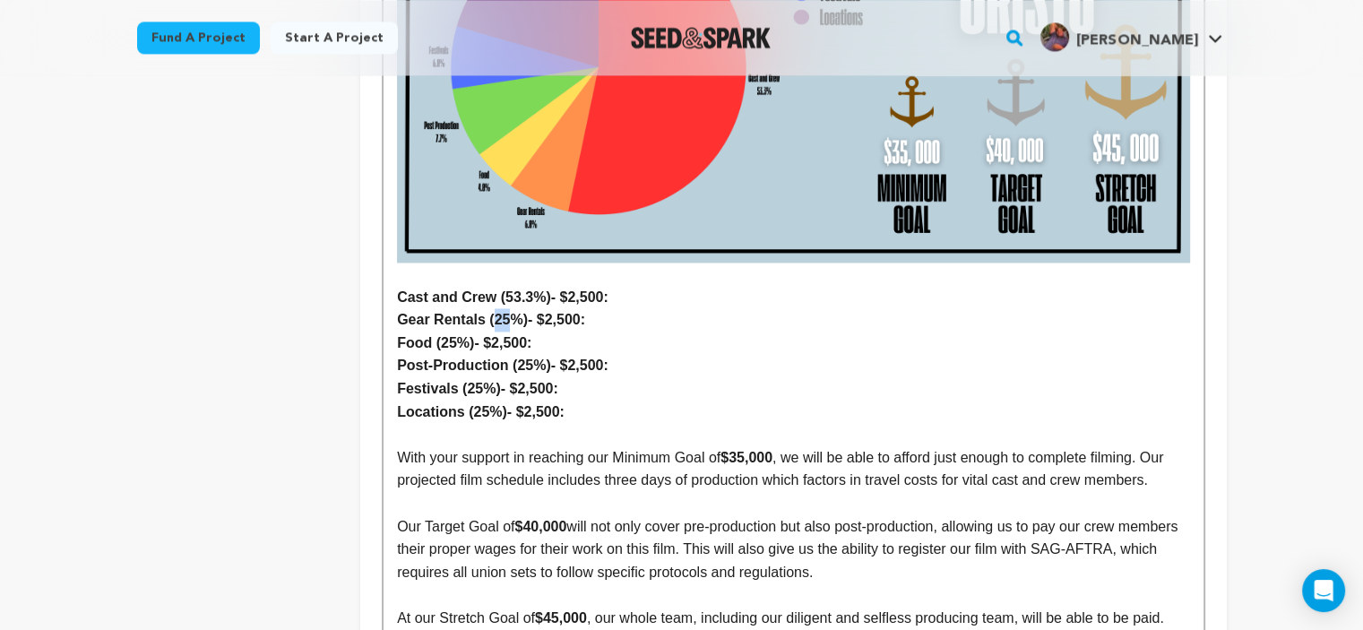
click at [490, 312] on strong "Gear Rentals (25%)- $2,500:" at bounding box center [491, 319] width 188 height 15
drag, startPoint x: 440, startPoint y: 271, endPoint x: 453, endPoint y: 272, distance: 13.6
click at [453, 335] on strong "Food (25%)- $2,500:" at bounding box center [464, 342] width 134 height 15
drag, startPoint x: 516, startPoint y: 298, endPoint x: 530, endPoint y: 298, distance: 13.5
click at [530, 358] on strong "Post-Production (25%)- $2,500:" at bounding box center [503, 365] width 212 height 15
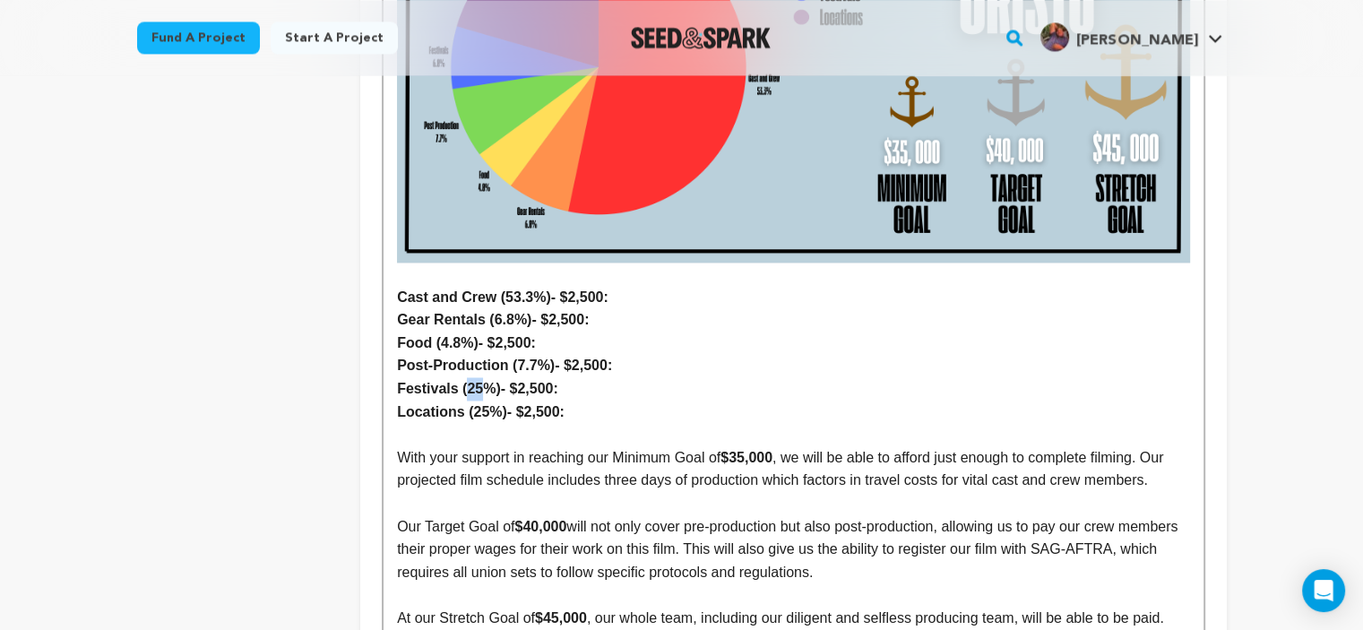
drag, startPoint x: 462, startPoint y: 320, endPoint x: 477, endPoint y: 320, distance: 14.3
click at [477, 381] on strong "Festivals (25%)- $2,500:" at bounding box center [477, 388] width 161 height 15
click at [477, 404] on strong "Locations (25%)- $2,500:" at bounding box center [481, 411] width 168 height 15
drag, startPoint x: 600, startPoint y: 228, endPoint x: 546, endPoint y: 224, distance: 54.8
click at [546, 289] on strong "Cast and Crew (53.3%)- $2,500:" at bounding box center [503, 296] width 212 height 15
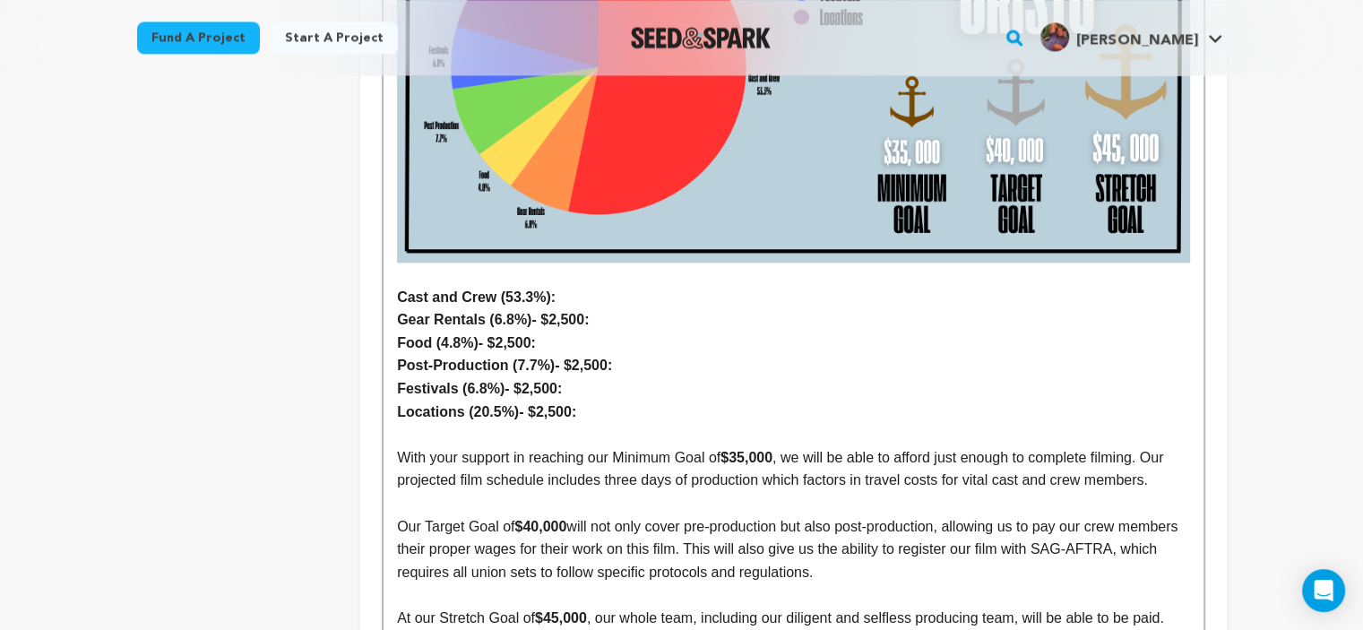
click at [584, 312] on strong "Gear Rentals (6.8%)- $2,500:" at bounding box center [493, 319] width 192 height 15
click at [532, 335] on strong "Food (4.8%)- $2,500:" at bounding box center [466, 342] width 139 height 15
click at [609, 358] on strong "Post-Production (7.7%)- $2,500:" at bounding box center [504, 365] width 215 height 15
drag, startPoint x: 606, startPoint y: 297, endPoint x: 553, endPoint y: 297, distance: 52.9
click at [553, 358] on strong "Post-Production (7.7%)- $2,500:" at bounding box center [504, 365] width 215 height 15
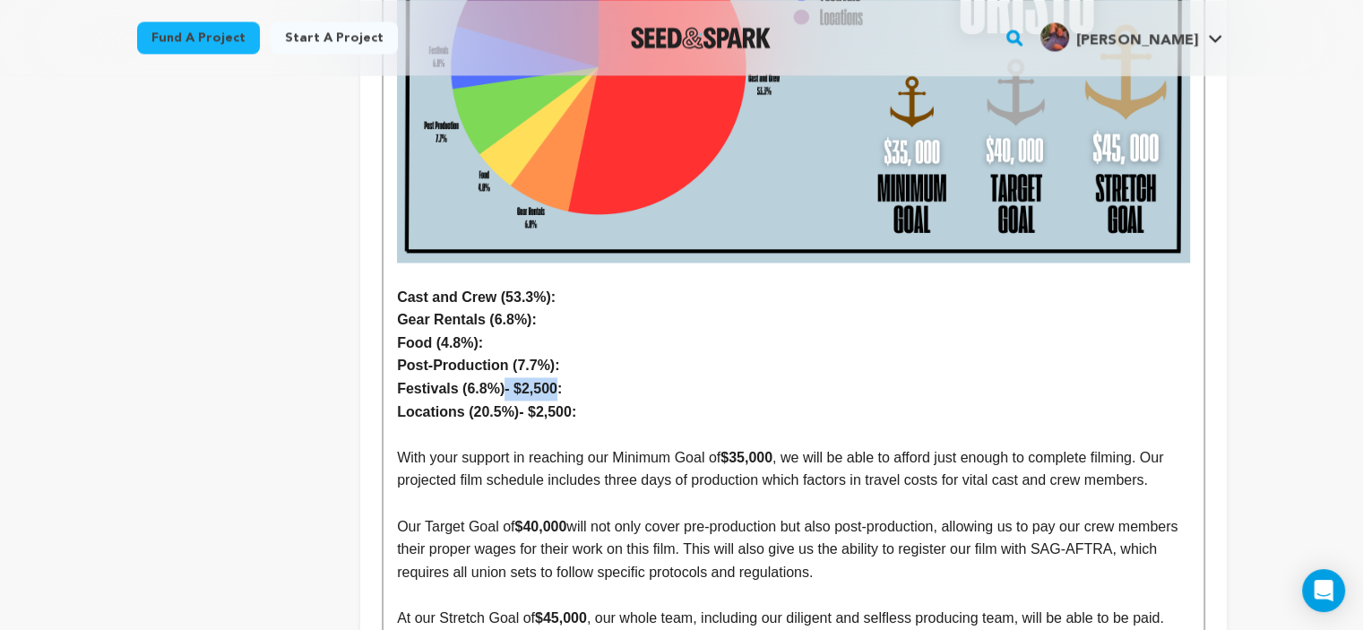
drag, startPoint x: 556, startPoint y: 319, endPoint x: 499, endPoint y: 318, distance: 56.5
click at [499, 381] on strong "Festivals (6.8%)- $2,500:" at bounding box center [479, 388] width 165 height 15
drag, startPoint x: 570, startPoint y: 344, endPoint x: 514, endPoint y: 348, distance: 55.7
click at [514, 404] on strong "Locations (20.5%)- $2,500:" at bounding box center [486, 411] width 179 height 15
click at [562, 286] on p "Cast and Crew (53.3%):" at bounding box center [793, 297] width 792 height 23
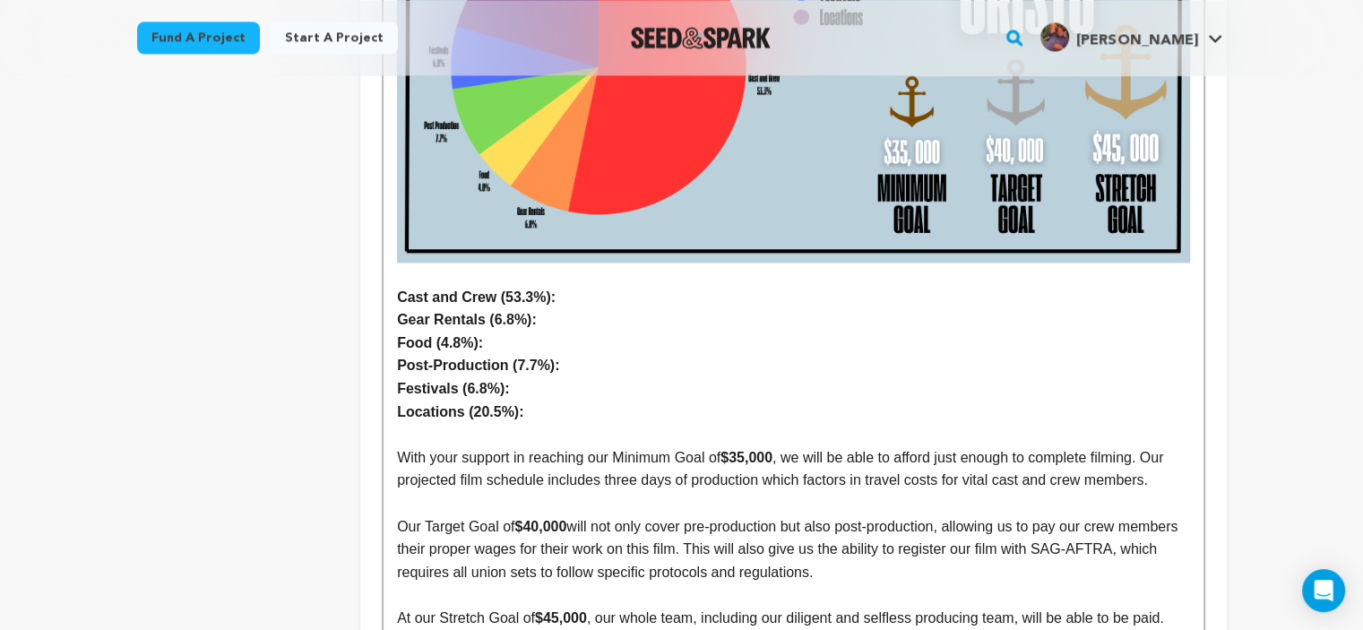
click at [553, 286] on p "Cast and Crew (53.3%):" at bounding box center [793, 297] width 792 height 23
click at [531, 312] on strong "Gear Rentals (6.8%):" at bounding box center [467, 319] width 140 height 15
click at [513, 332] on p "Food (4.8%):" at bounding box center [793, 343] width 792 height 23
click at [557, 354] on p "Post-Production (7.7%):" at bounding box center [793, 365] width 792 height 23
click at [515, 377] on p "Festivals (6.8%):" at bounding box center [793, 388] width 792 height 23
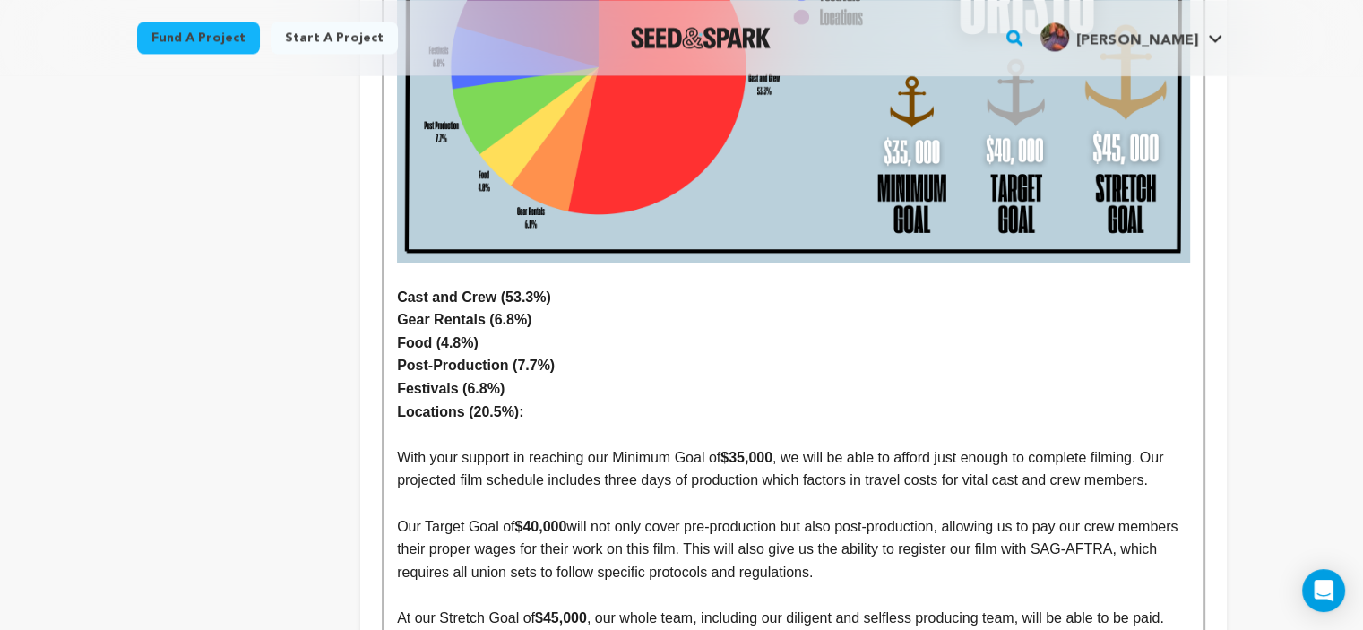
click at [523, 401] on p "Locations (20.5%):" at bounding box center [793, 412] width 792 height 23
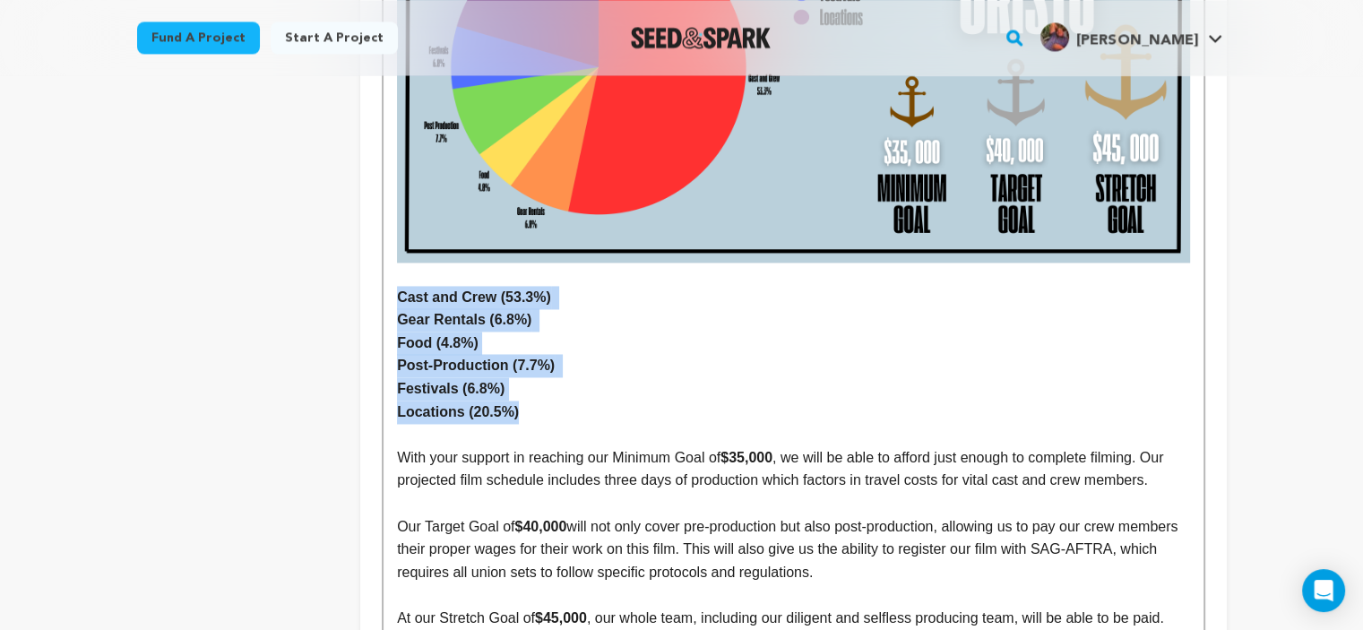
drag, startPoint x: 523, startPoint y: 342, endPoint x: 357, endPoint y: 220, distance: 207.0
click at [357, 220] on div "project story team social media video & images campaign incentives wishlist" at bounding box center [682, 452] width 1090 height 5884
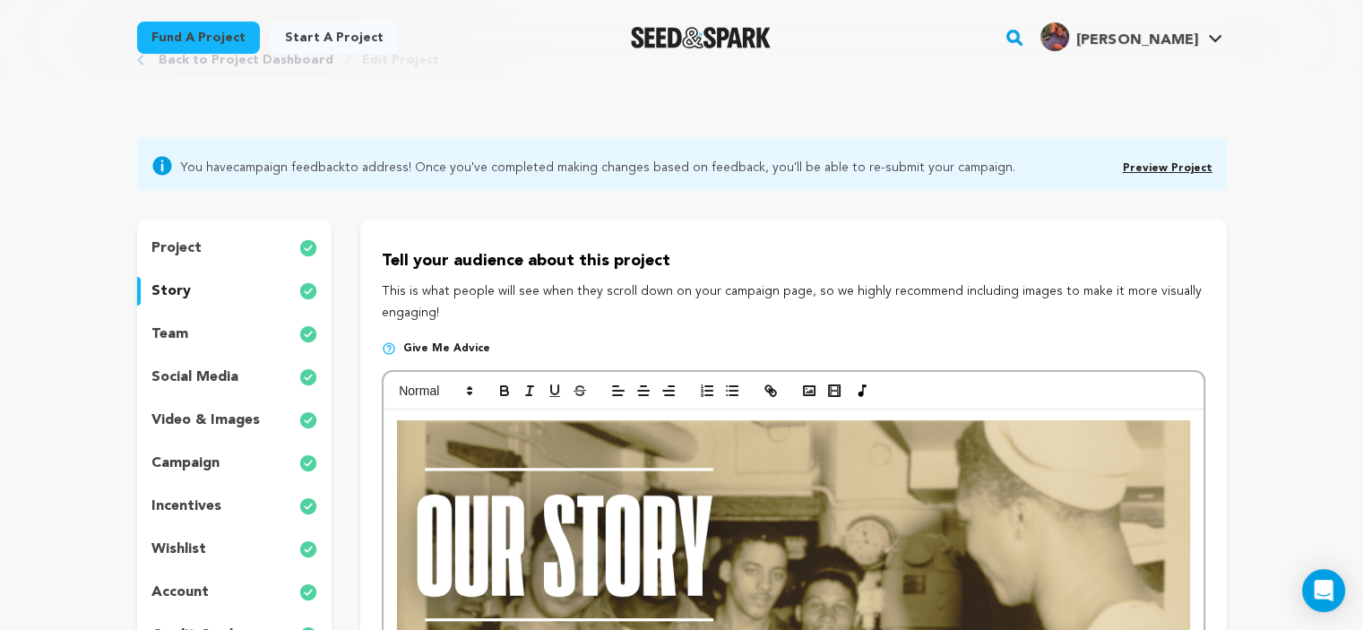
scroll to position [62, 0]
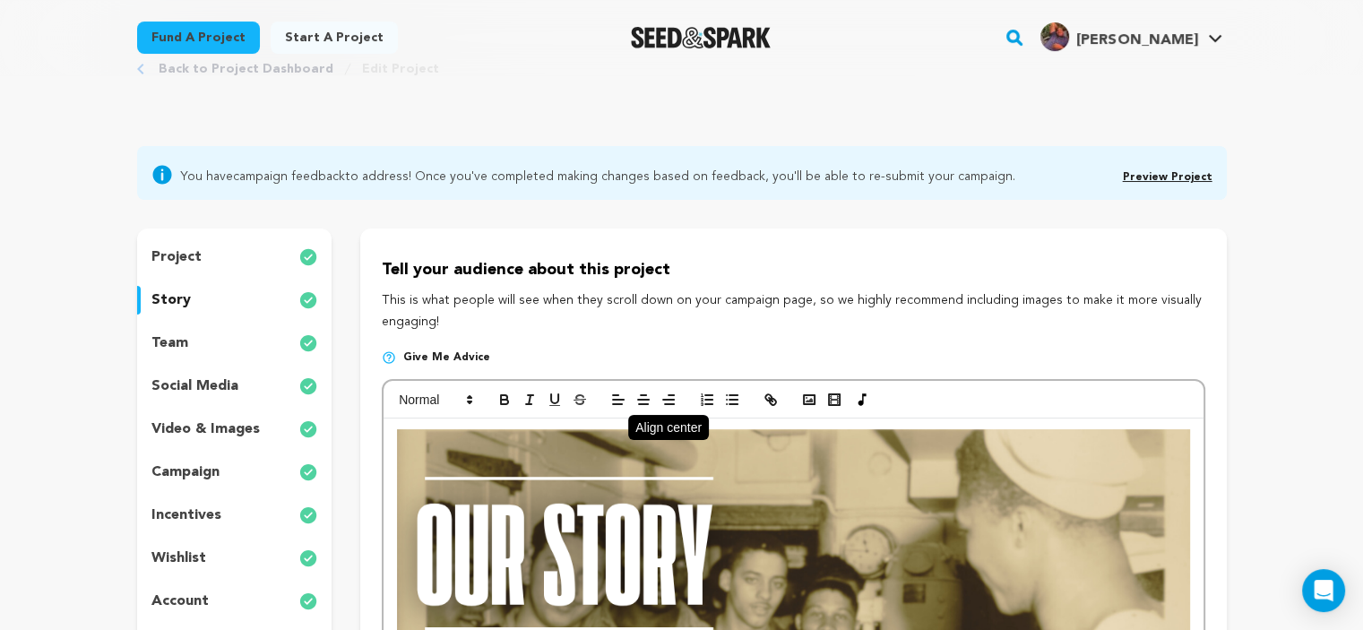
click at [635, 399] on icon "button" at bounding box center [643, 400] width 16 height 16
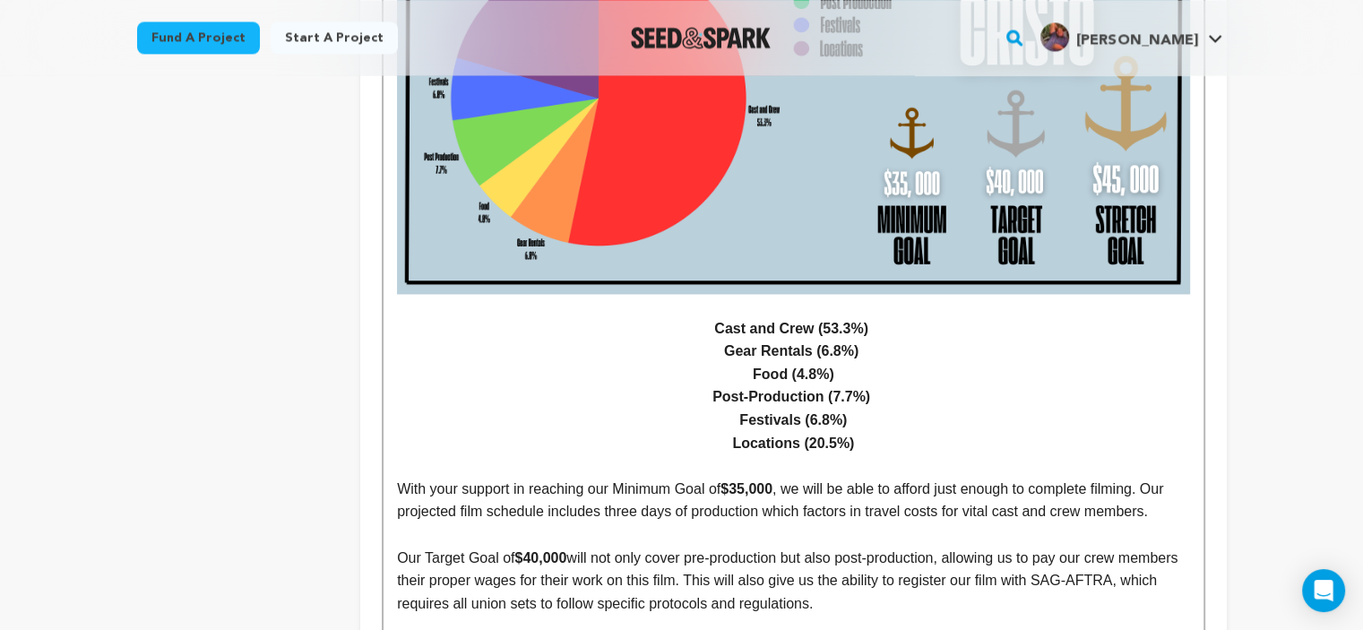
click at [1066, 454] on p at bounding box center [793, 465] width 792 height 23
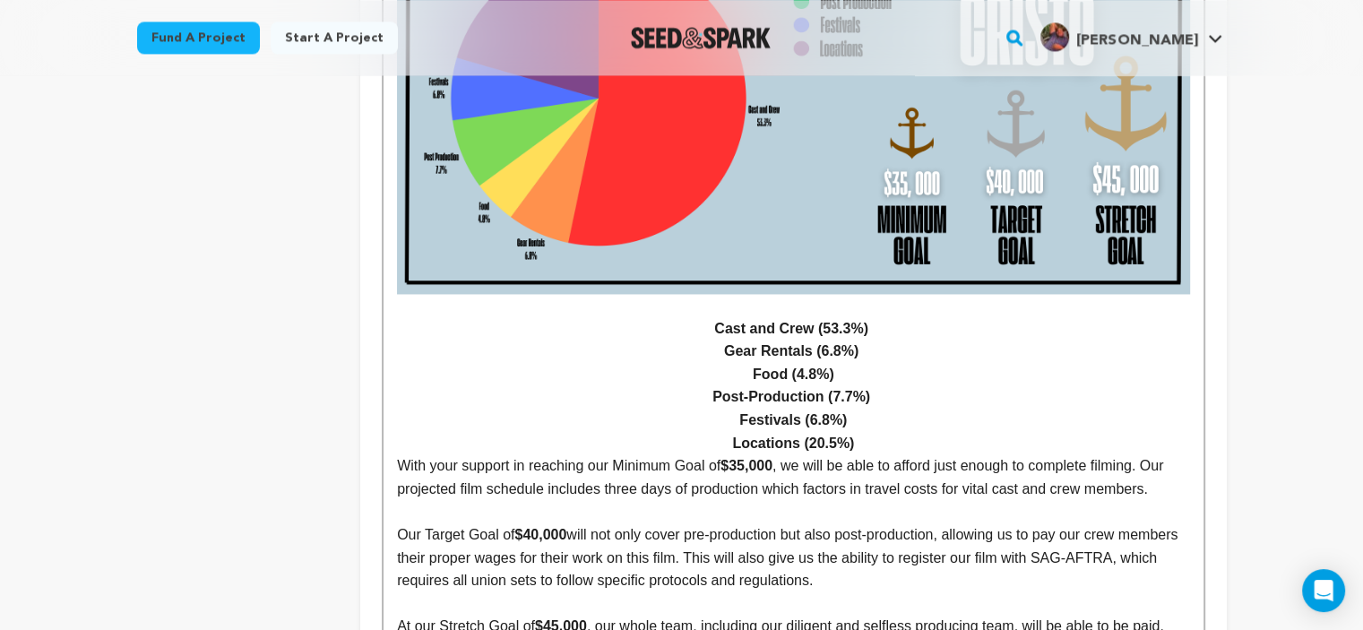
click at [712, 317] on p "Cast and Crew (53.3%)" at bounding box center [793, 328] width 792 height 23
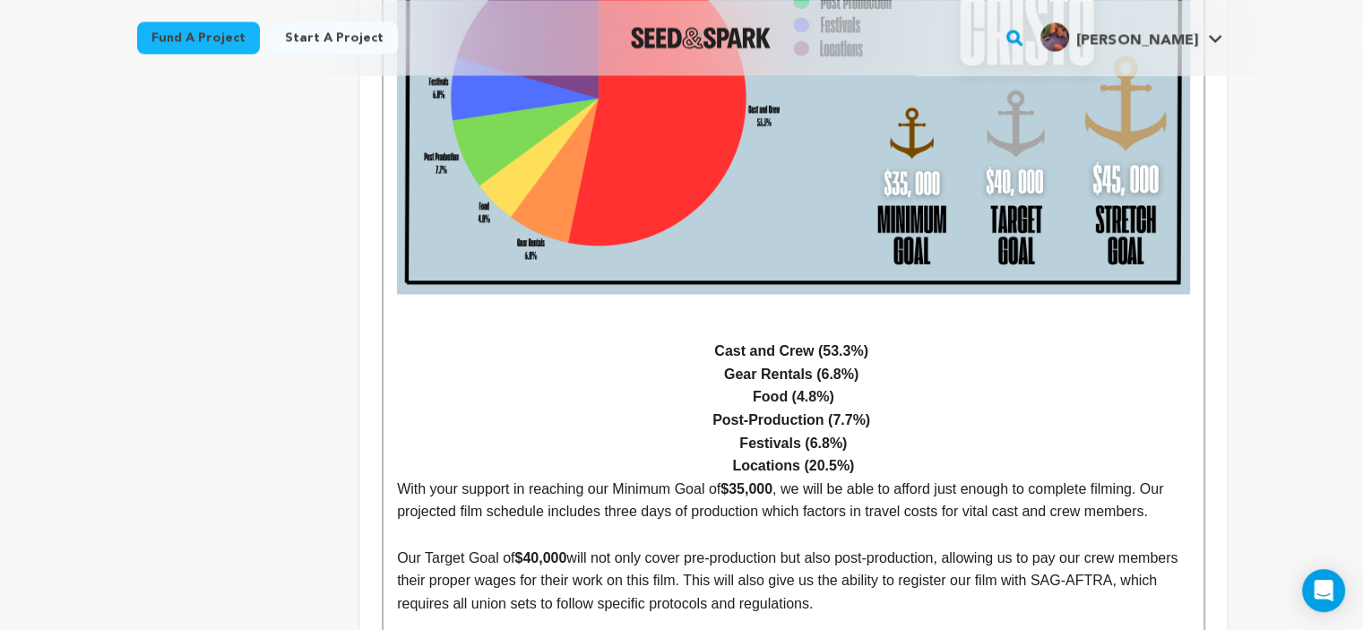
click at [738, 317] on p at bounding box center [793, 328] width 792 height 23
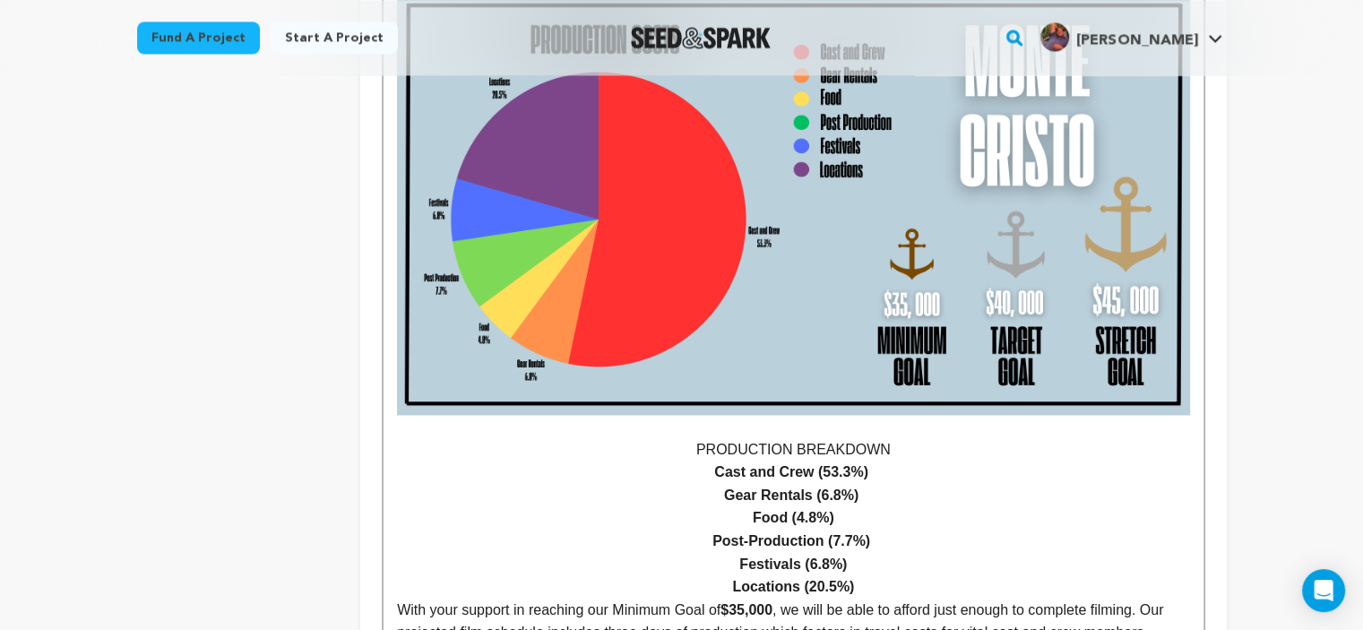
scroll to position [2693, 0]
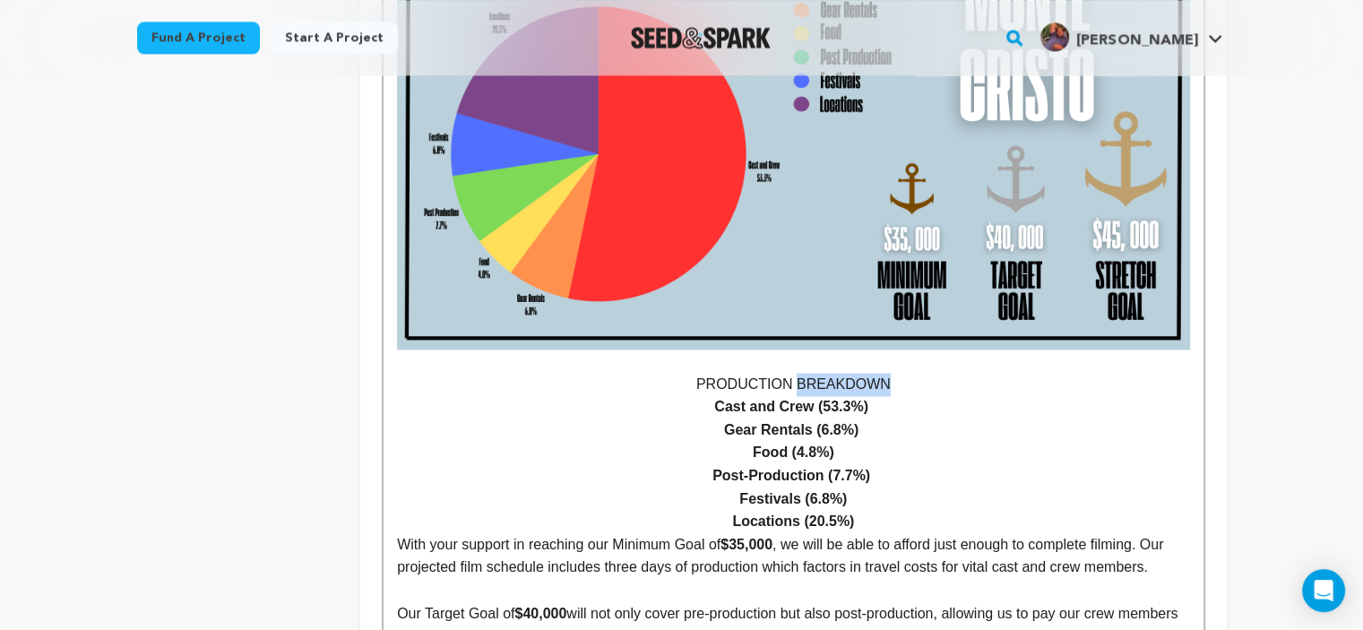
drag, startPoint x: 885, startPoint y: 313, endPoint x: 797, endPoint y: 311, distance: 87.8
click at [797, 373] on p "PRODUCTION BREAKDOWN" at bounding box center [793, 384] width 792 height 23
drag, startPoint x: 861, startPoint y: 311, endPoint x: 725, endPoint y: 307, distance: 136.3
click at [725, 373] on p "PRODUCTION COSTS" at bounding box center [793, 384] width 792 height 23
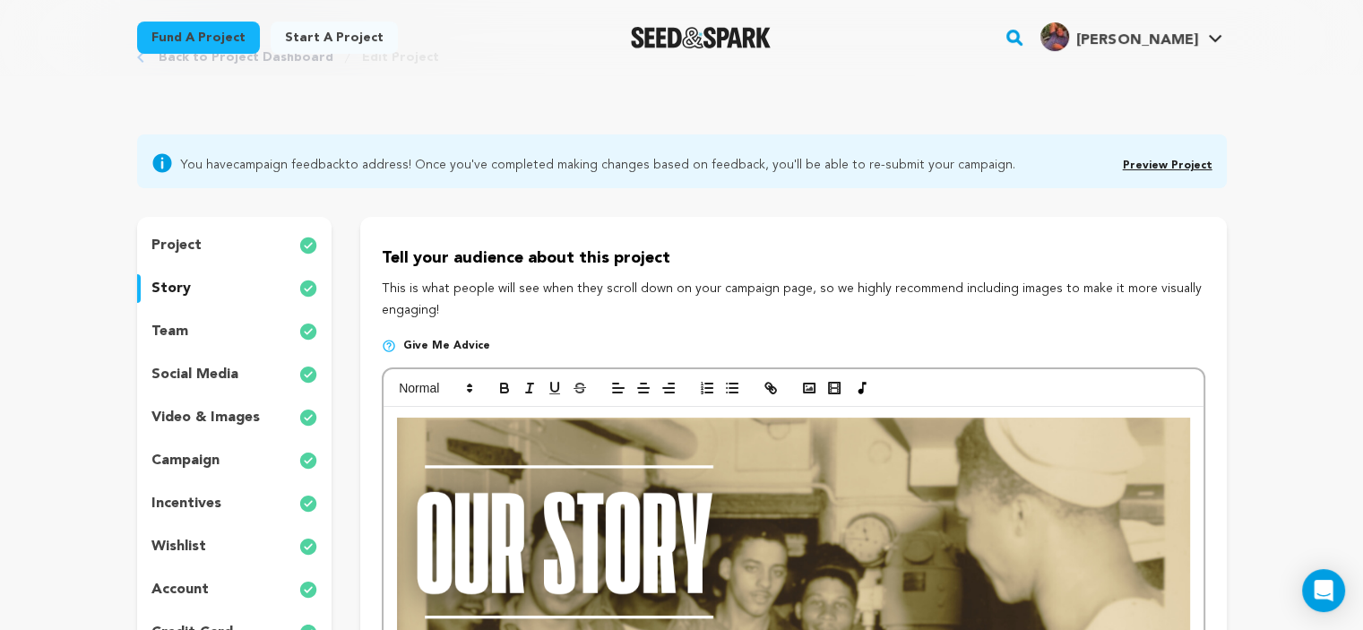
scroll to position [65, 0]
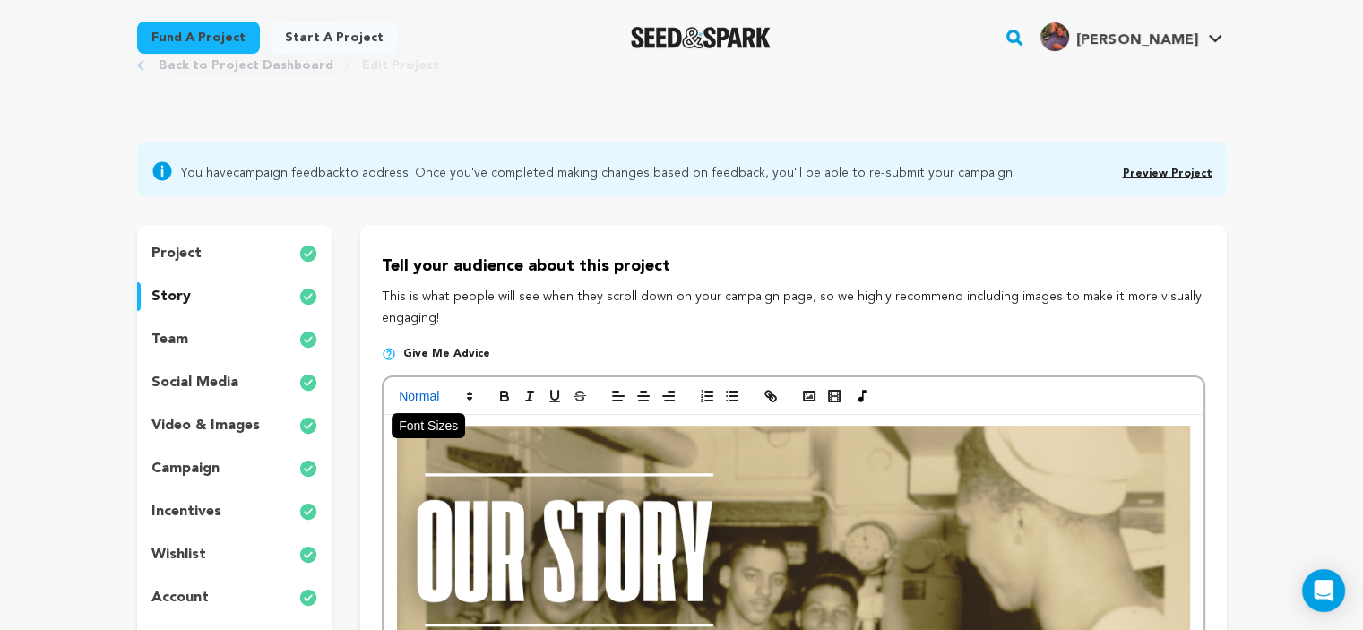
click at [469, 399] on polygon at bounding box center [470, 399] width 4 height 2
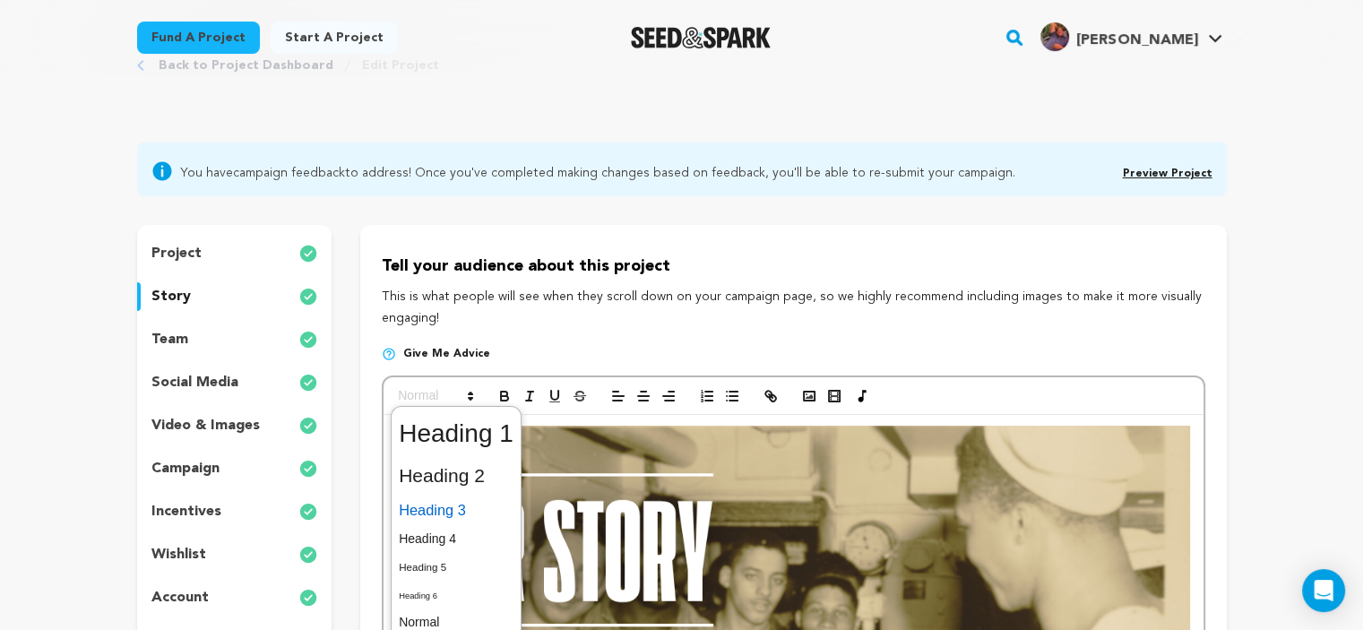
click at [444, 507] on span at bounding box center [456, 510] width 115 height 31
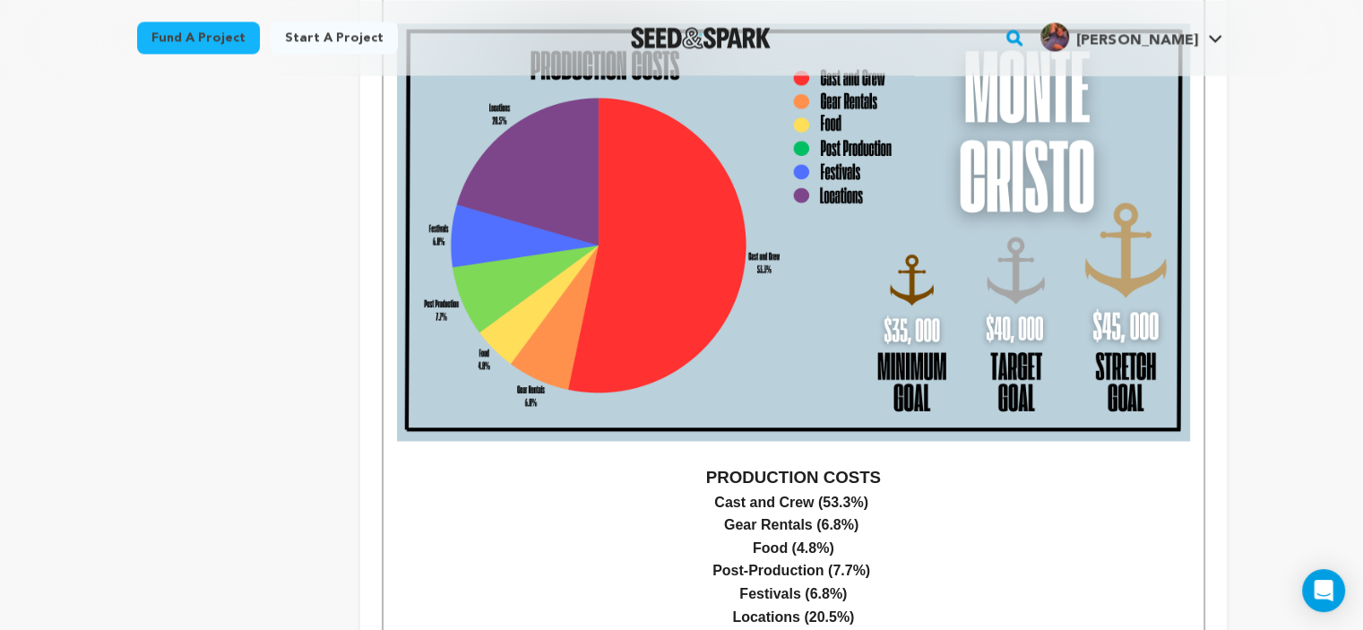
scroll to position [2683, 0]
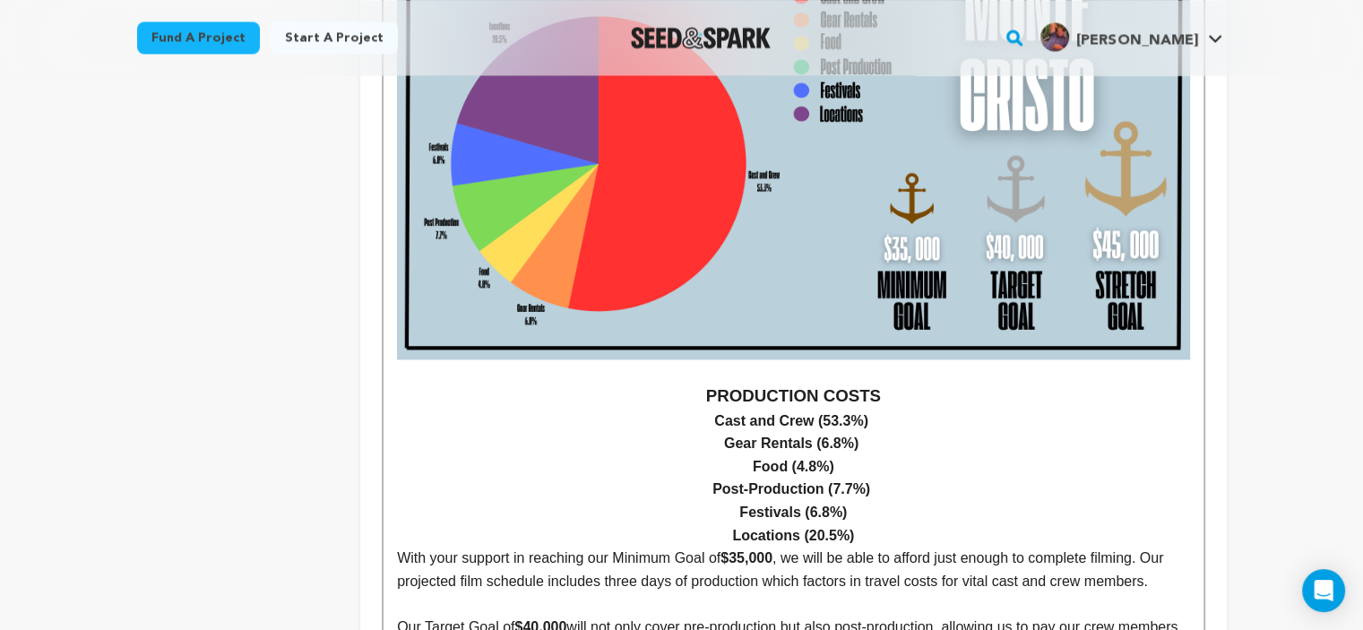
click at [859, 524] on p "Locations (20.5%)" at bounding box center [793, 535] width 792 height 23
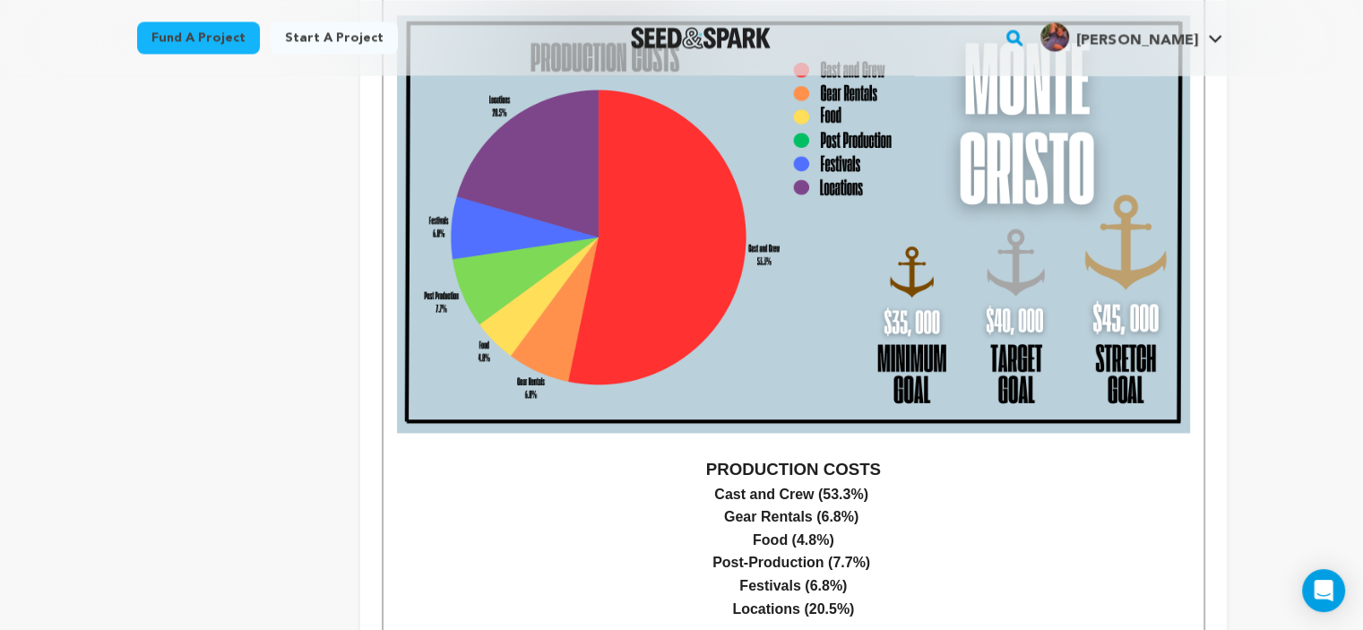
scroll to position [2610, 0]
click at [508, 620] on p "﻿" at bounding box center [793, 631] width 792 height 23
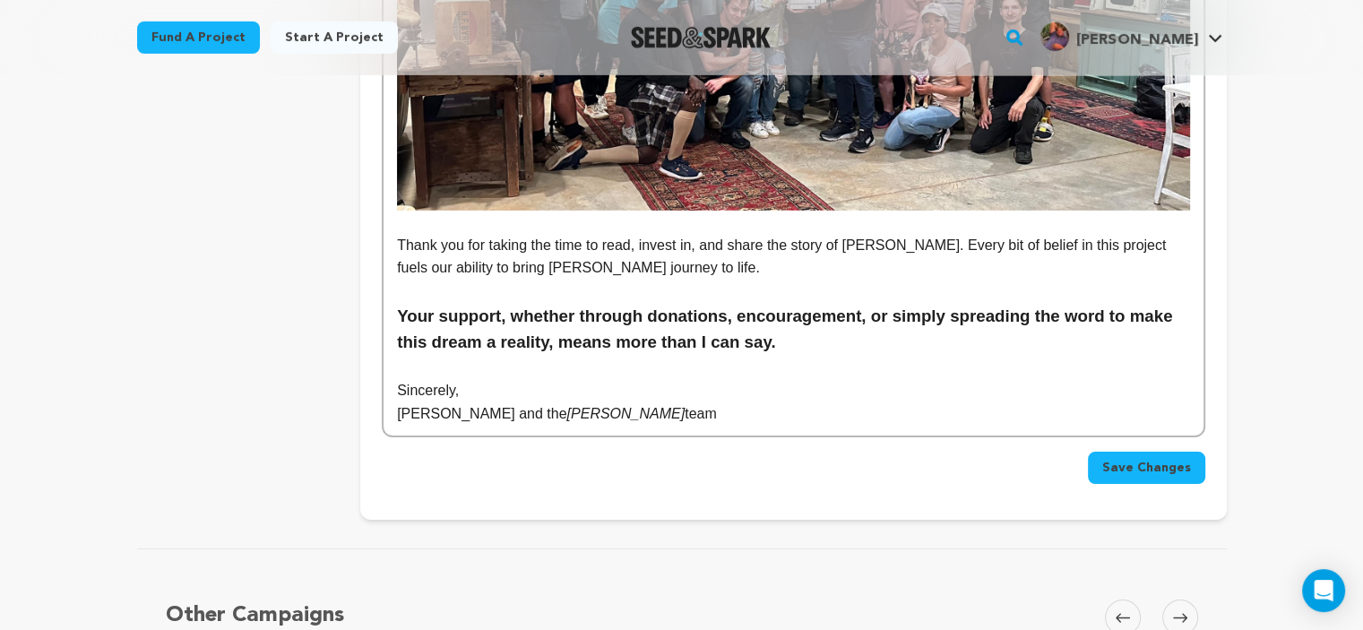
scroll to position [5607, 0]
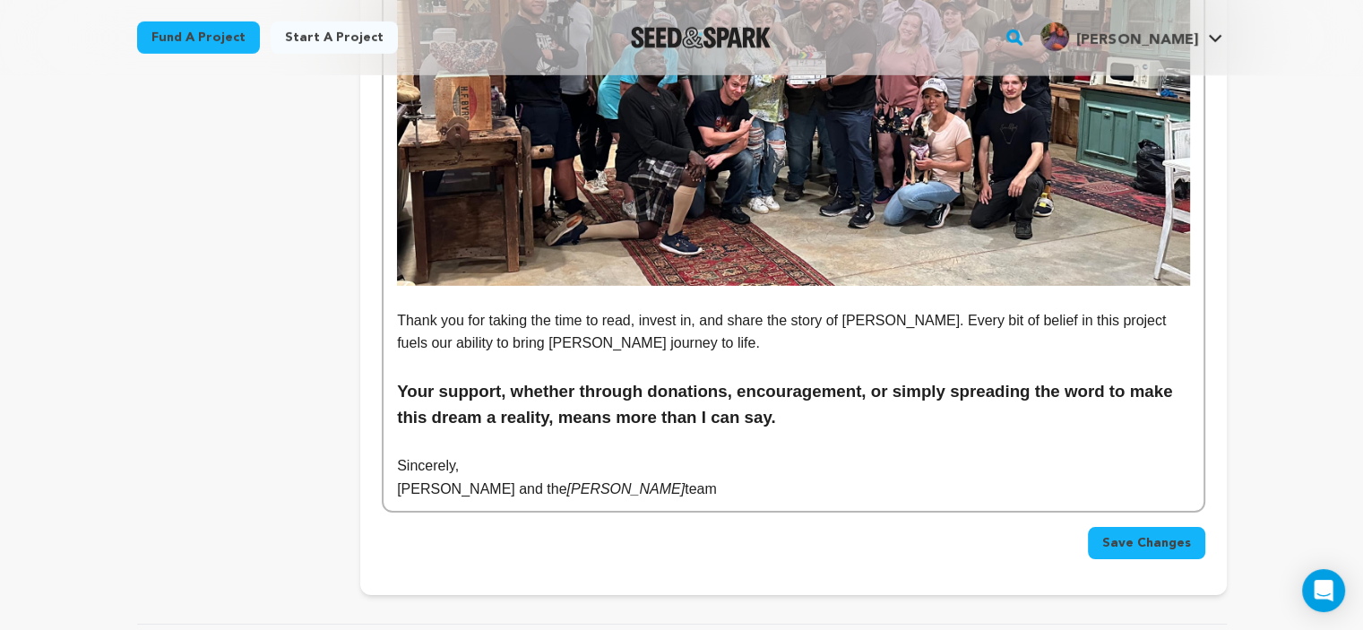
click at [1136, 534] on span "Save Changes" at bounding box center [1146, 543] width 89 height 18
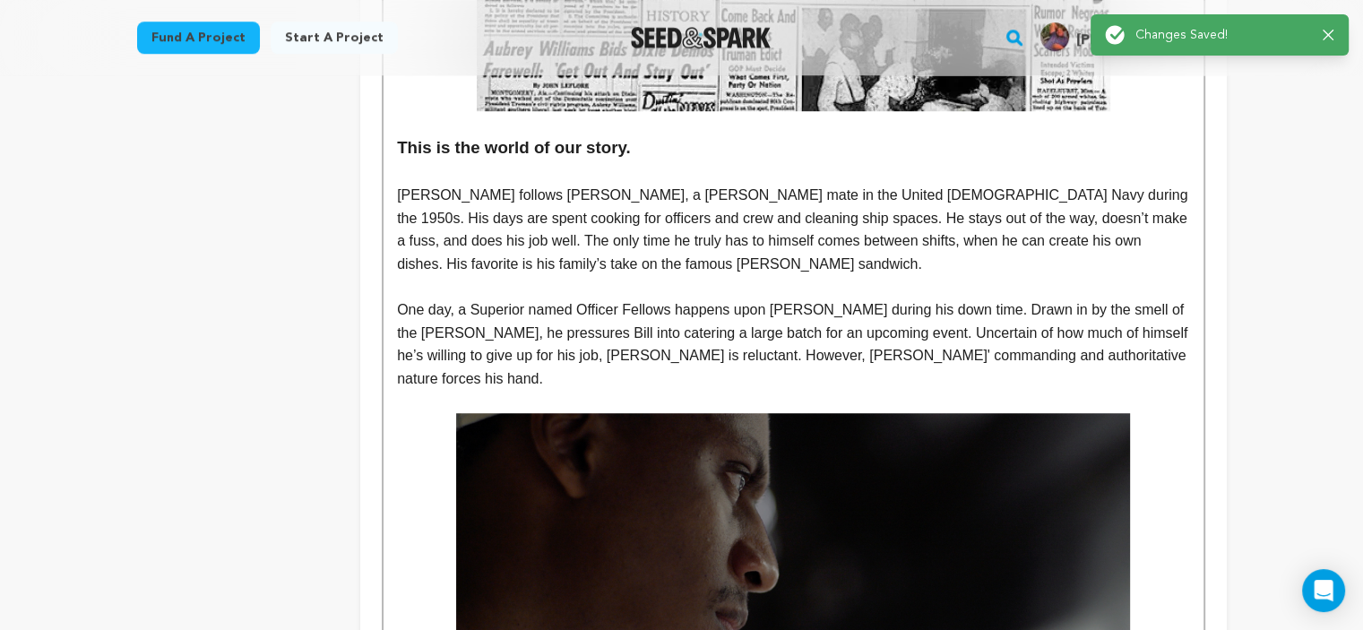
scroll to position [0, 0]
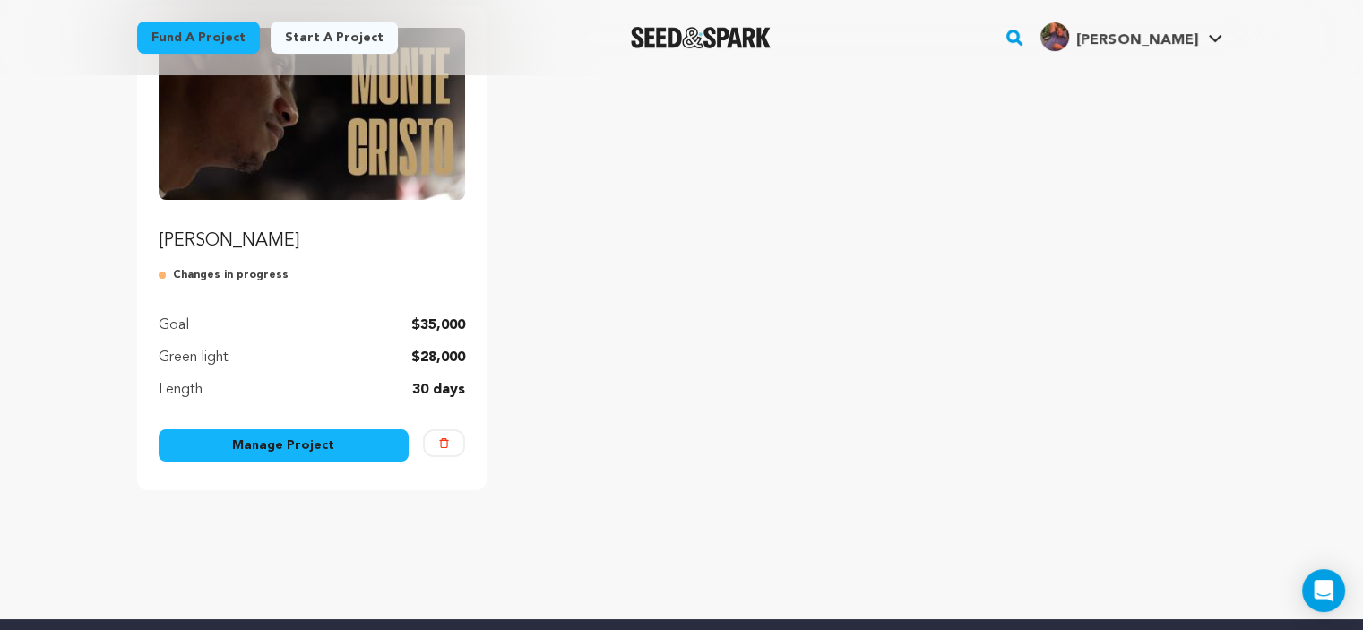
scroll to position [302, 0]
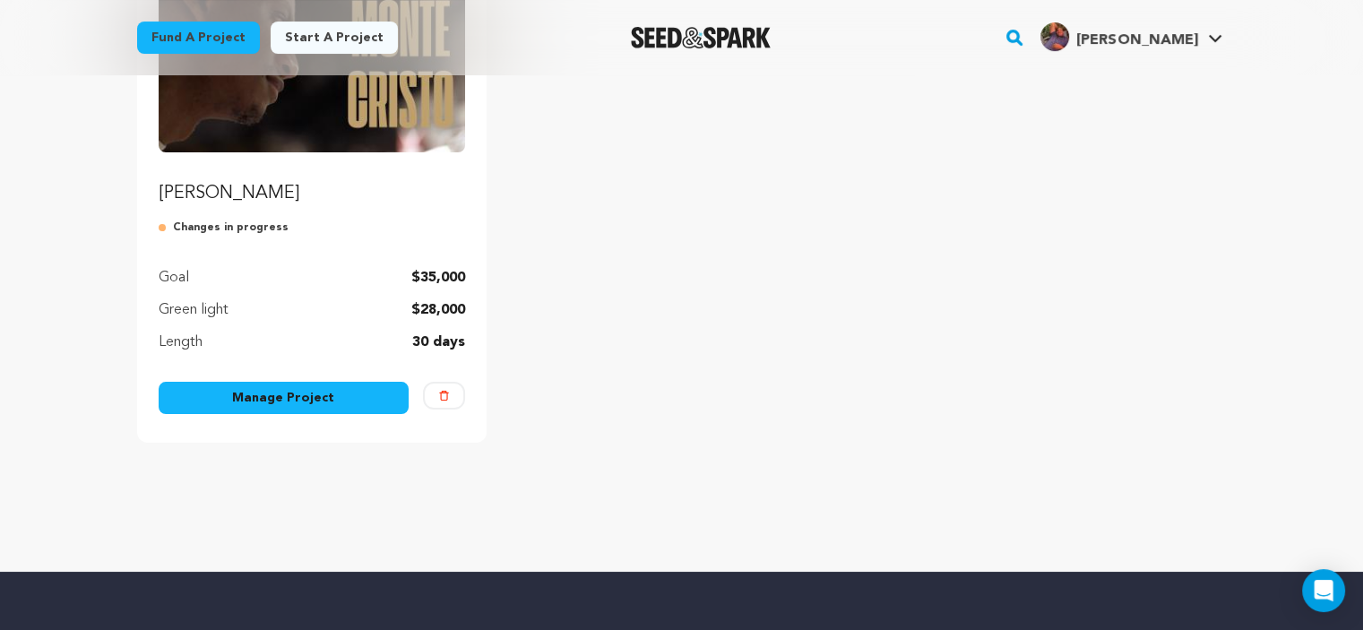
click at [251, 409] on link "Manage Project" at bounding box center [284, 398] width 251 height 32
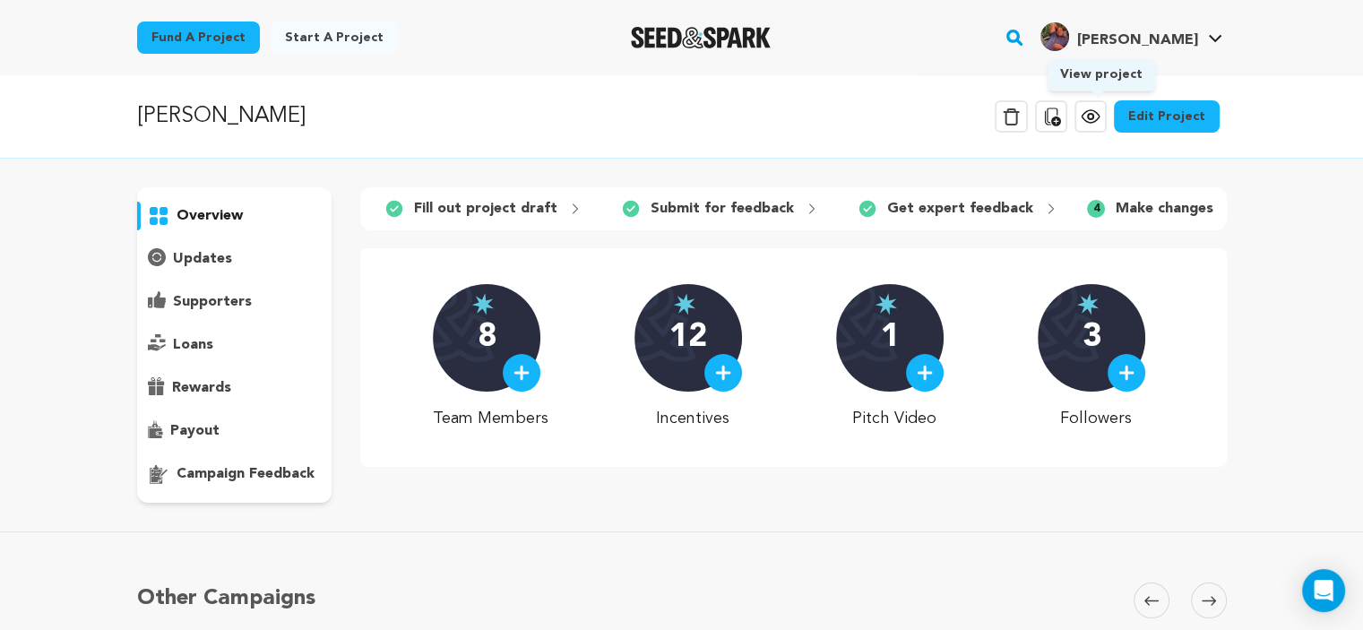
click at [1101, 123] on icon at bounding box center [1091, 117] width 22 height 22
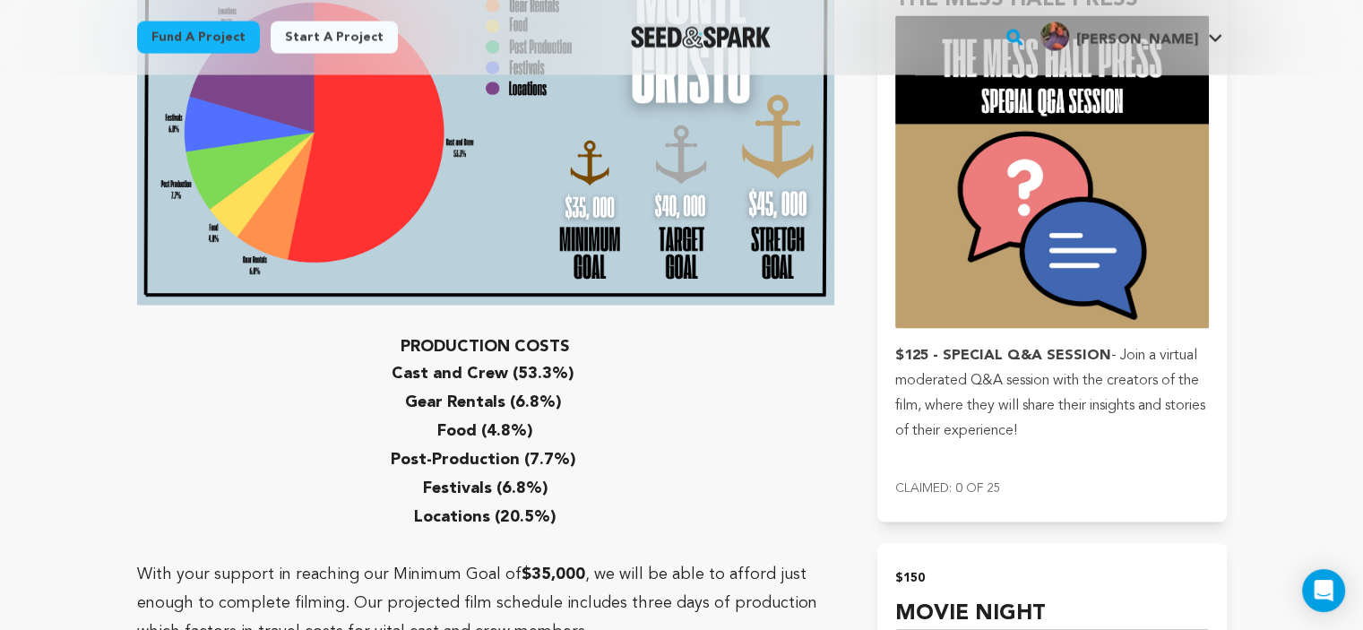
scroll to position [3501, 0]
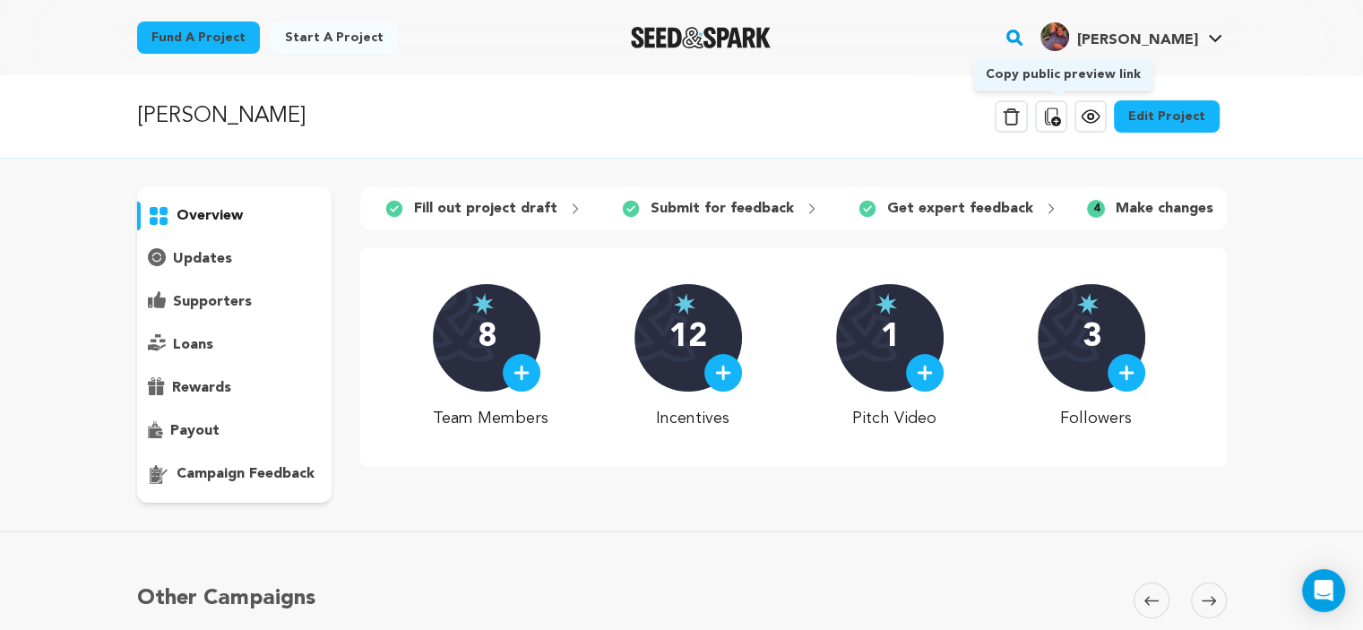
click at [1059, 117] on icon at bounding box center [1051, 117] width 22 height 22
click at [1181, 128] on link "Edit Project" at bounding box center [1167, 116] width 106 height 32
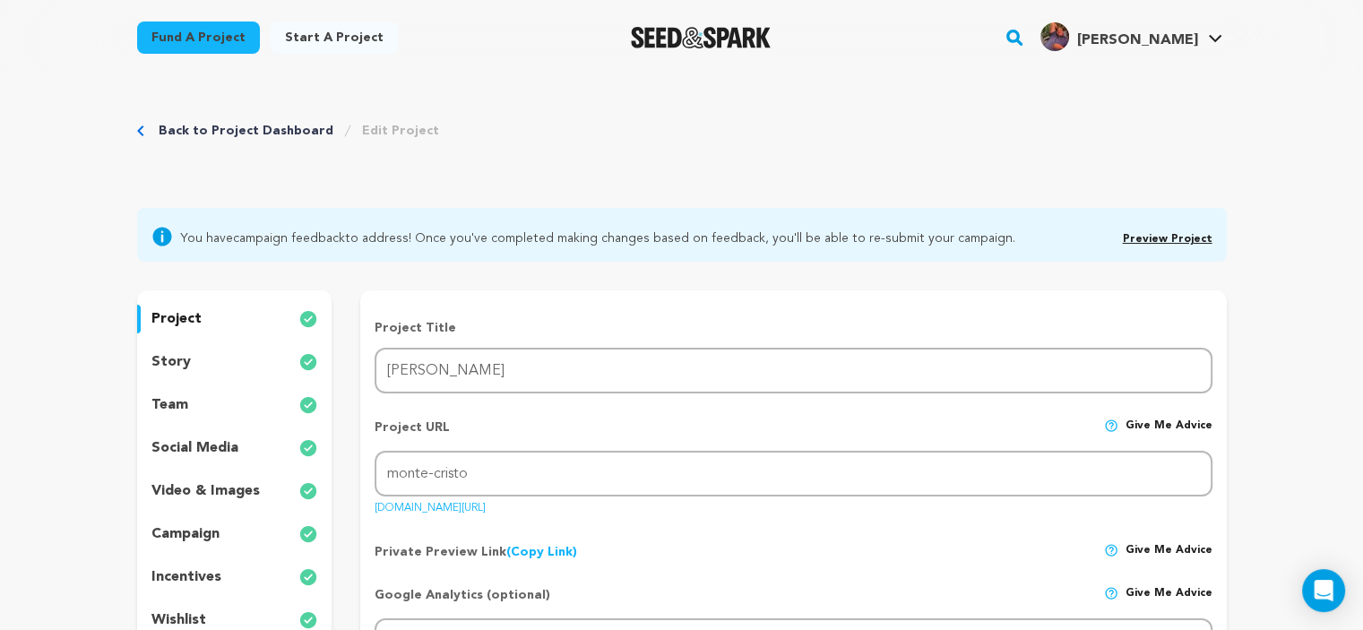
click at [159, 371] on p "story" at bounding box center [170, 362] width 39 height 22
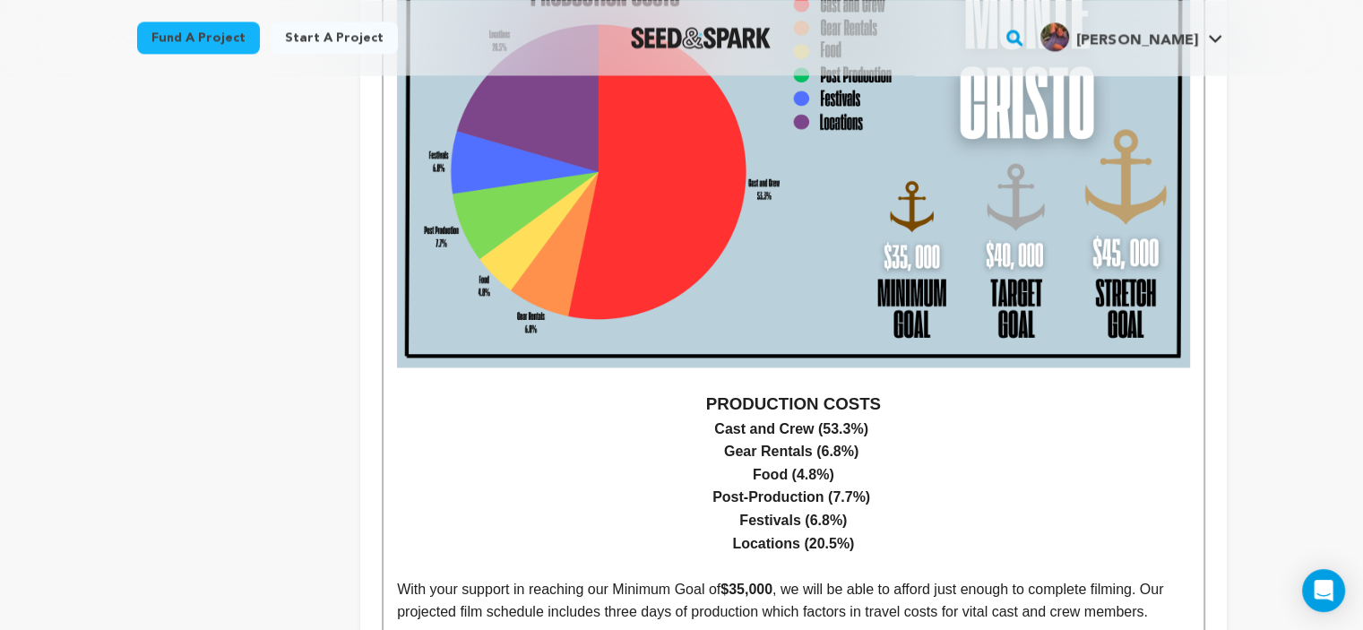
scroll to position [2713, 0]
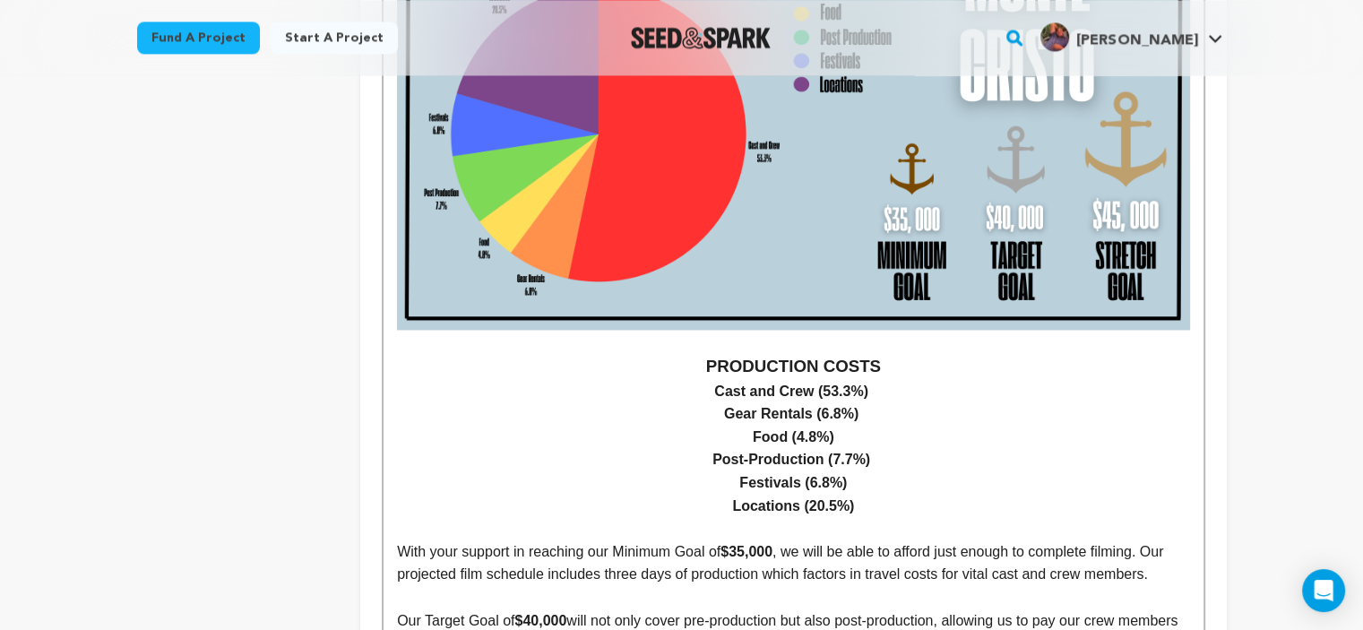
click at [665, 517] on p "﻿ ﻿" at bounding box center [793, 528] width 792 height 23
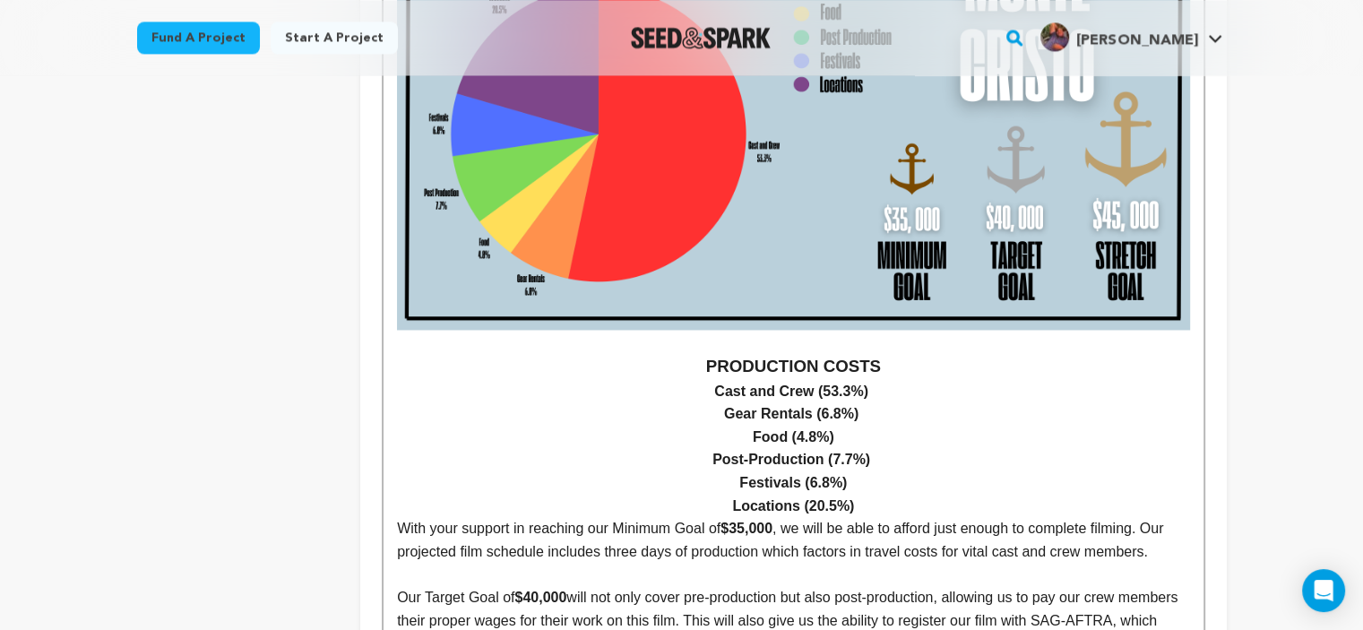
click at [794, 330] on p at bounding box center [793, 341] width 792 height 23
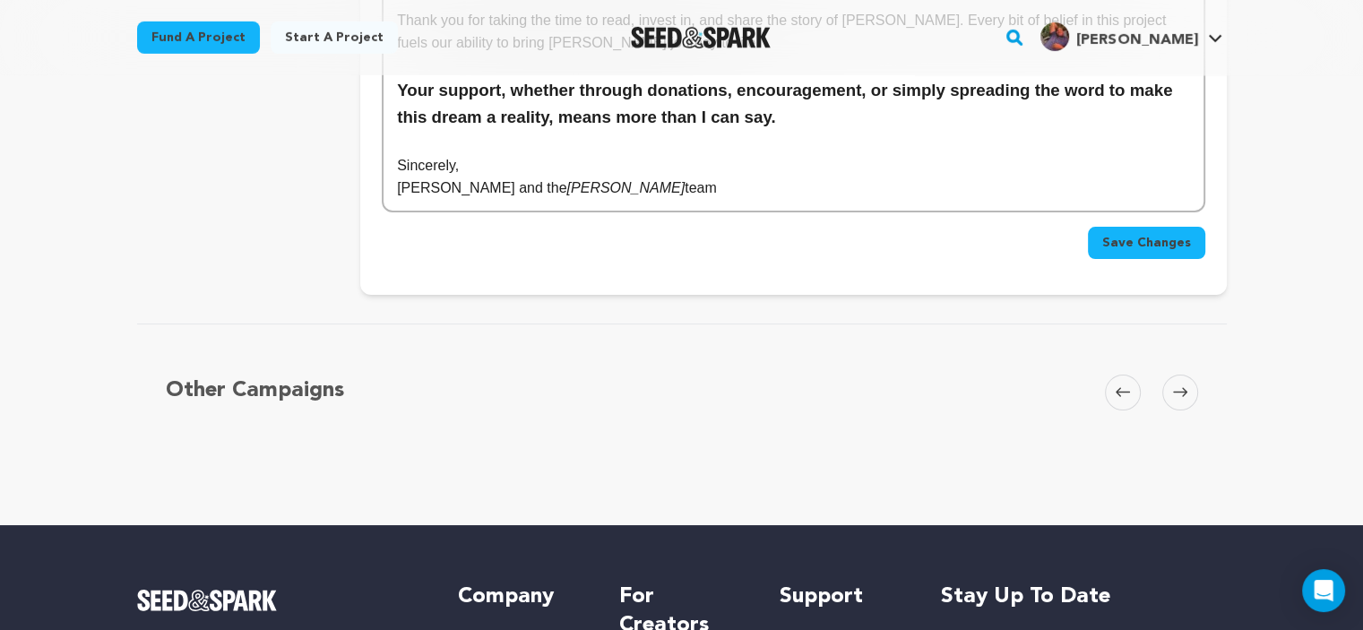
scroll to position [5860, 0]
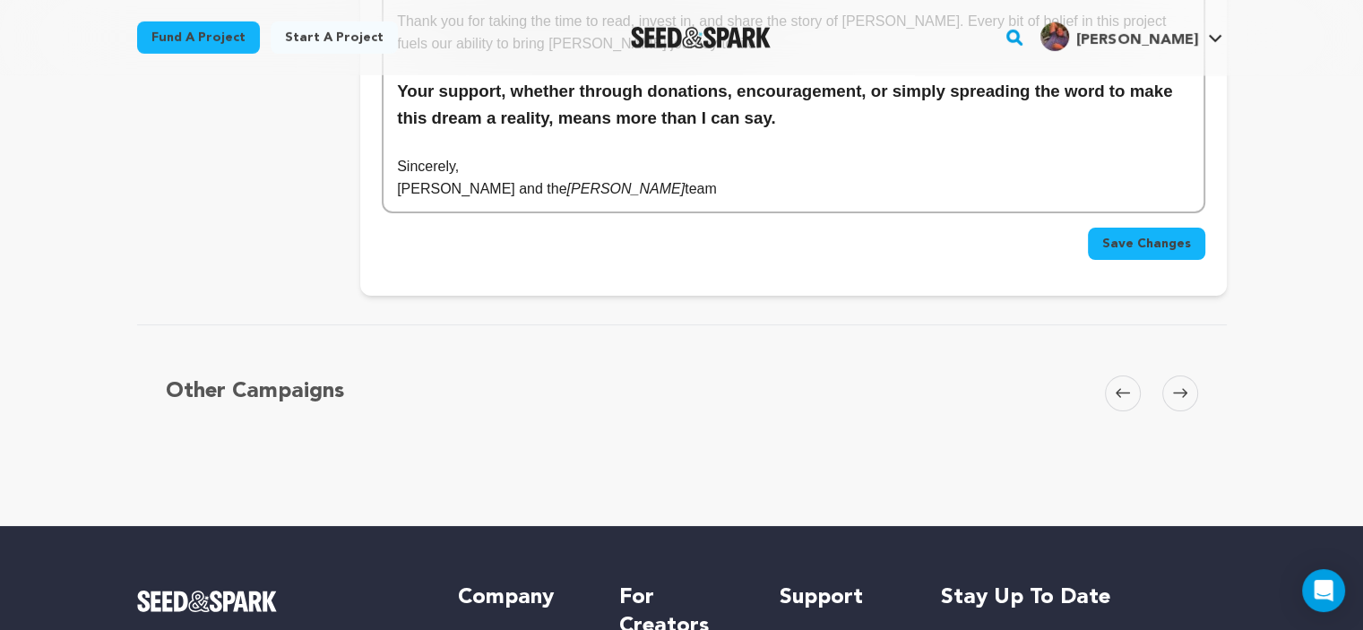
click at [1135, 235] on span "Save Changes" at bounding box center [1146, 244] width 89 height 18
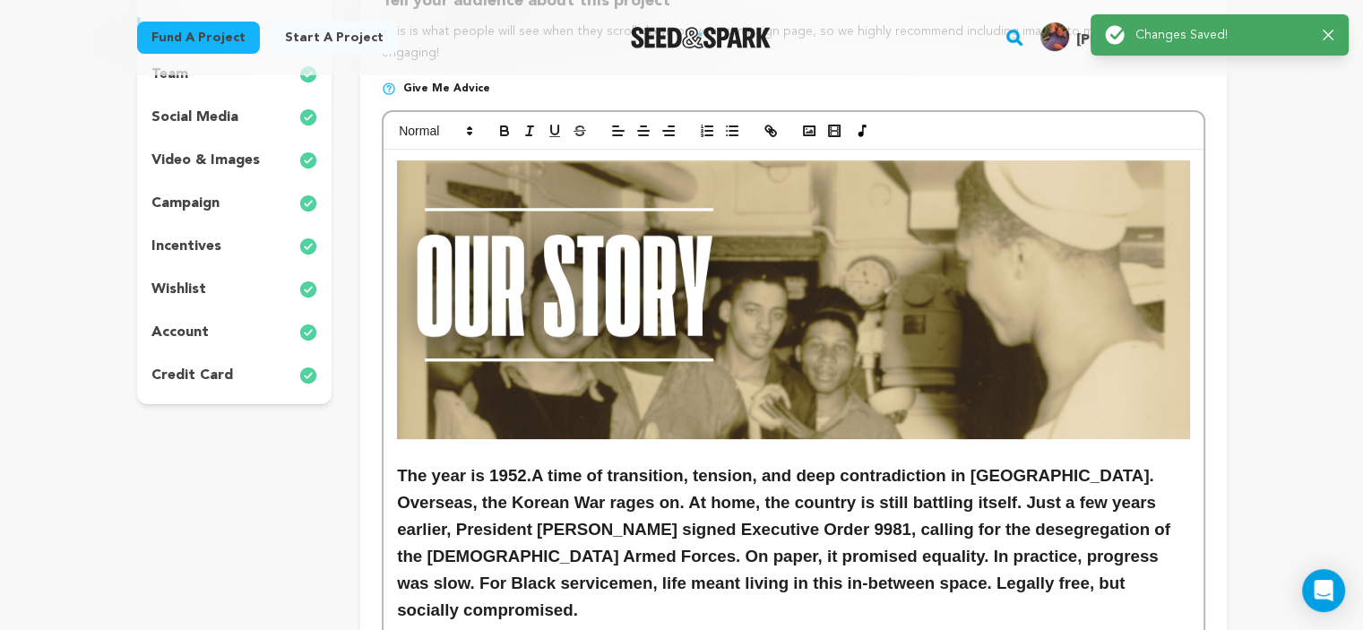
scroll to position [0, 0]
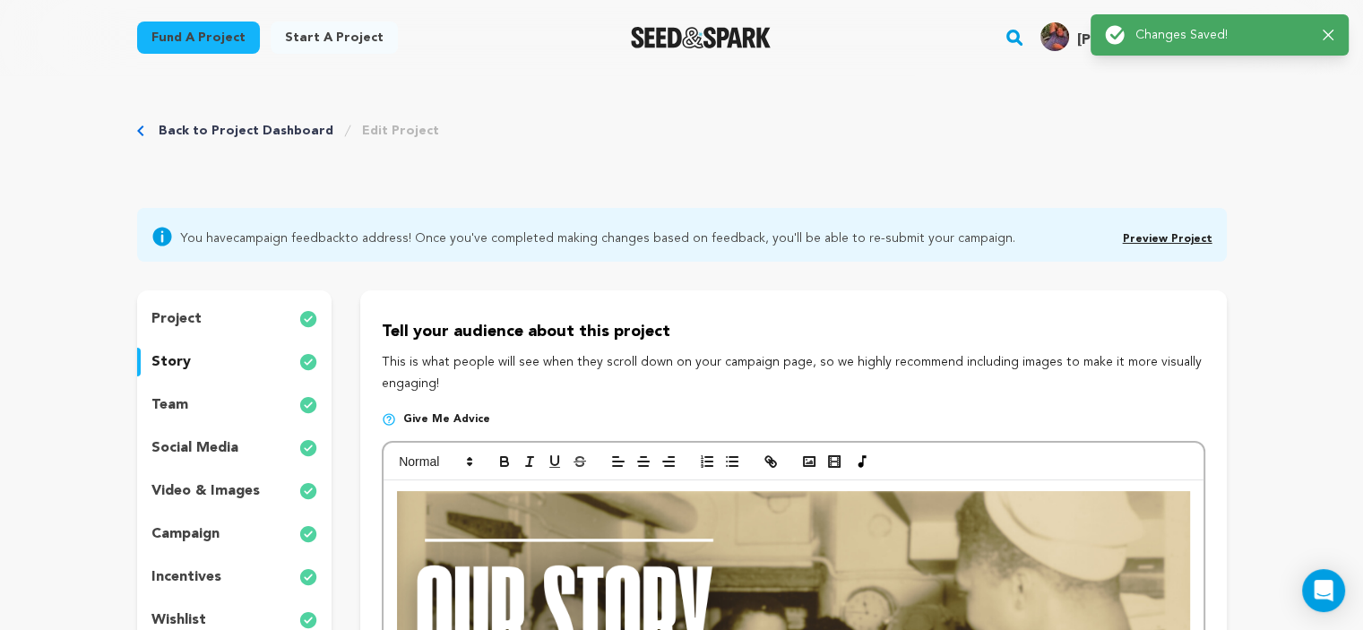
click at [246, 124] on link "Back to Project Dashboard" at bounding box center [246, 131] width 175 height 18
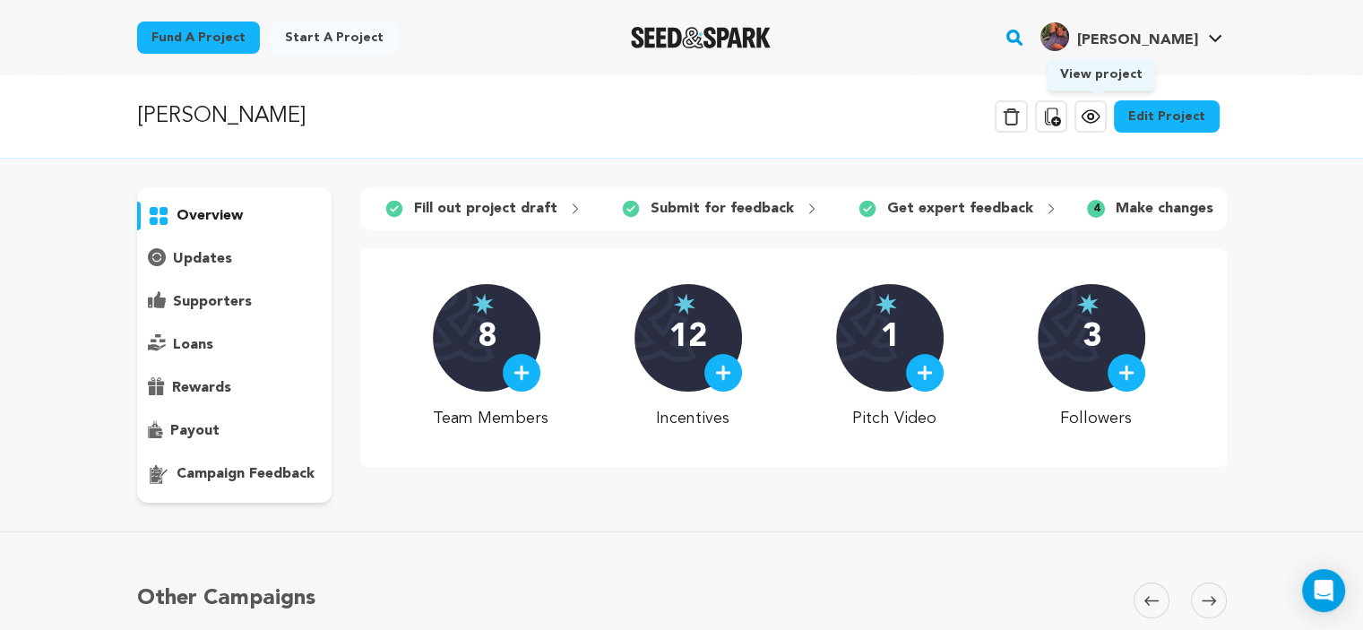
click at [1103, 127] on link "View project" at bounding box center [1091, 116] width 32 height 32
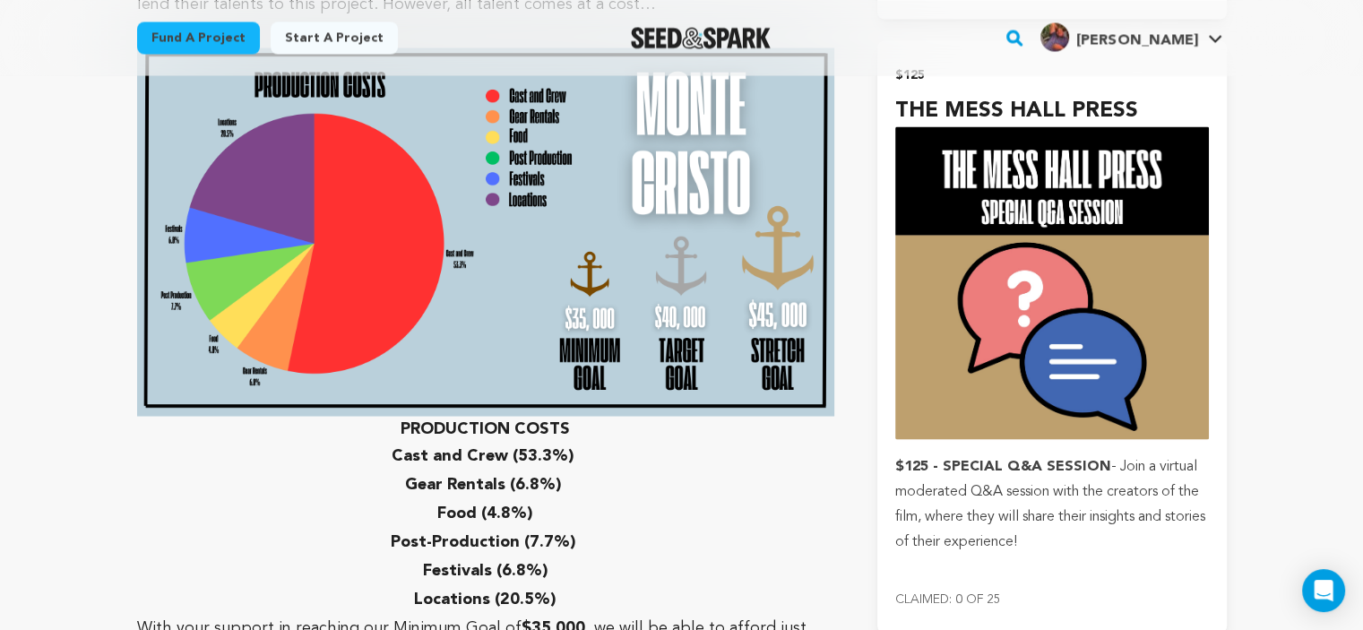
scroll to position [3394, 0]
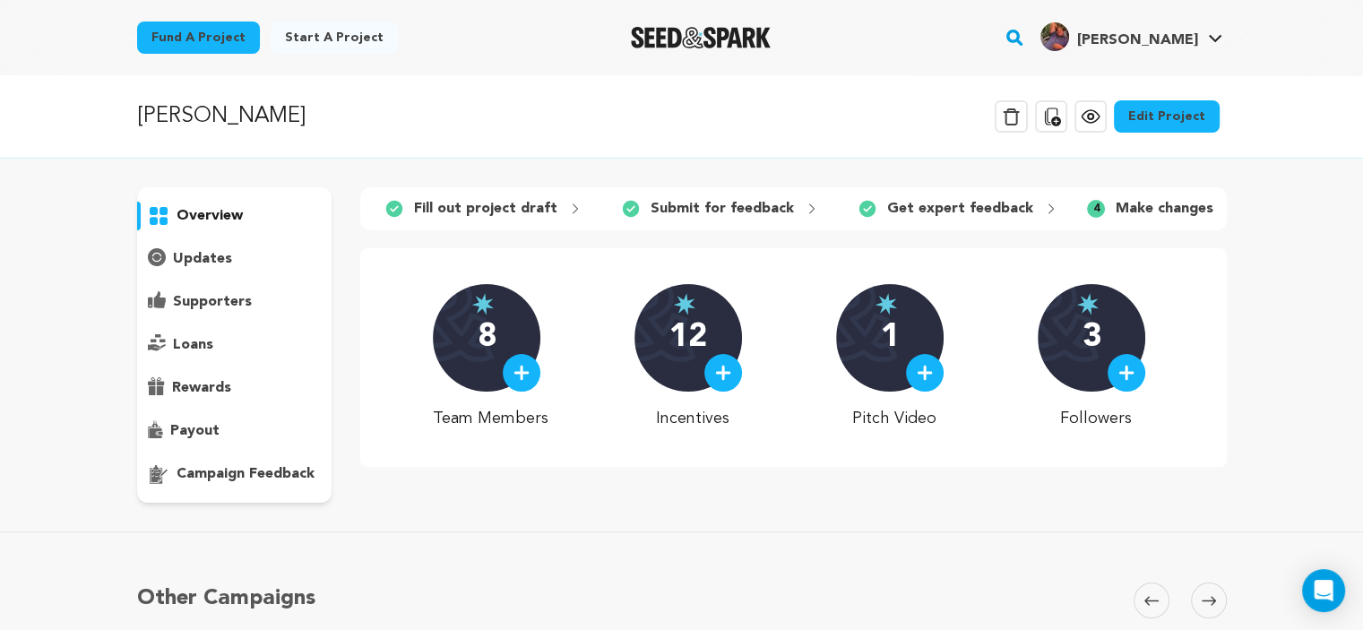
click at [1172, 128] on link "Edit Project" at bounding box center [1167, 116] width 106 height 32
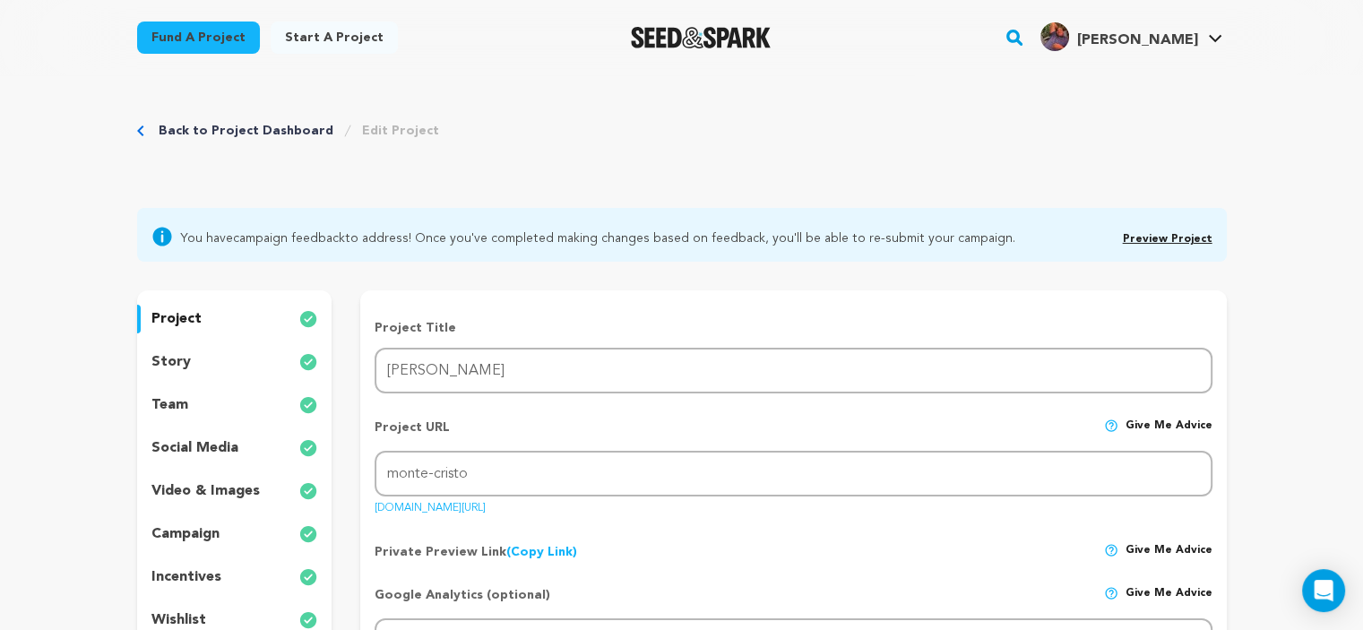
click at [207, 365] on div "story" at bounding box center [234, 362] width 195 height 29
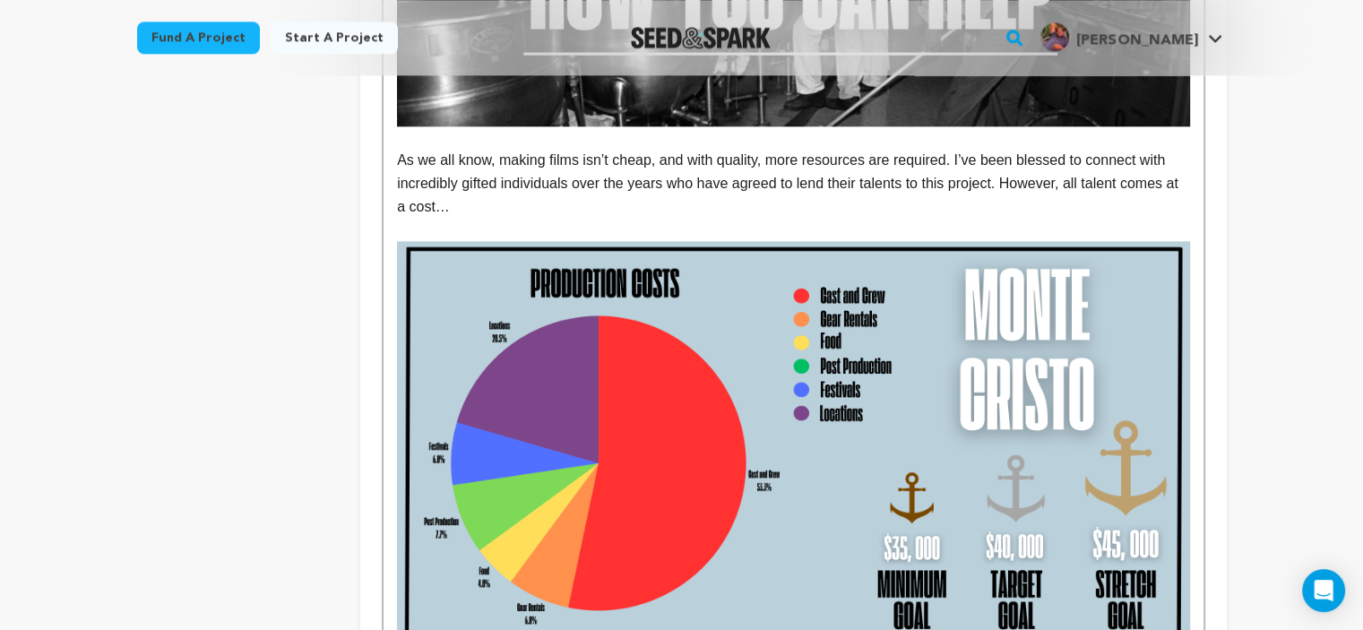
scroll to position [2624, 0]
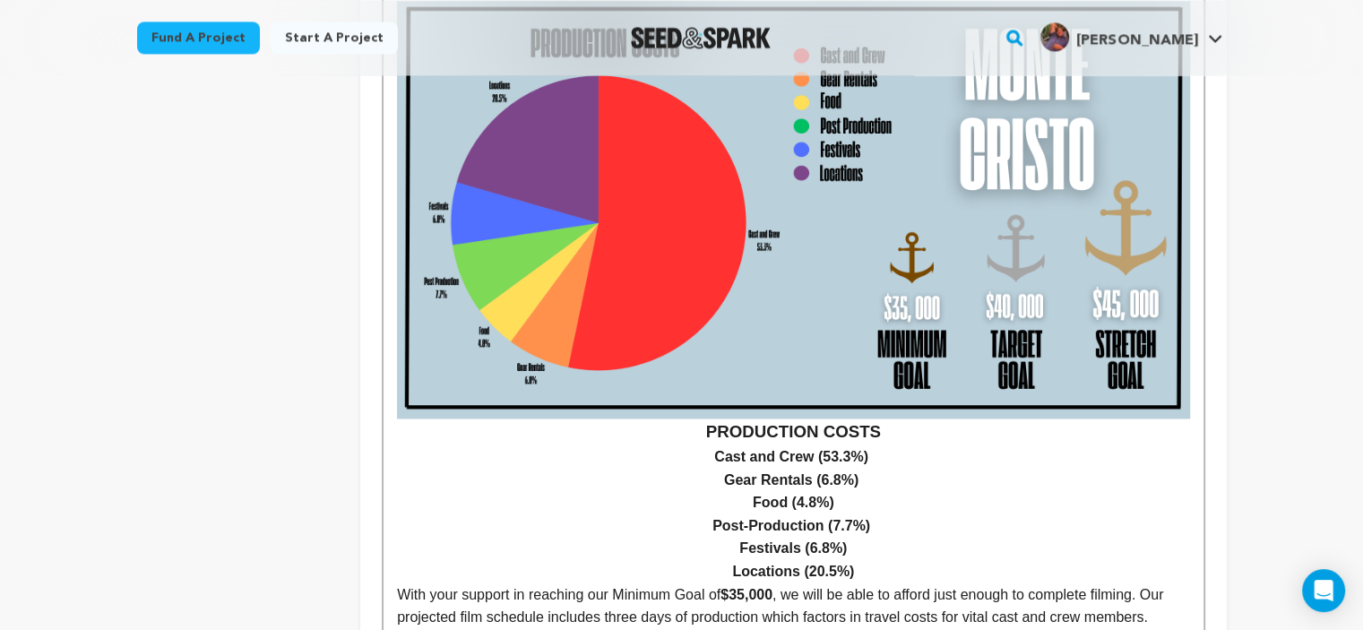
click at [869, 560] on p "Locations (20.5%) ﻿﻿ ﻿" at bounding box center [793, 571] width 792 height 23
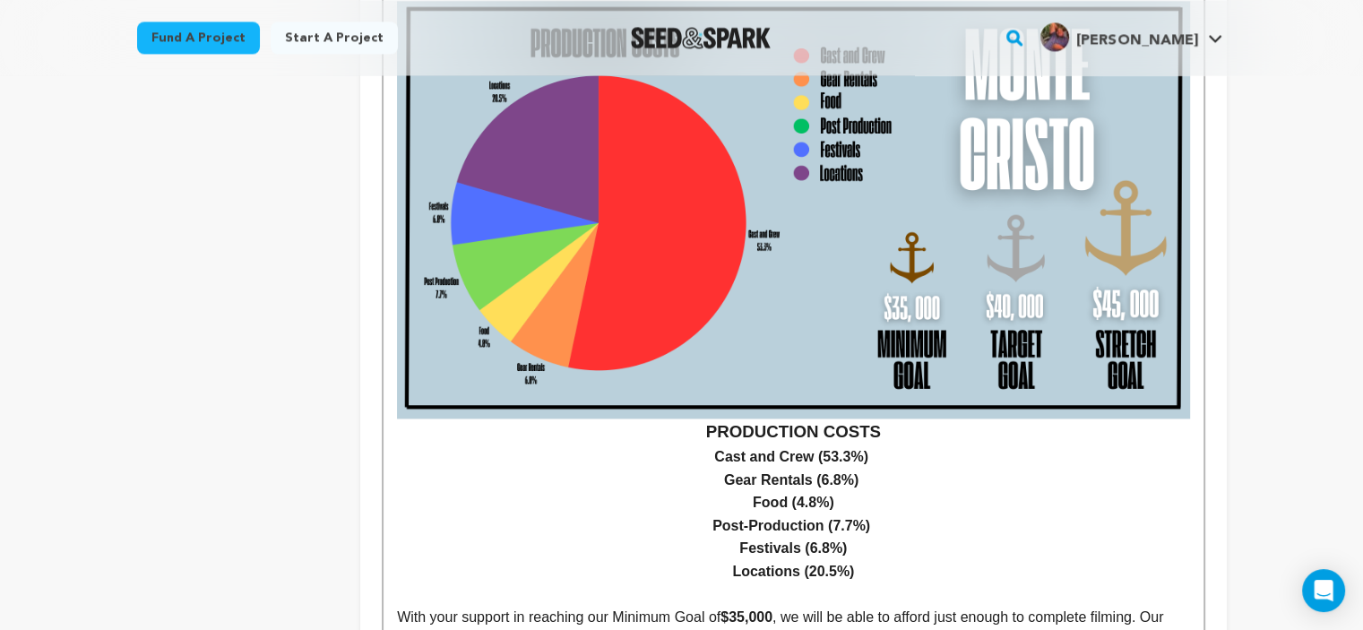
click at [709, 419] on h3 "PRODUCTION COSTS" at bounding box center [793, 432] width 792 height 27
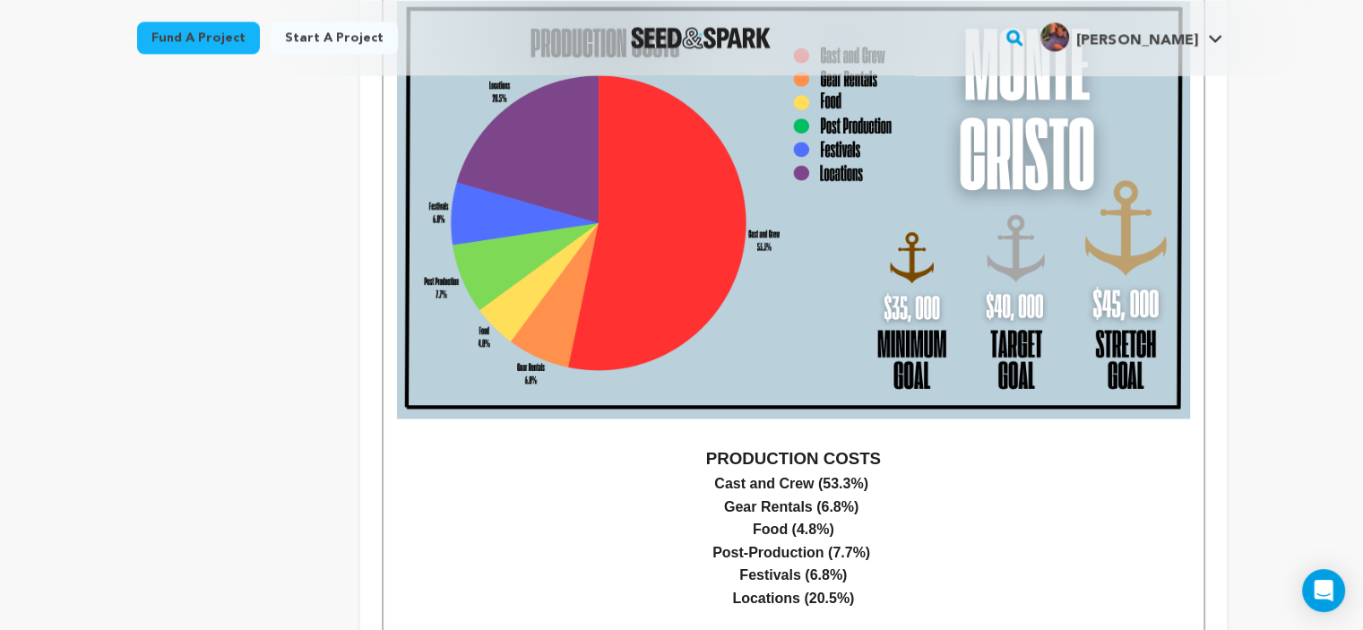
click at [860, 419] on h3 at bounding box center [793, 432] width 792 height 27
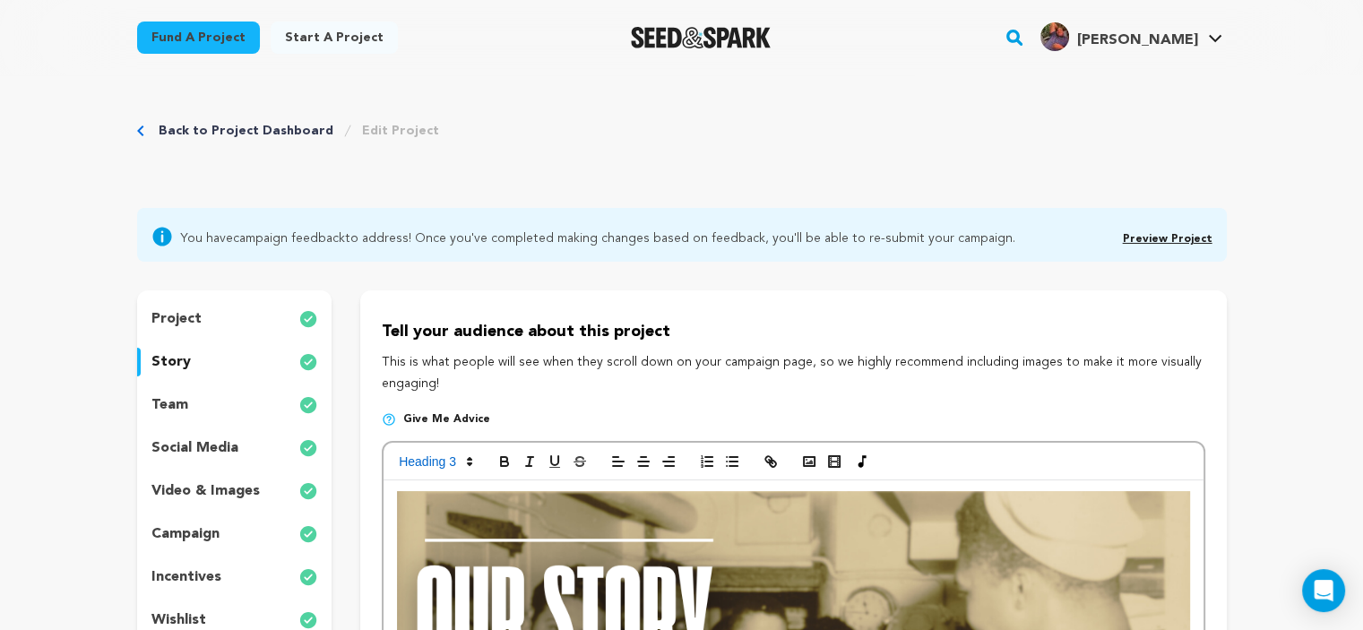
scroll to position [189, 0]
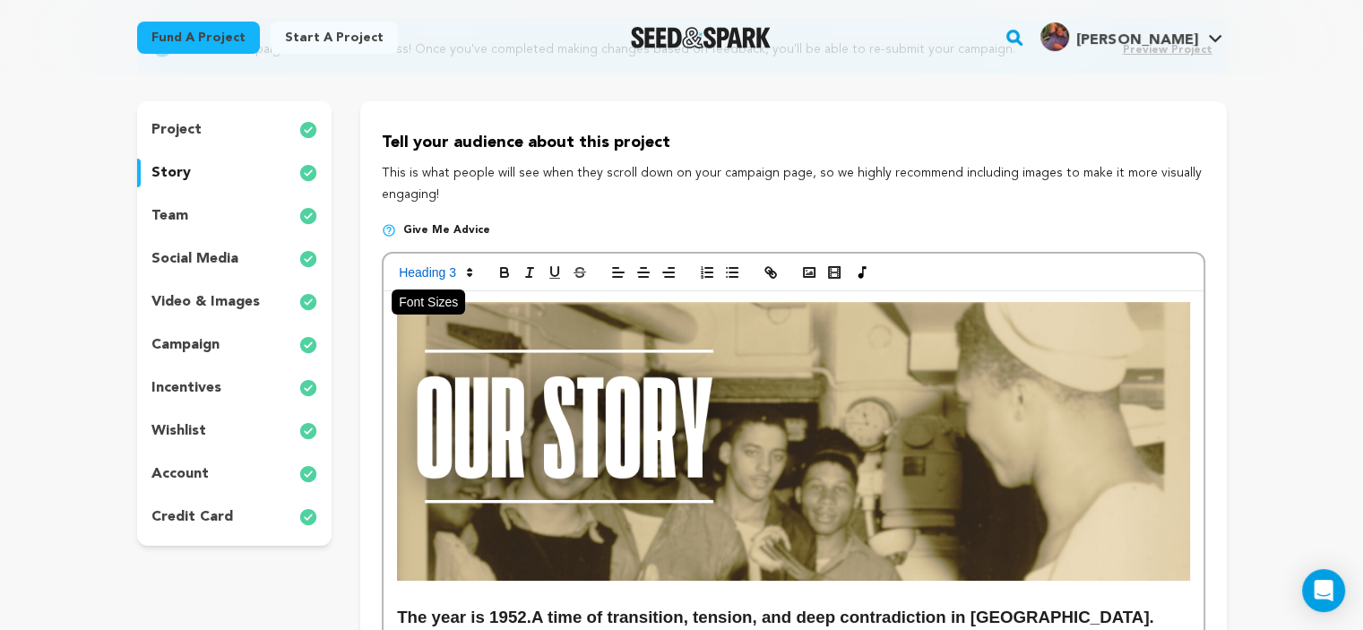
click at [470, 267] on icon at bounding box center [470, 272] width 16 height 16
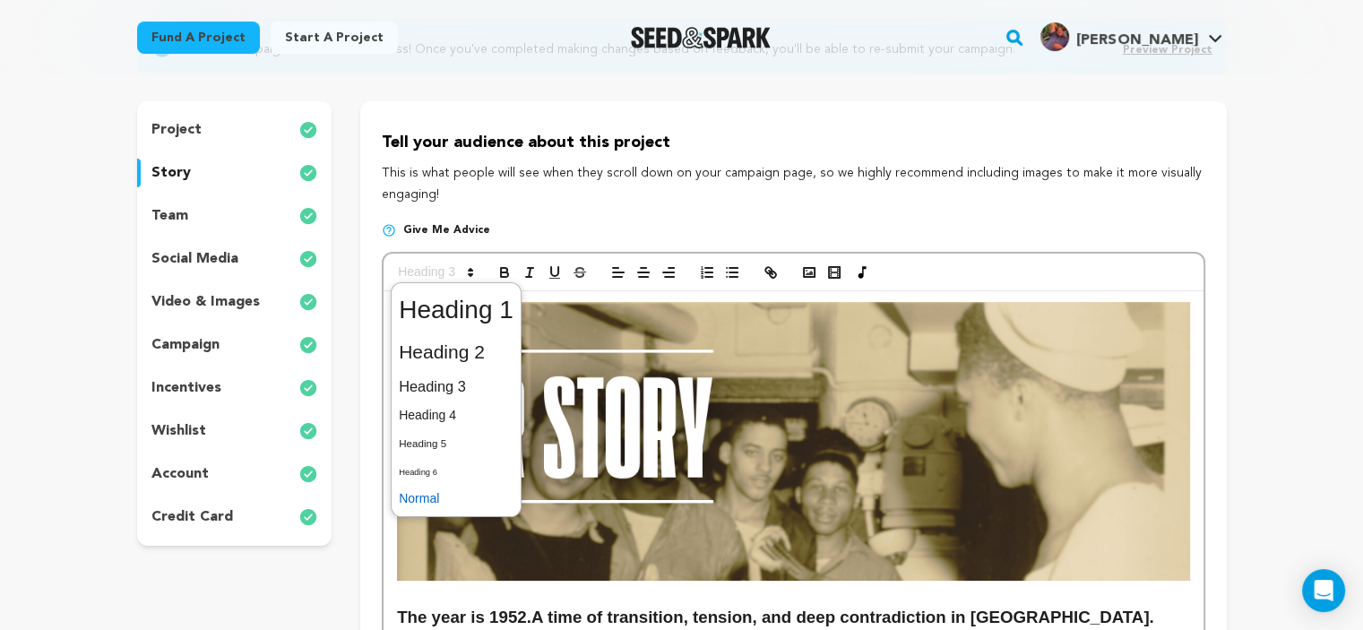
click at [425, 496] on span at bounding box center [456, 499] width 115 height 28
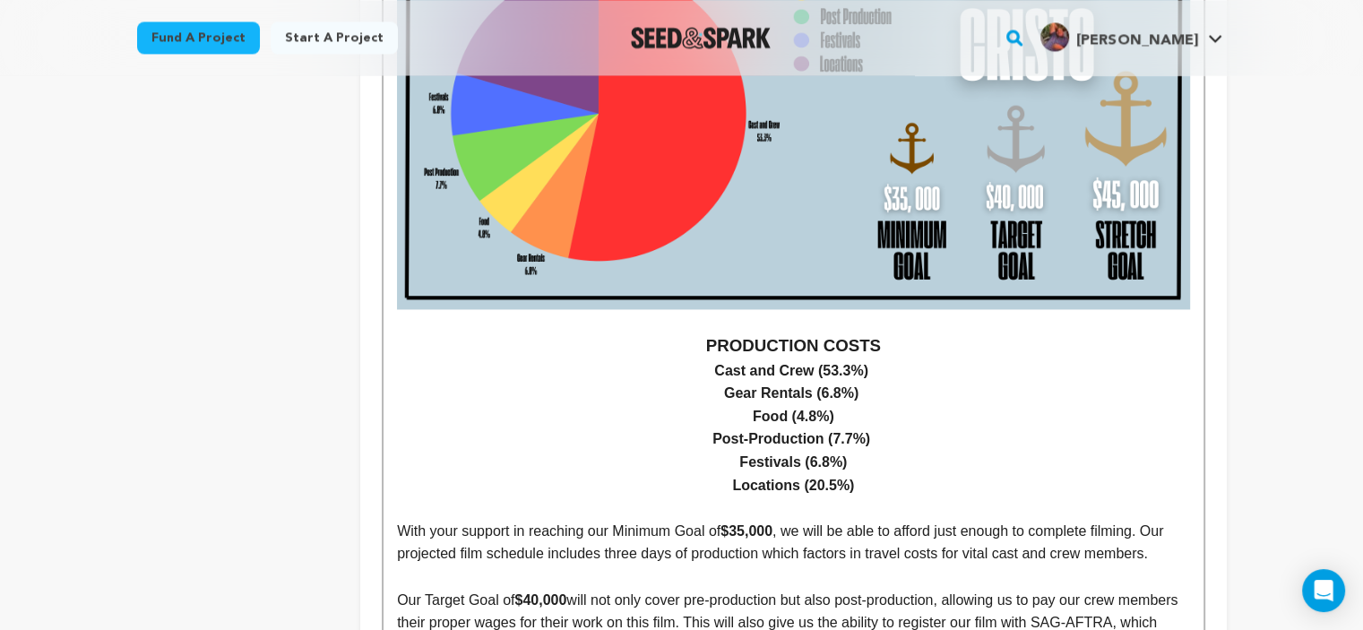
scroll to position [2741, 0]
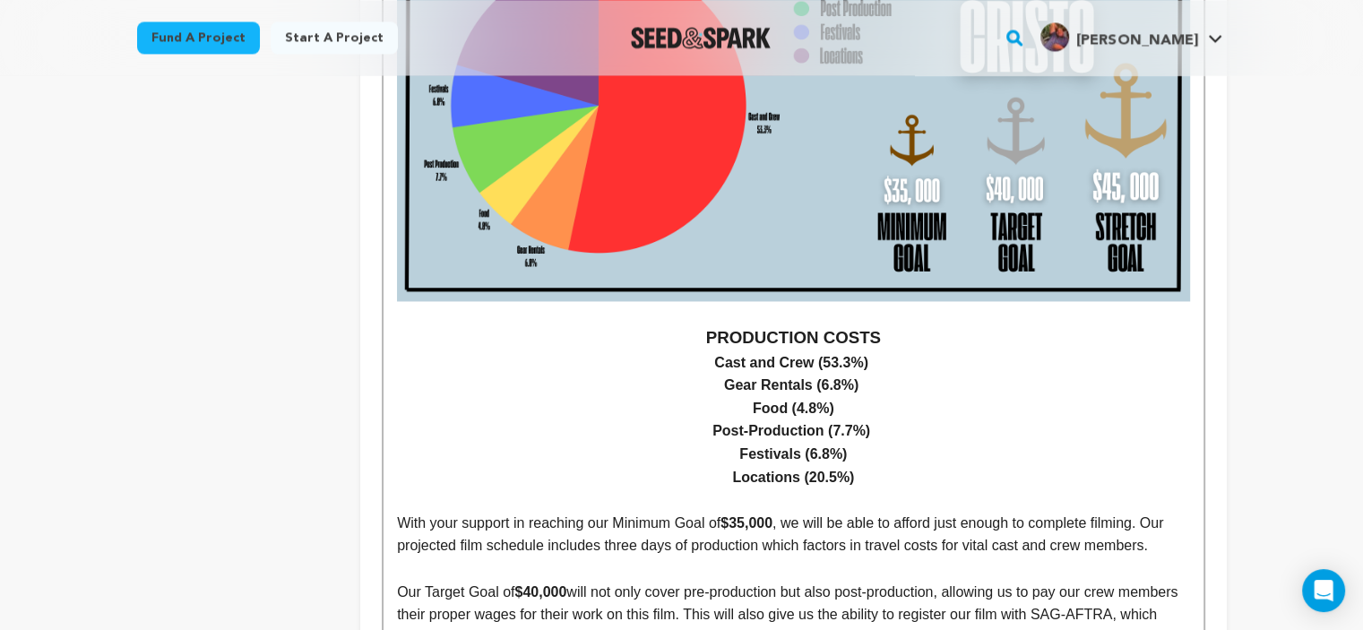
click at [799, 488] on p at bounding box center [793, 499] width 792 height 23
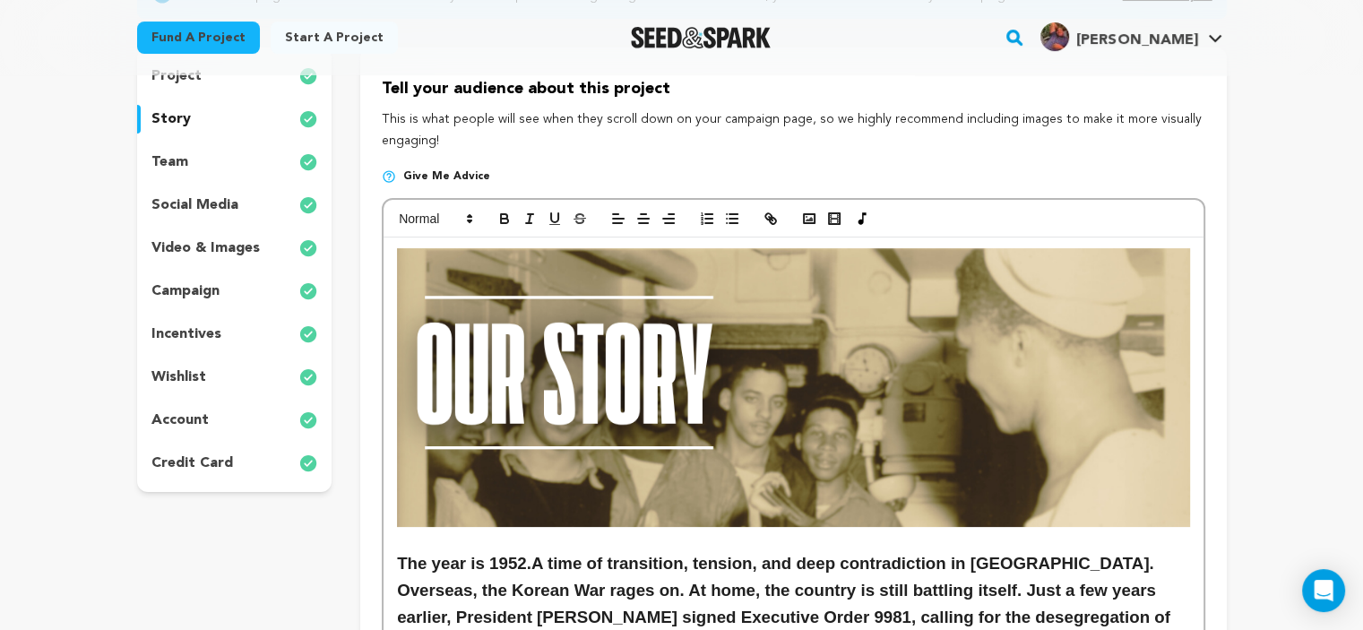
scroll to position [234, 0]
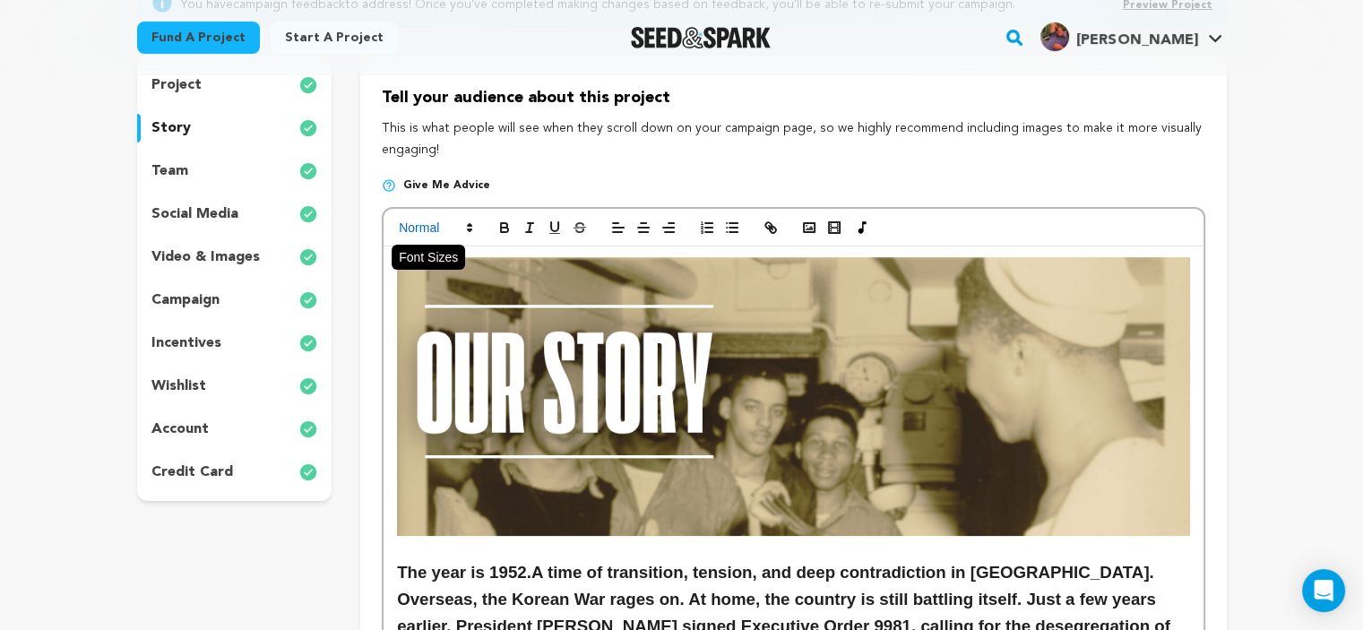
click at [466, 226] on icon at bounding box center [470, 228] width 16 height 16
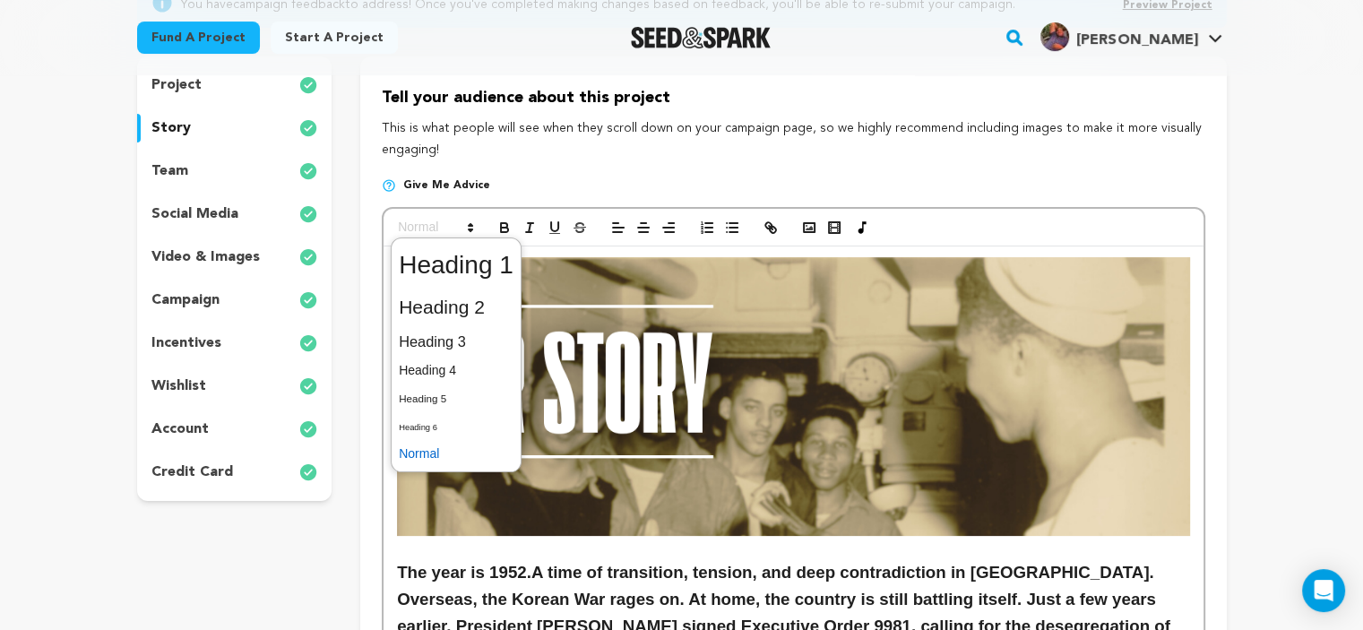
click at [443, 447] on span at bounding box center [456, 454] width 115 height 28
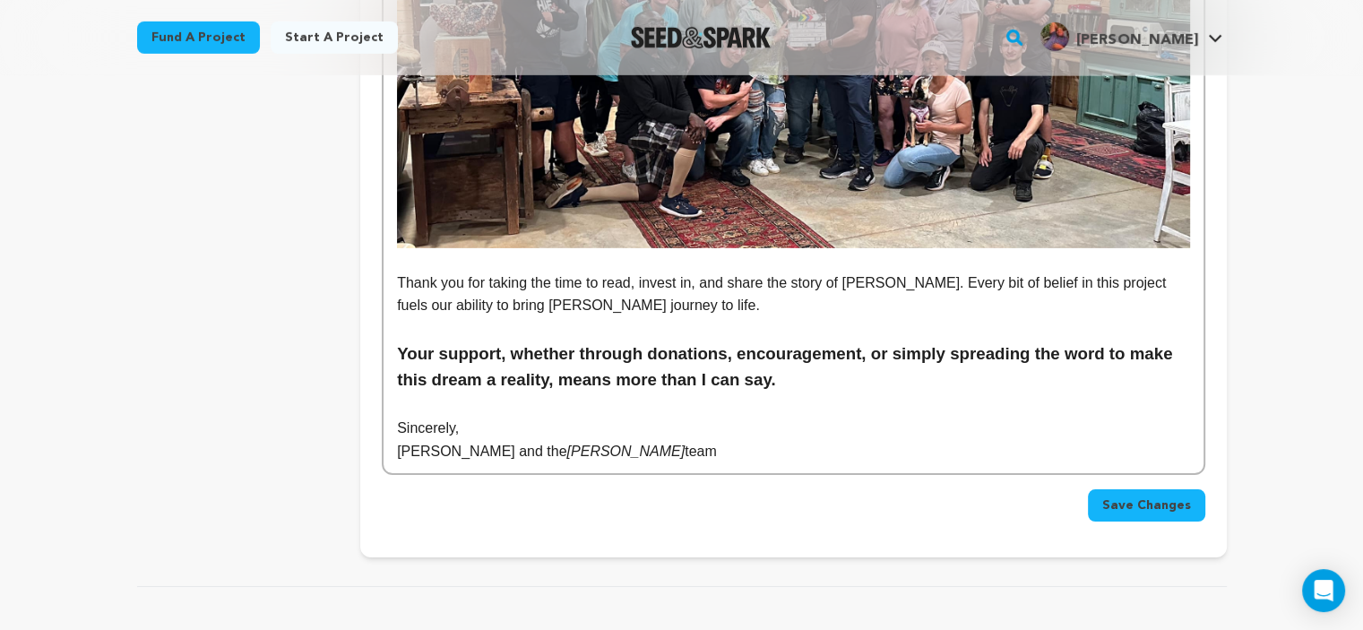
scroll to position [5668, 0]
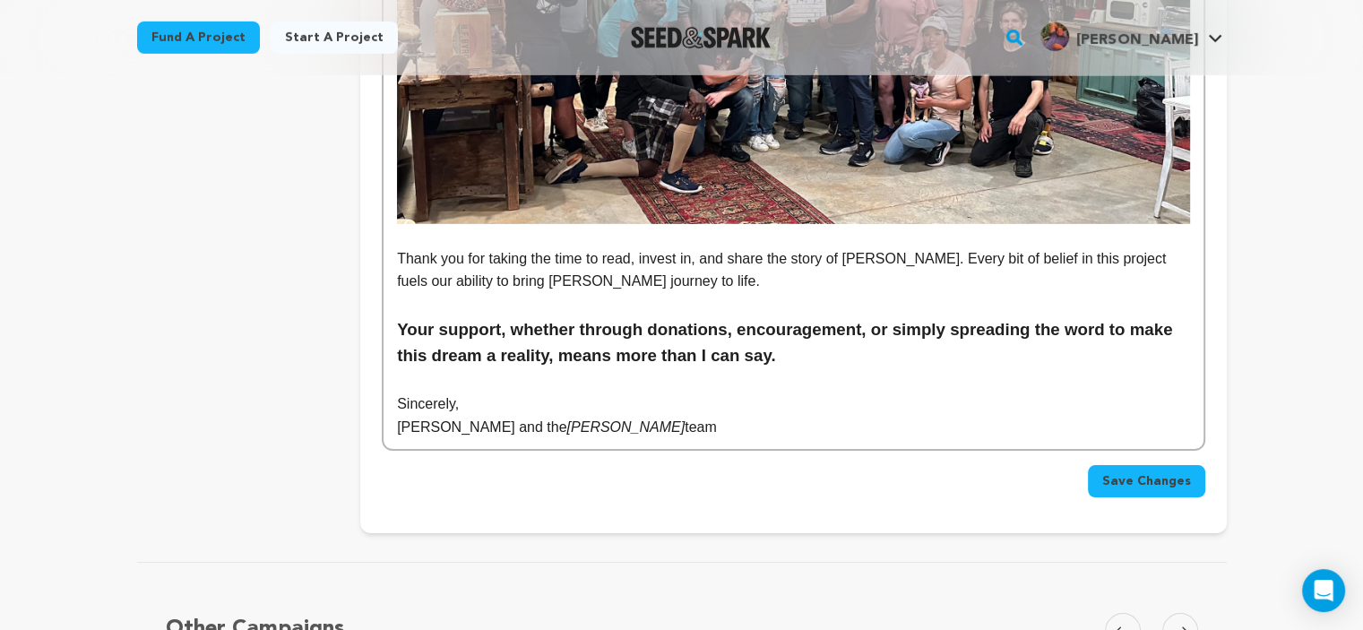
click at [1182, 465] on button "Save Changes" at bounding box center [1146, 481] width 117 height 32
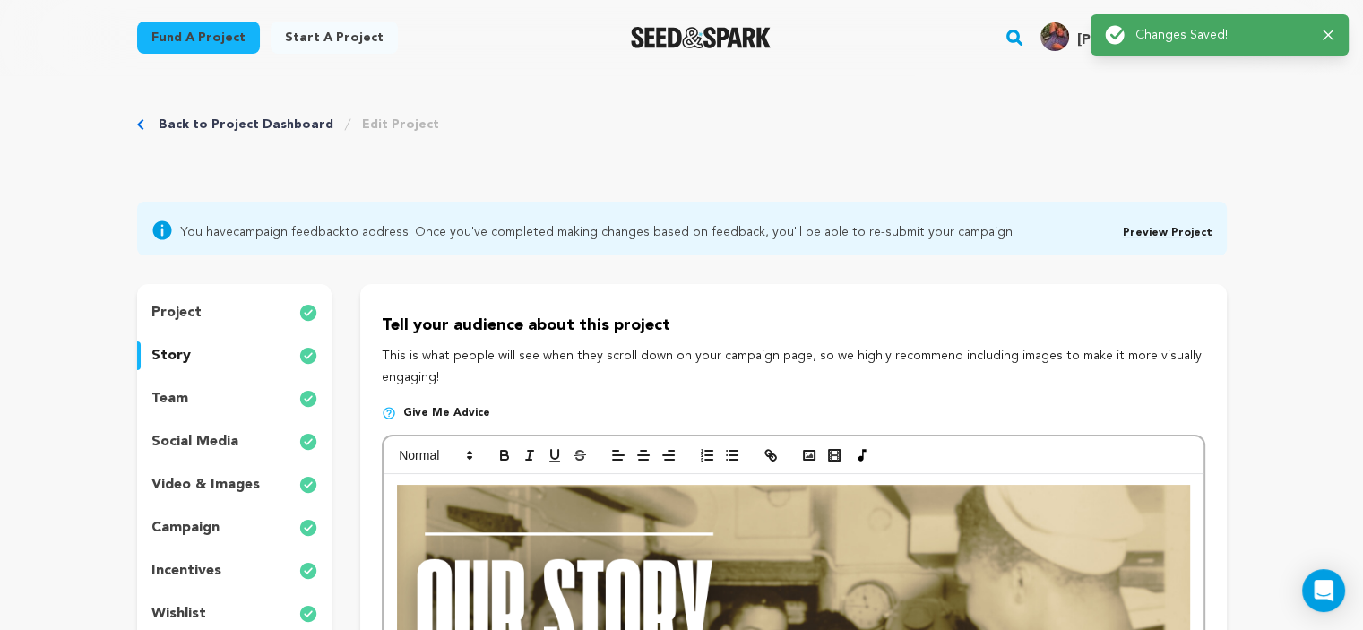
scroll to position [0, 0]
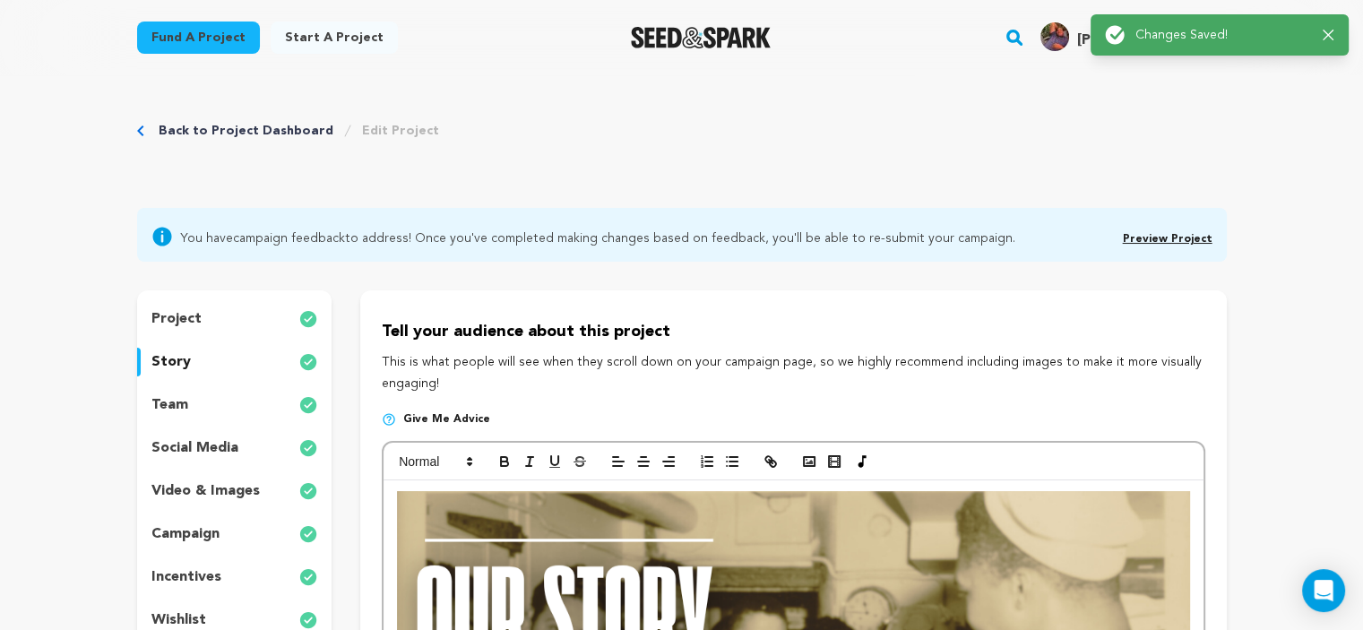
drag, startPoint x: 547, startPoint y: 227, endPoint x: 229, endPoint y: 126, distance: 333.6
click at [229, 126] on link "Back to Project Dashboard" at bounding box center [246, 131] width 175 height 18
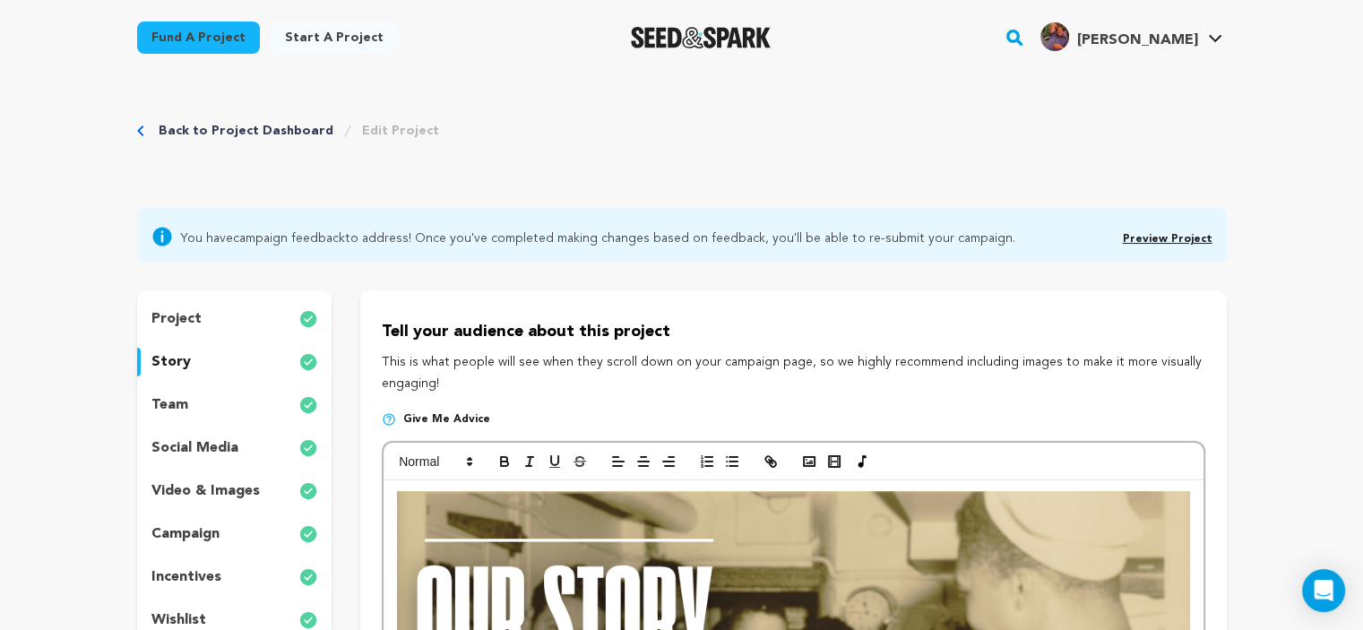
click at [227, 135] on link "Back to Project Dashboard" at bounding box center [246, 131] width 175 height 18
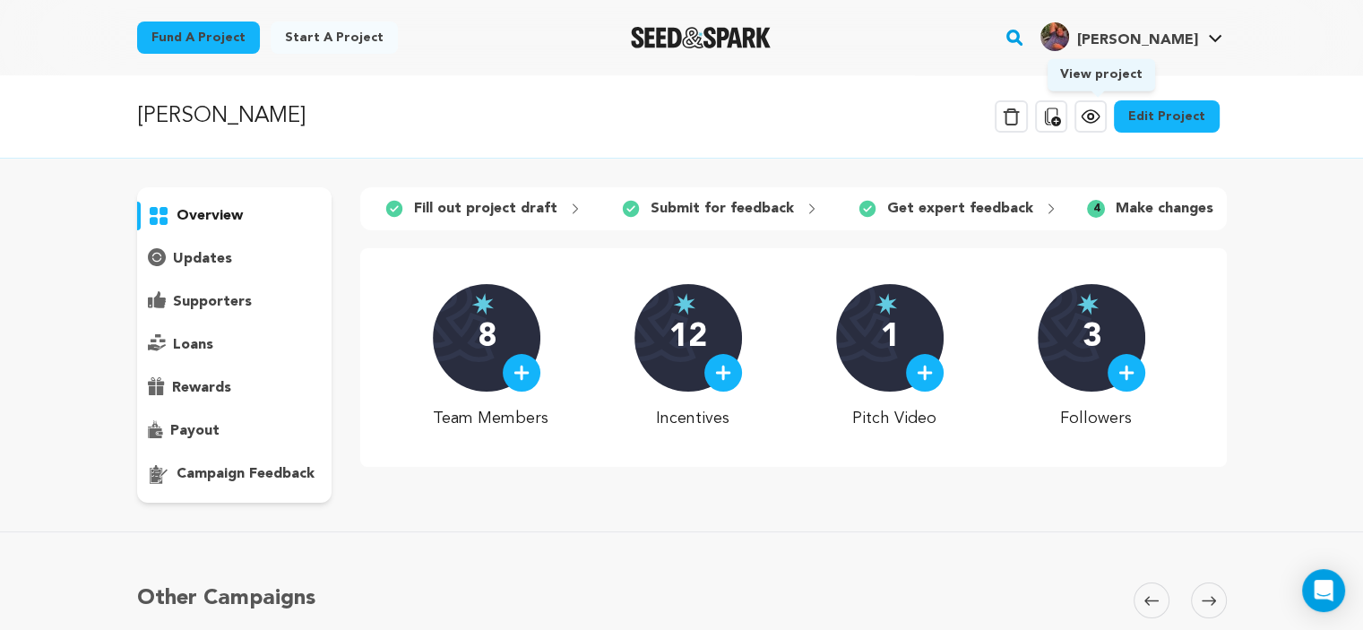
click at [1101, 110] on icon at bounding box center [1091, 117] width 22 height 22
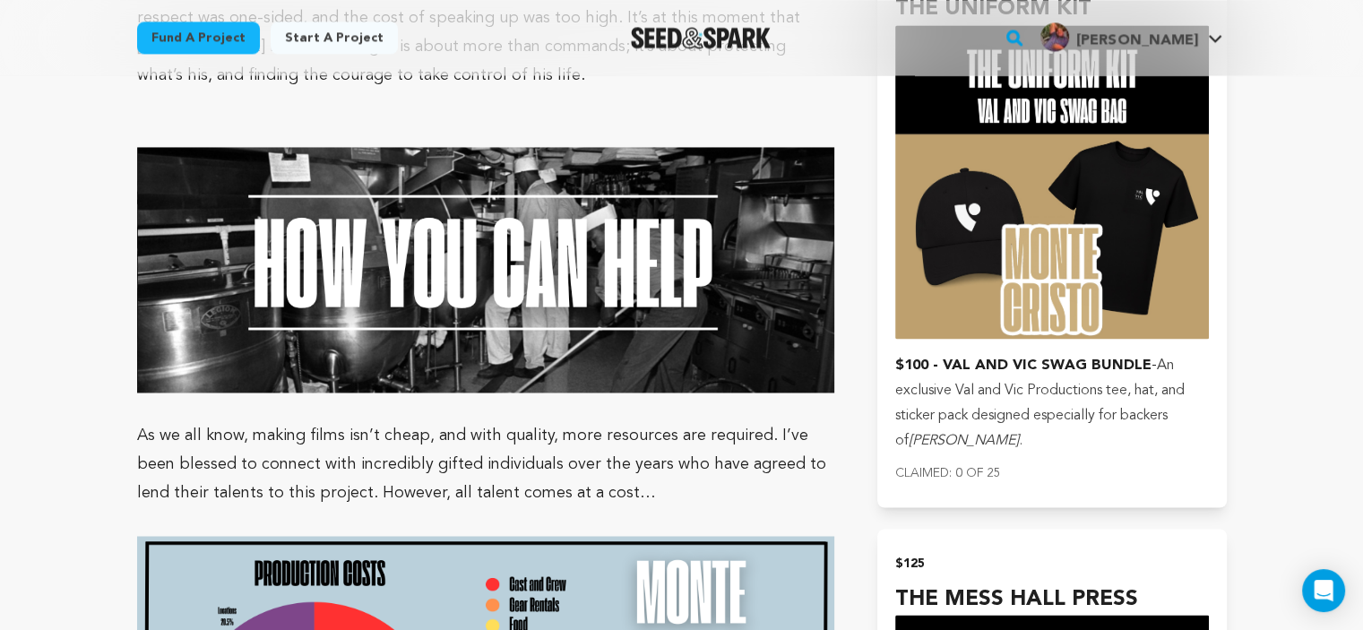
scroll to position [2839, 0]
